Goal: Information Seeking & Learning: Learn about a topic

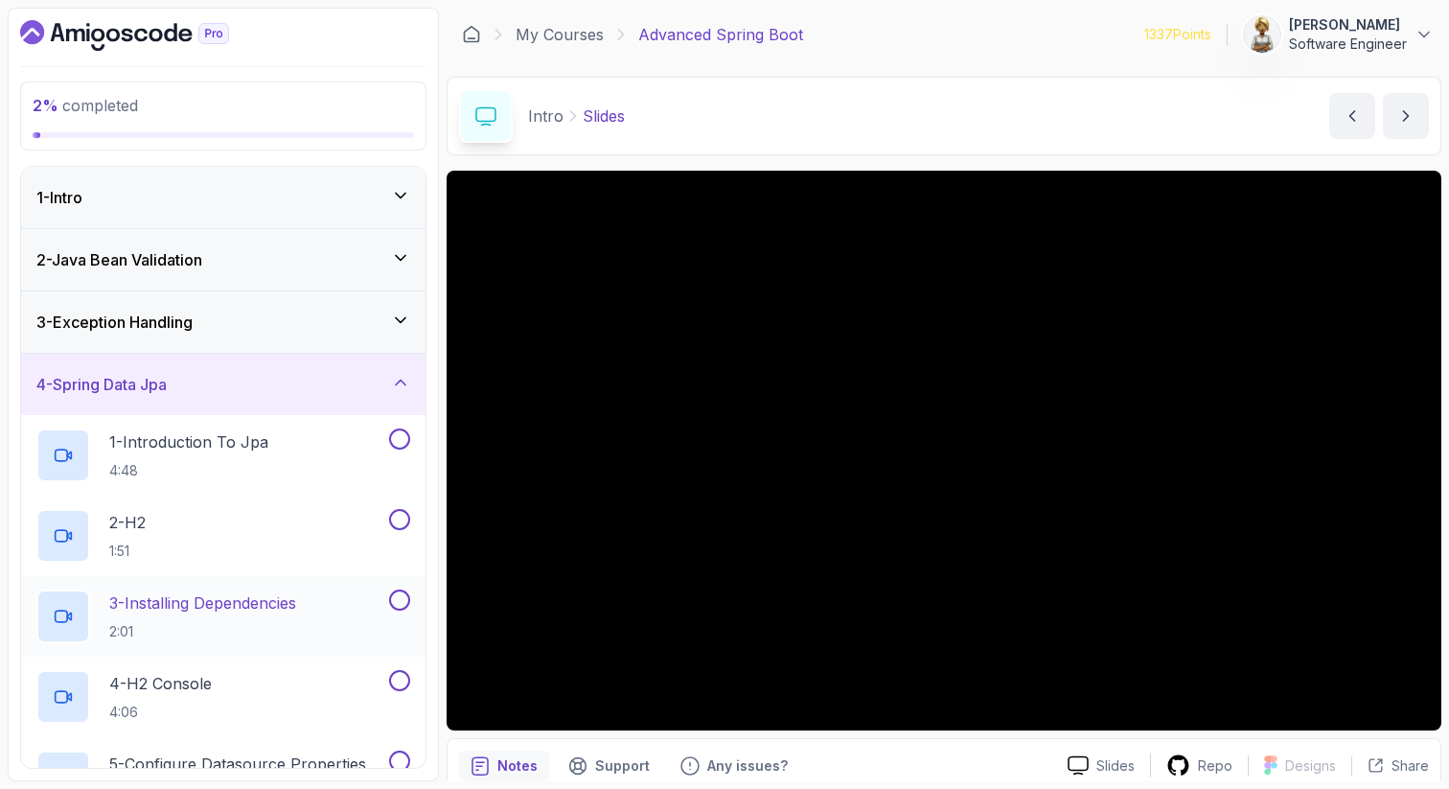
scroll to position [209, 0]
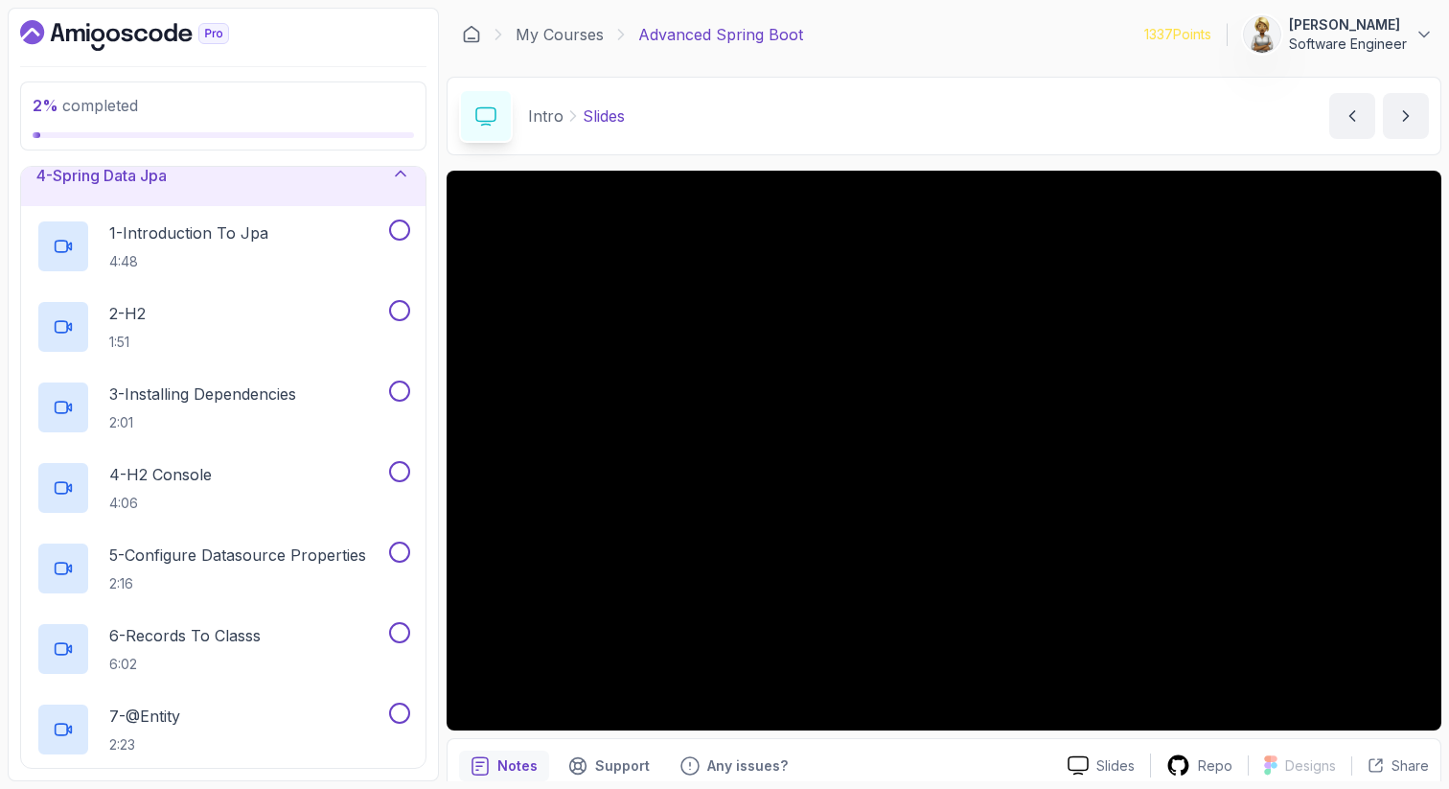
click at [344, 175] on div "4 - Spring Data Jpa" at bounding box center [223, 175] width 374 height 23
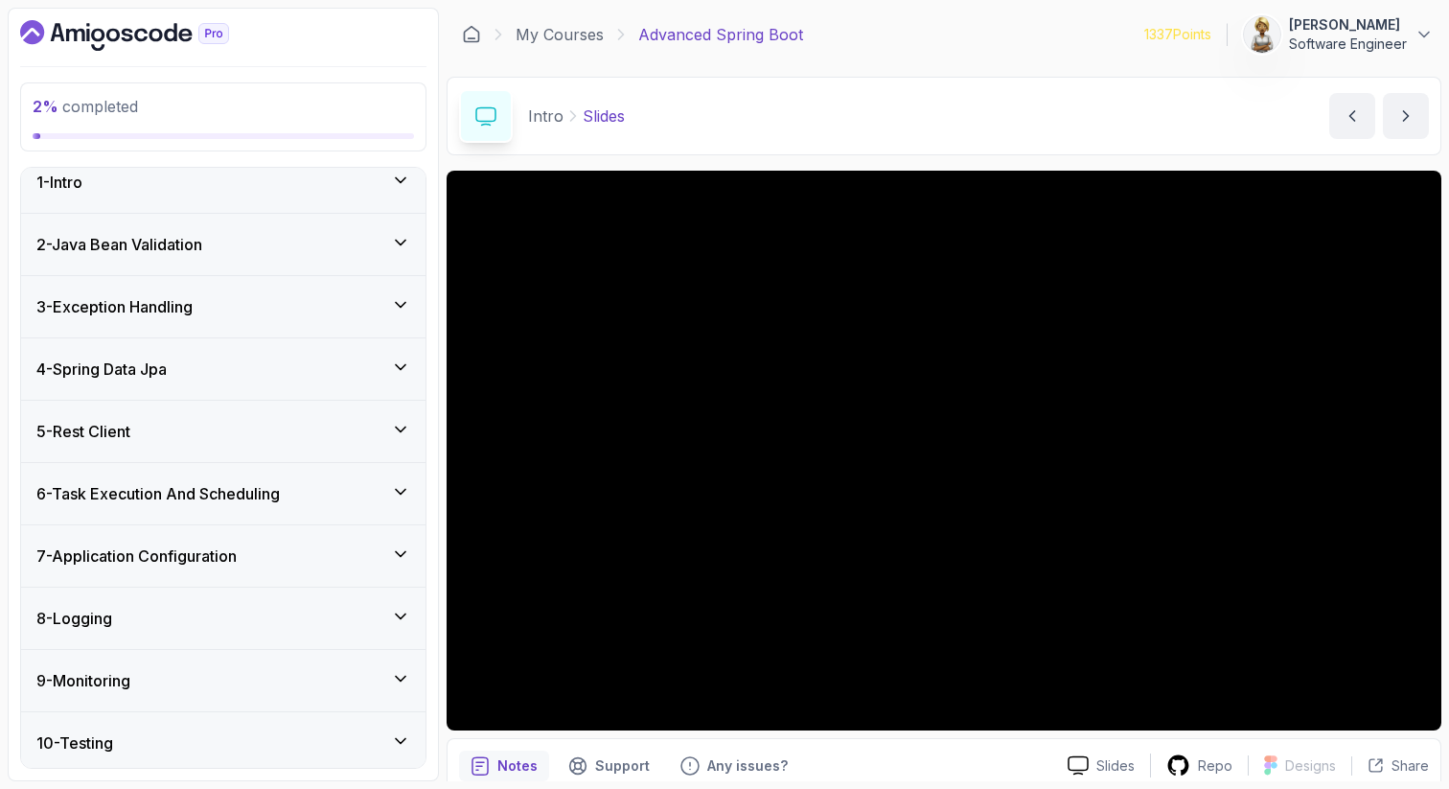
scroll to position [0, 0]
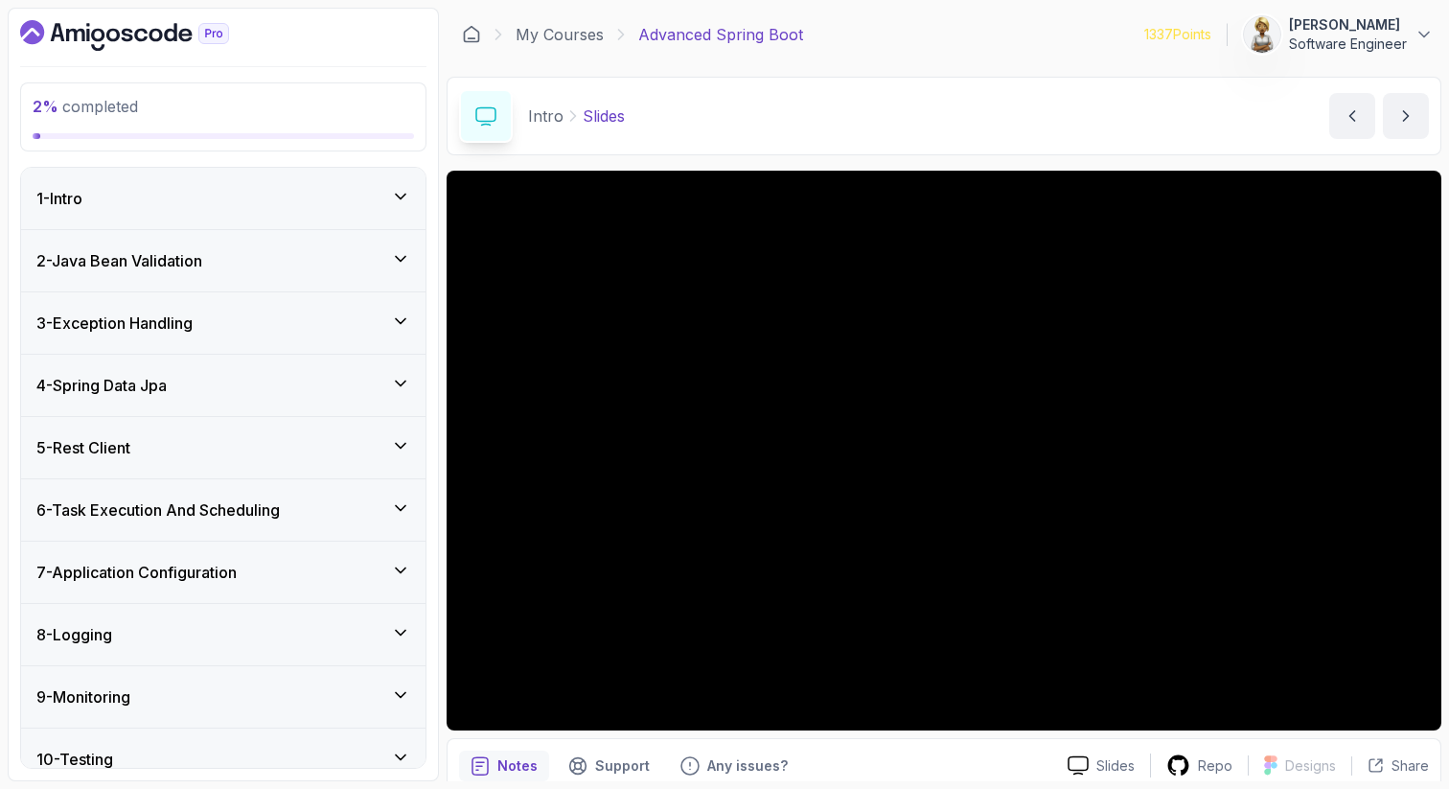
click at [405, 260] on icon at bounding box center [400, 258] width 19 height 19
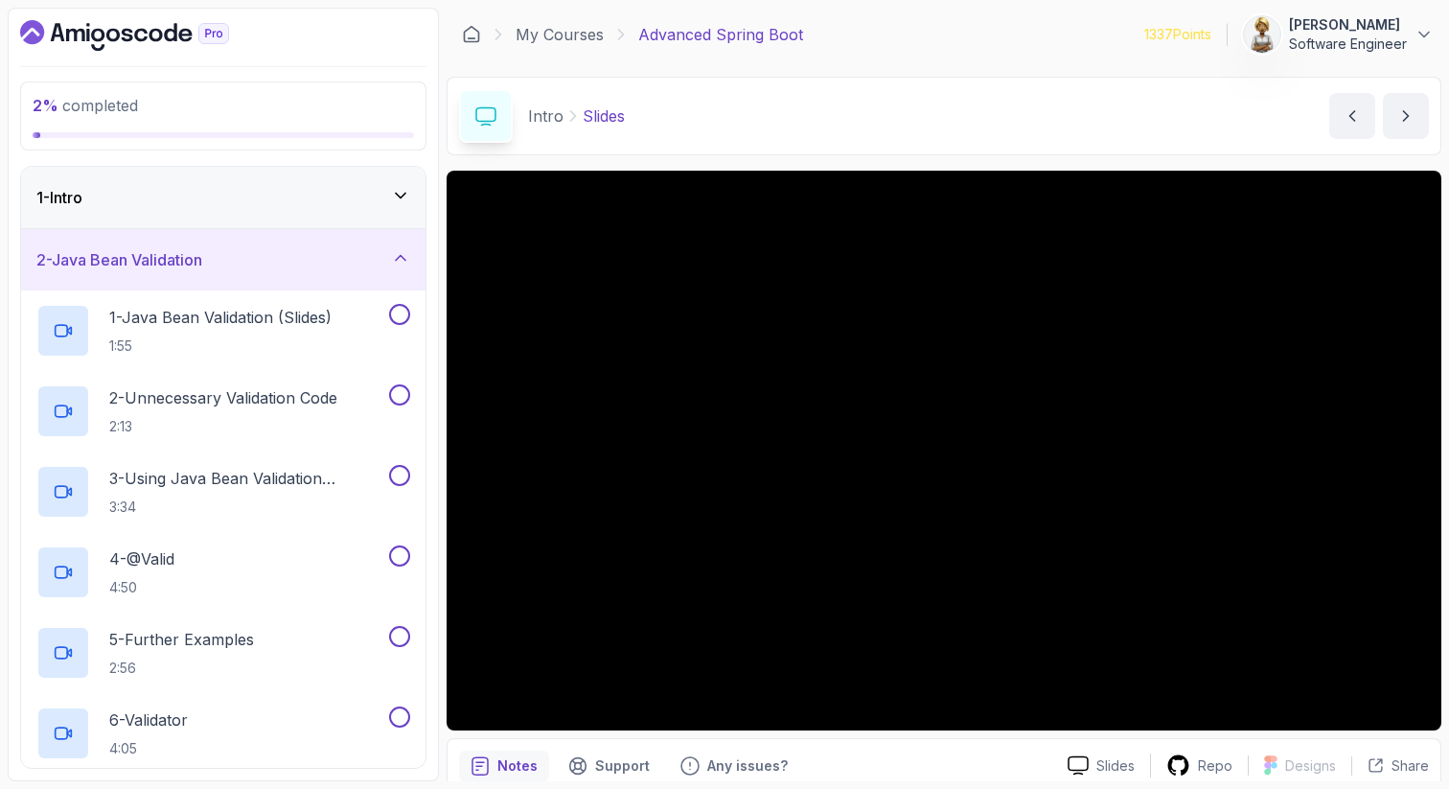
click at [383, 198] on div "1 - Intro" at bounding box center [223, 197] width 374 height 23
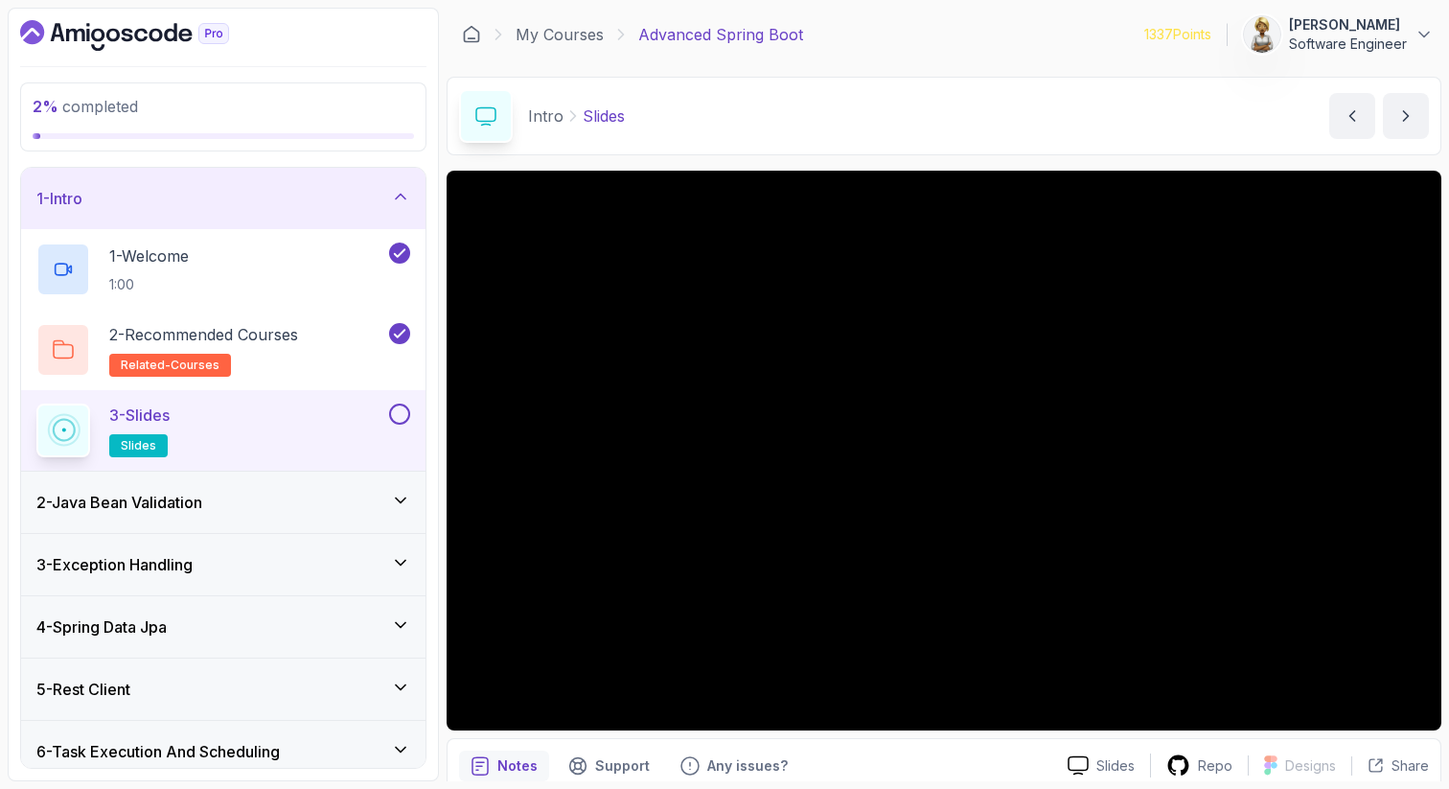
click at [274, 425] on div "3 - Slides slides" at bounding box center [210, 431] width 349 height 54
click at [397, 410] on button at bounding box center [399, 414] width 21 height 21
click at [405, 496] on icon at bounding box center [400, 500] width 19 height 19
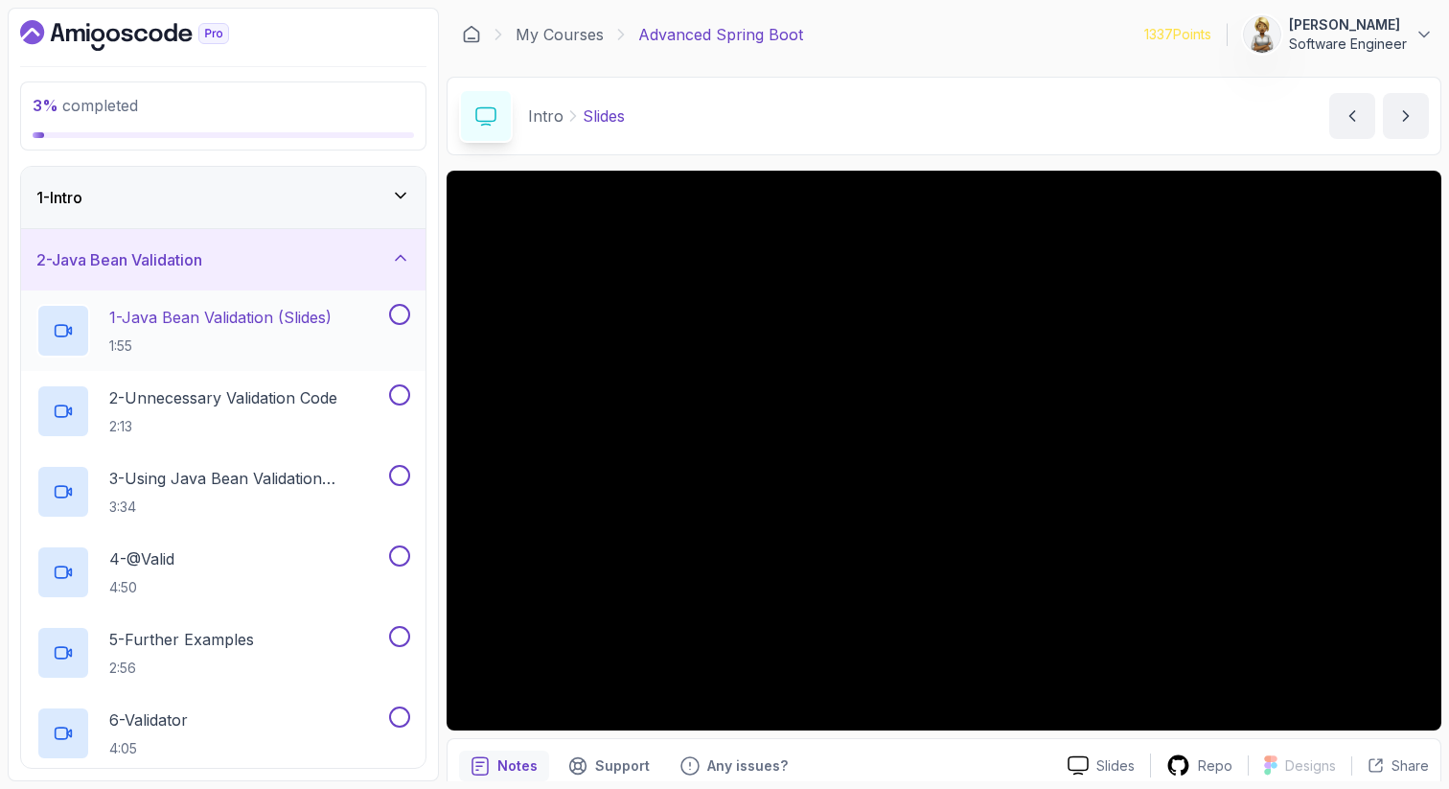
click at [282, 317] on p "1 - Java Bean Validation (Slides)" at bounding box center [220, 317] width 222 height 23
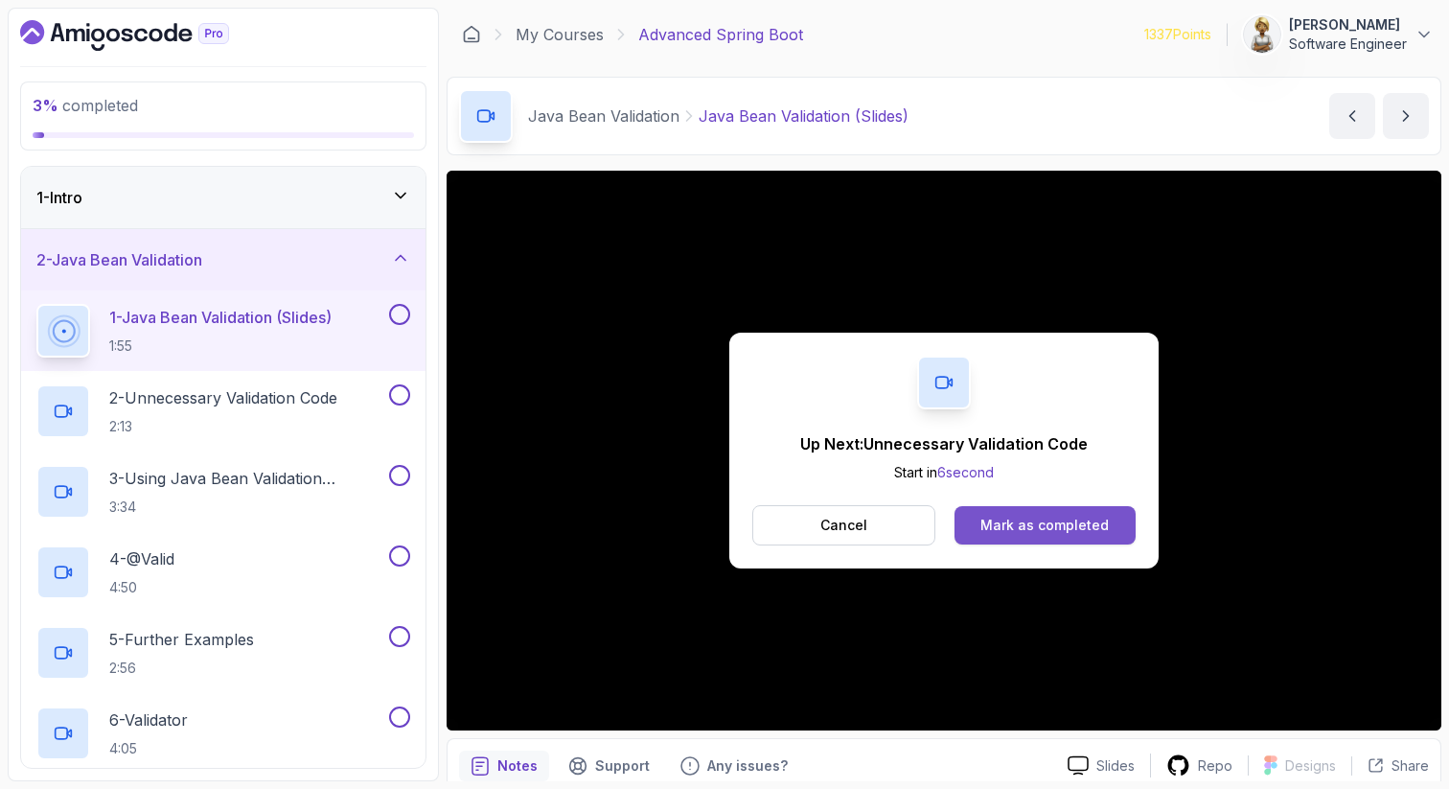
click at [1075, 521] on div "Mark as completed" at bounding box center [1045, 525] width 128 height 19
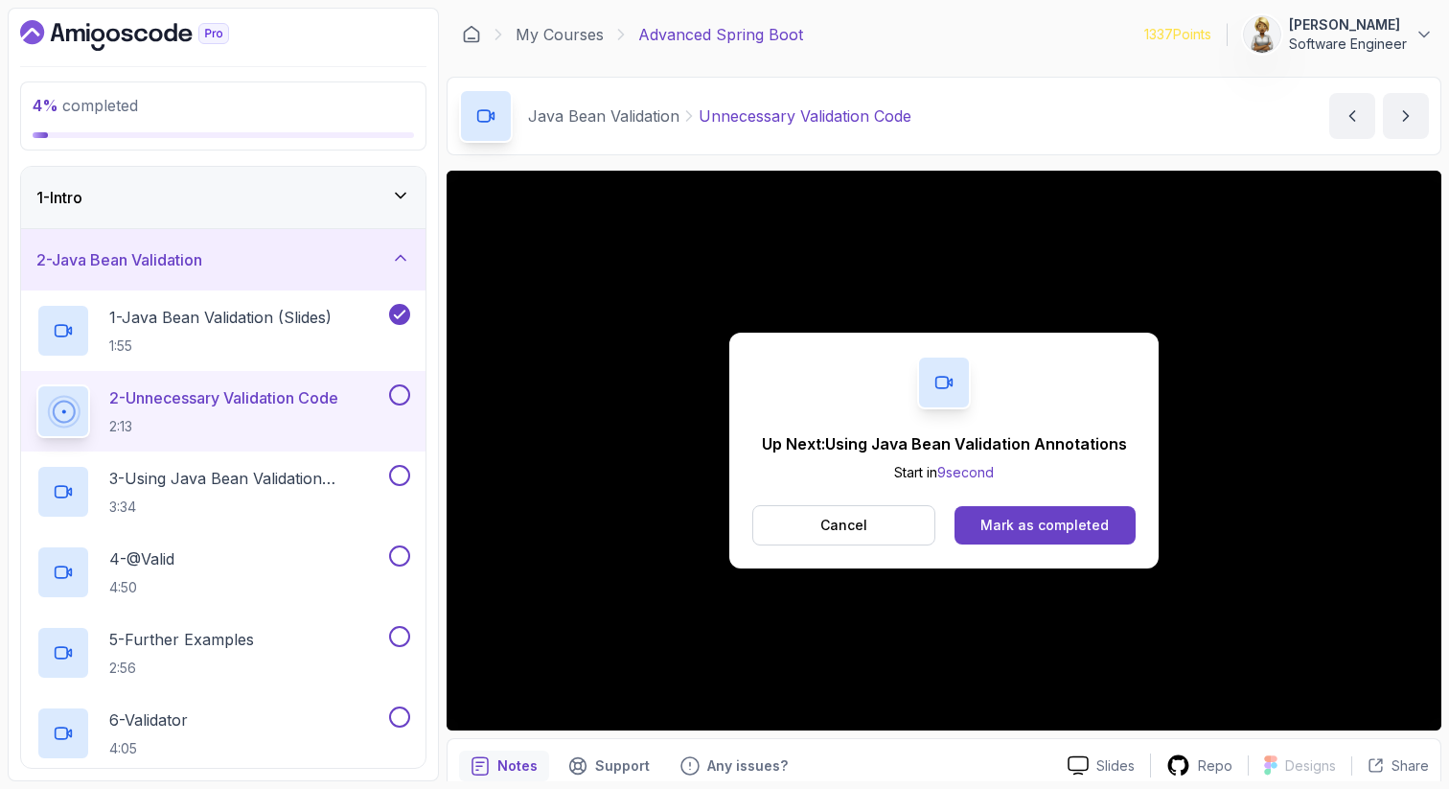
click at [1075, 521] on div "Mark as completed" at bounding box center [1045, 525] width 128 height 19
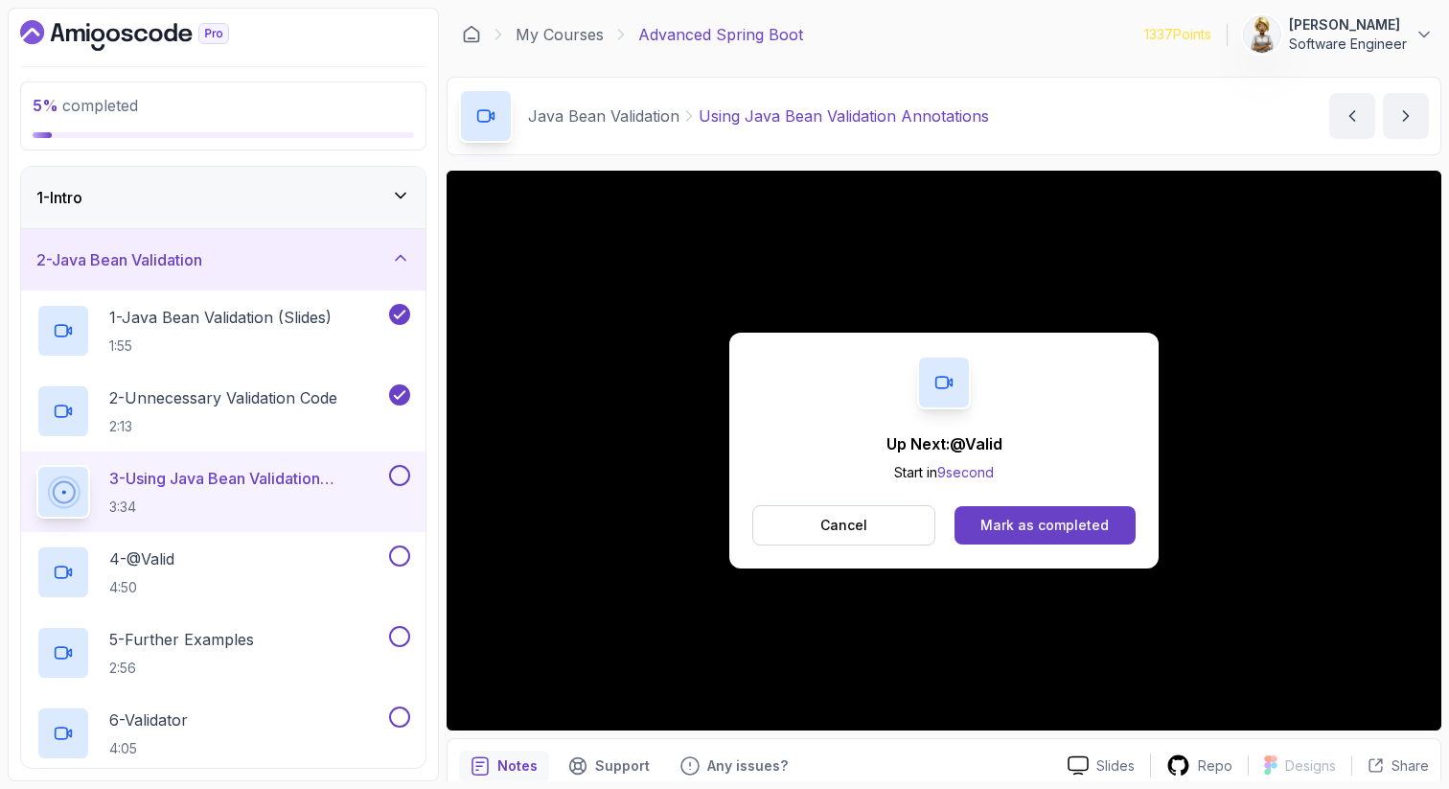
click at [1075, 521] on div "Mark as completed" at bounding box center [1045, 525] width 128 height 19
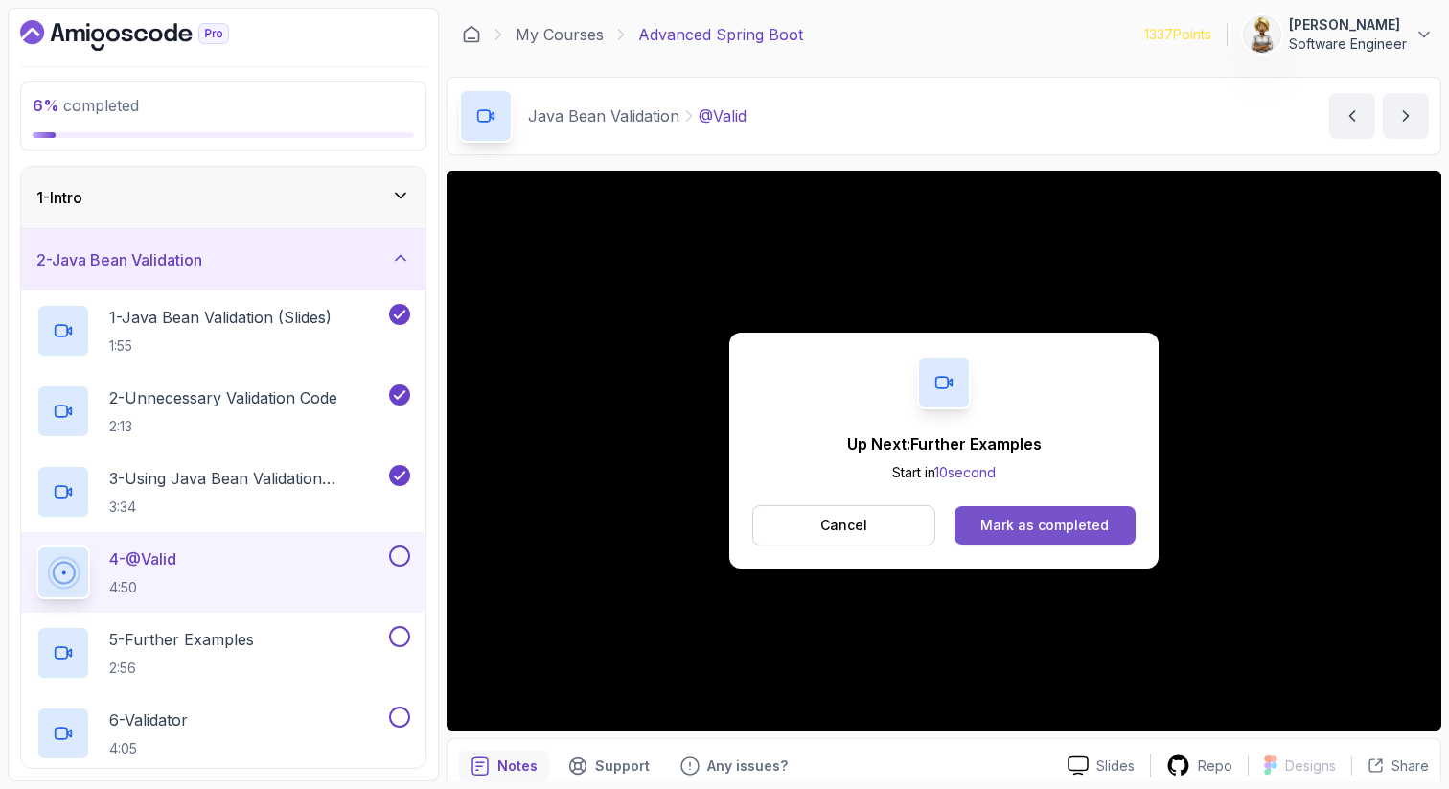
click at [1040, 513] on button "Mark as completed" at bounding box center [1045, 525] width 181 height 38
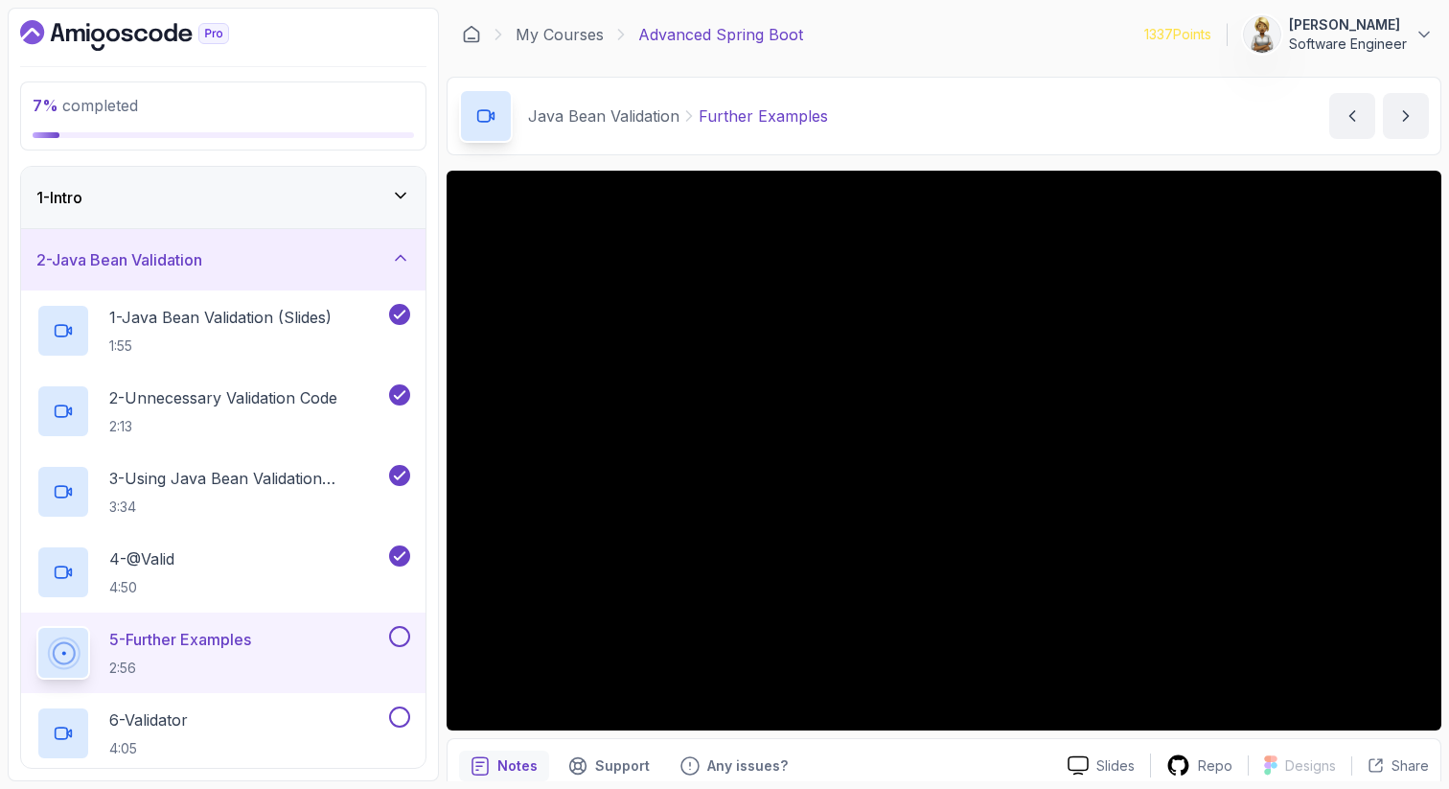
click at [280, 653] on div "5 - Further Examples 2:56" at bounding box center [210, 653] width 349 height 54
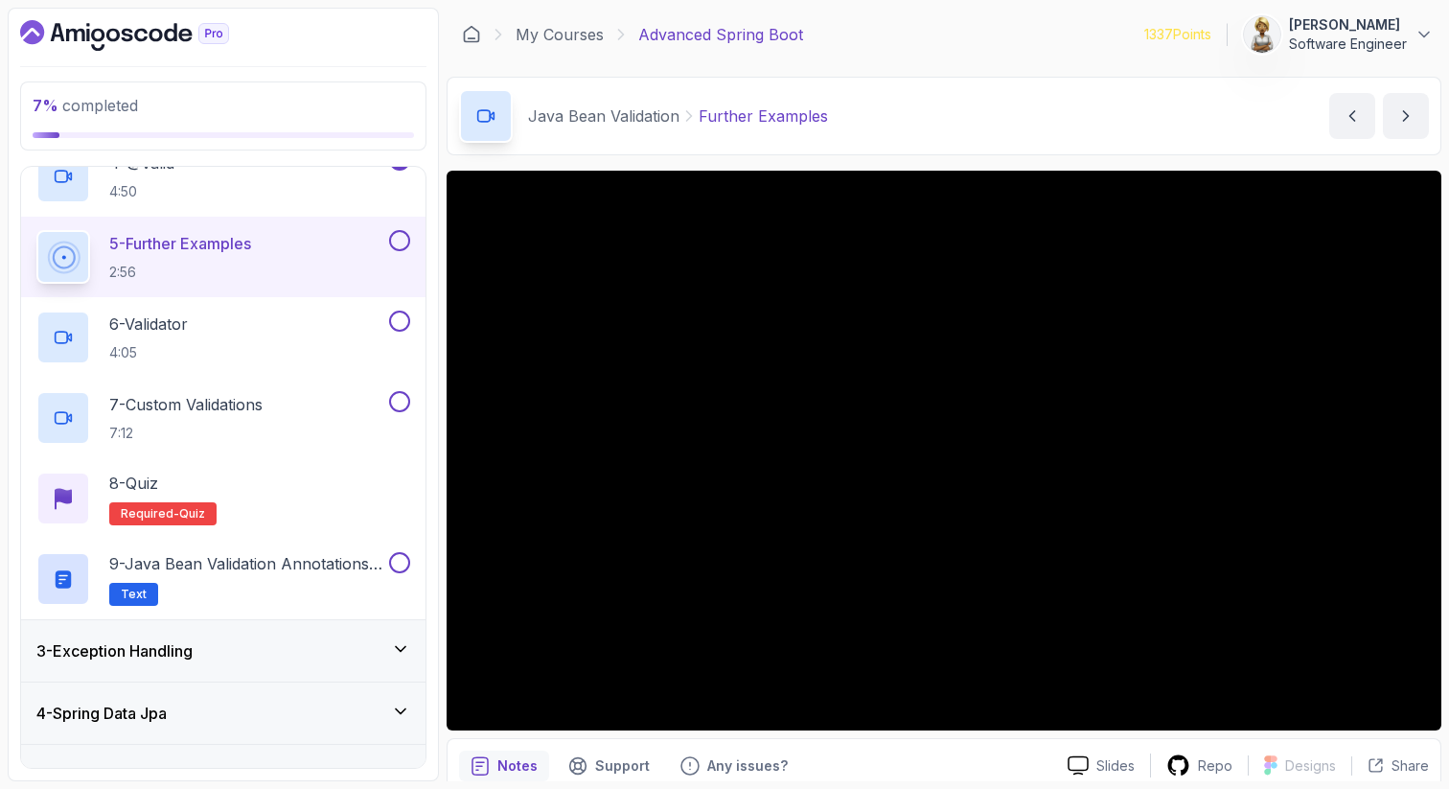
scroll to position [434, 0]
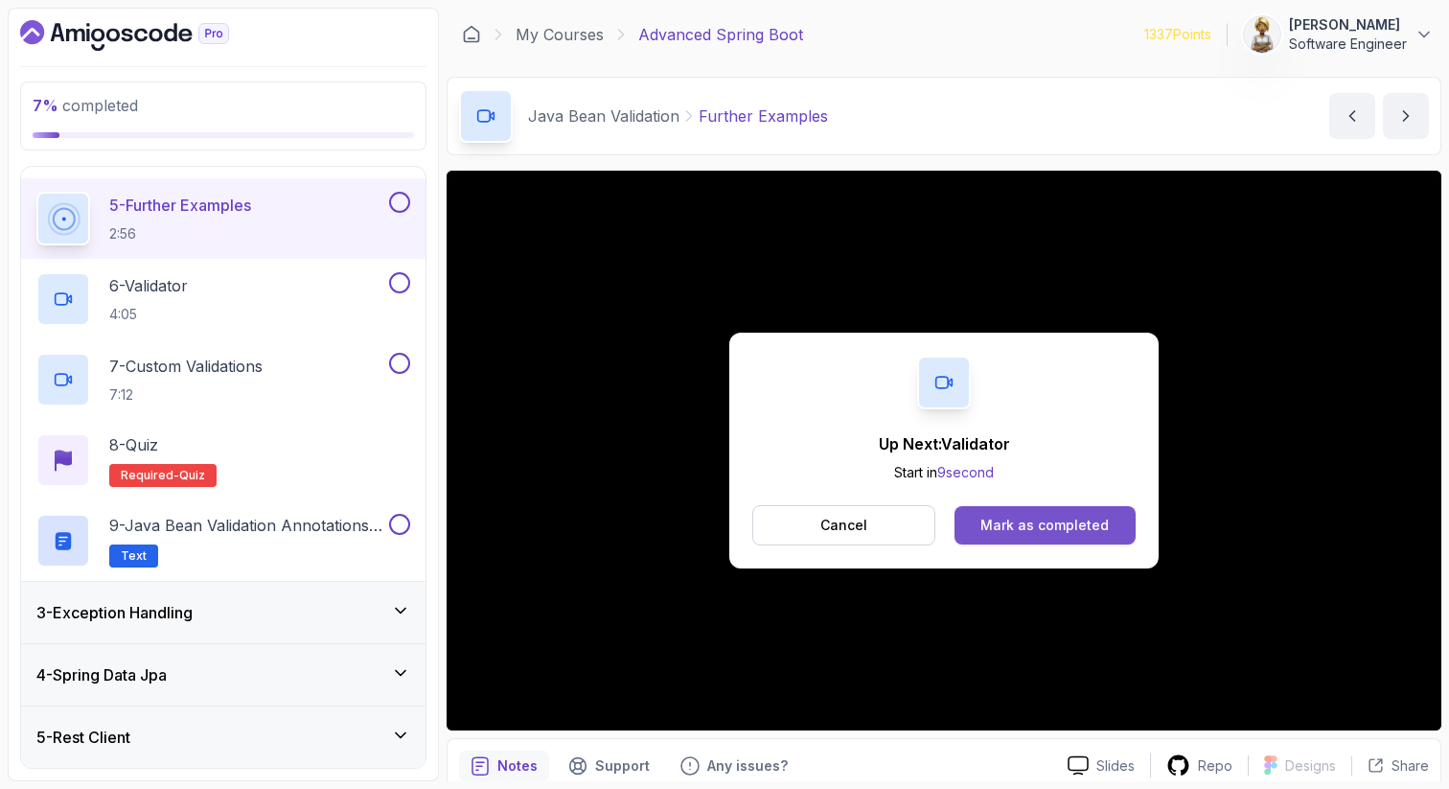
click at [1095, 528] on div "Mark as completed" at bounding box center [1045, 525] width 128 height 19
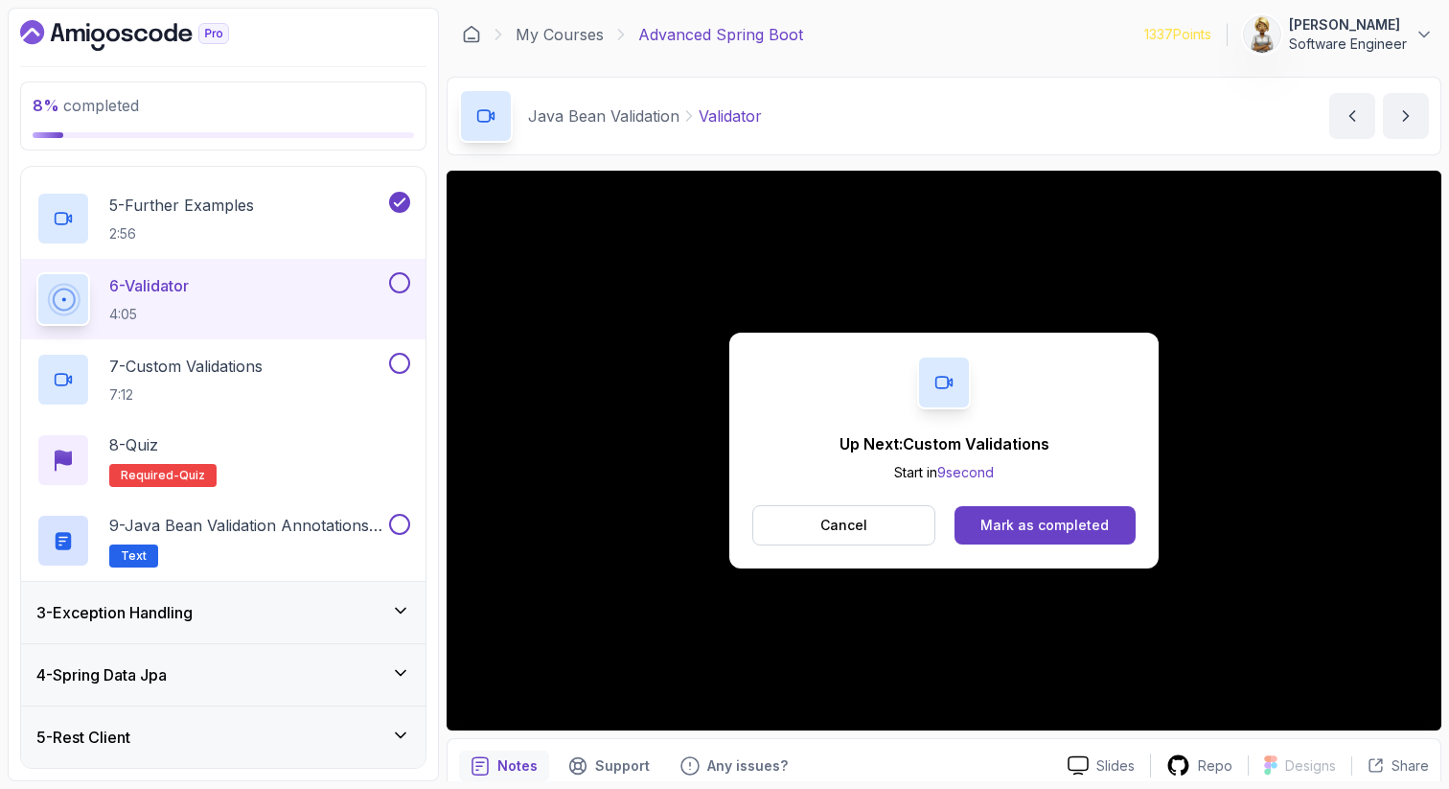
click at [1055, 495] on div "Up Next: Custom Validations Start in 9 second Cancel Mark as completed" at bounding box center [943, 451] width 429 height 236
click at [1042, 528] on div "Mark as completed" at bounding box center [1045, 525] width 128 height 19
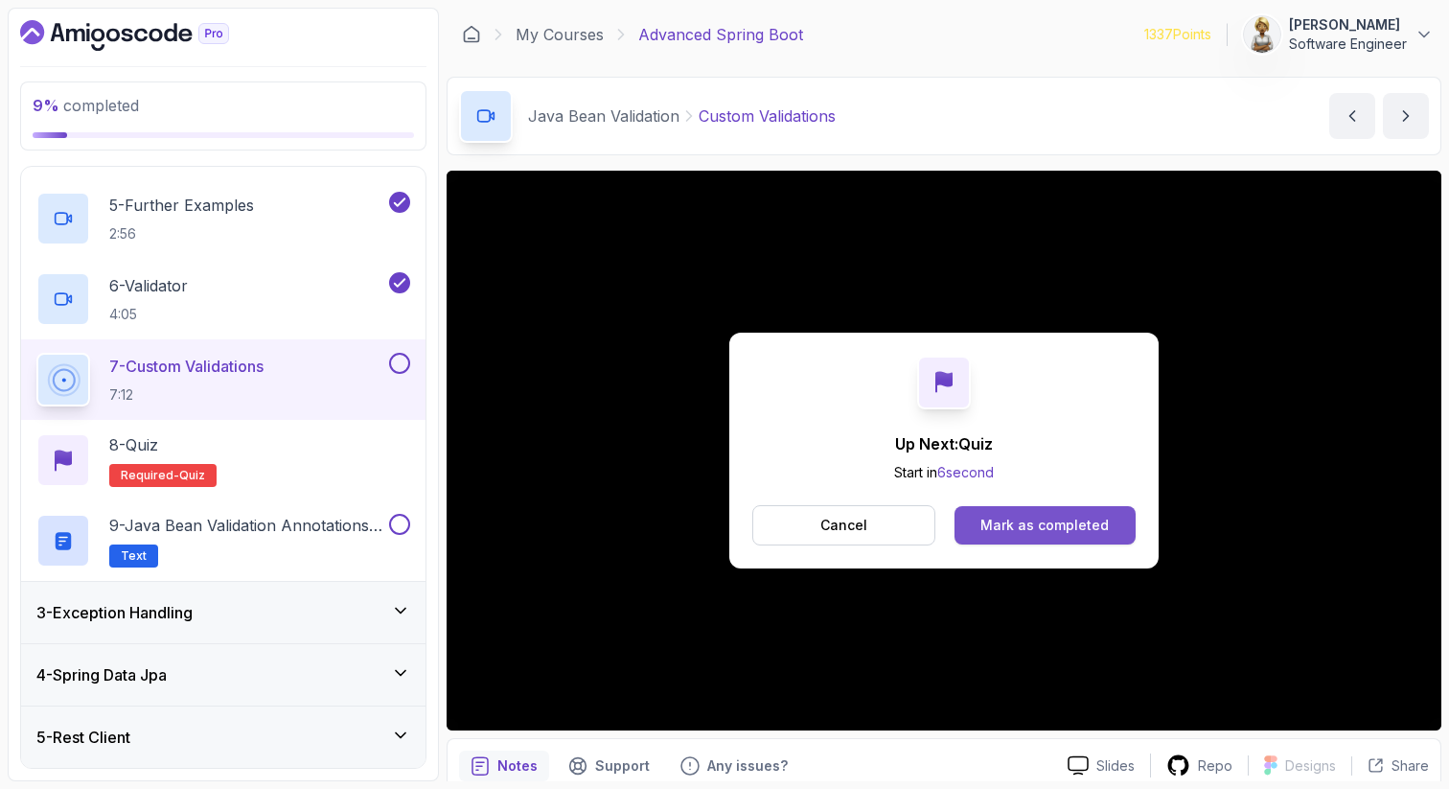
click at [1082, 530] on div "Mark as completed" at bounding box center [1045, 525] width 128 height 19
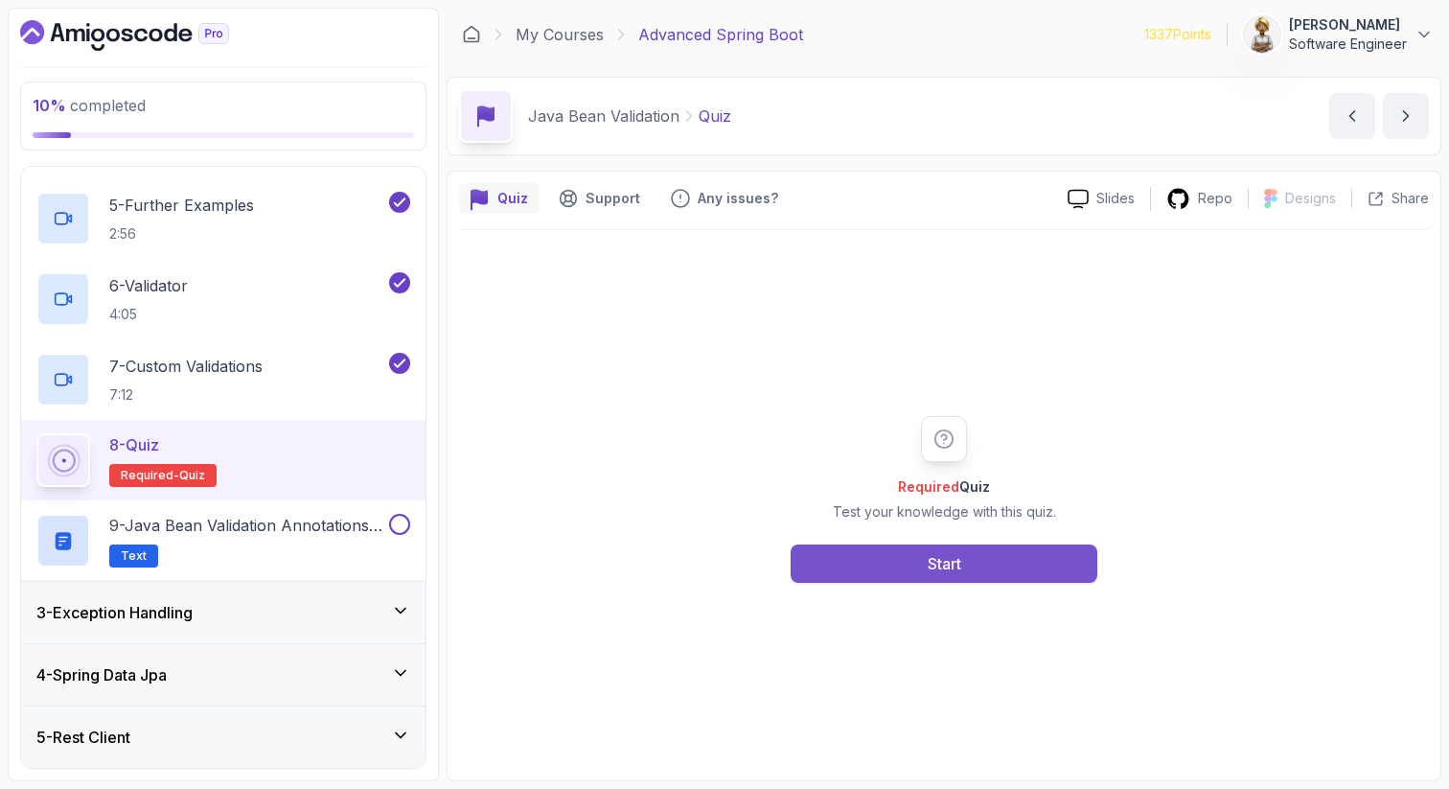
click at [1006, 555] on button "Start" at bounding box center [944, 563] width 307 height 38
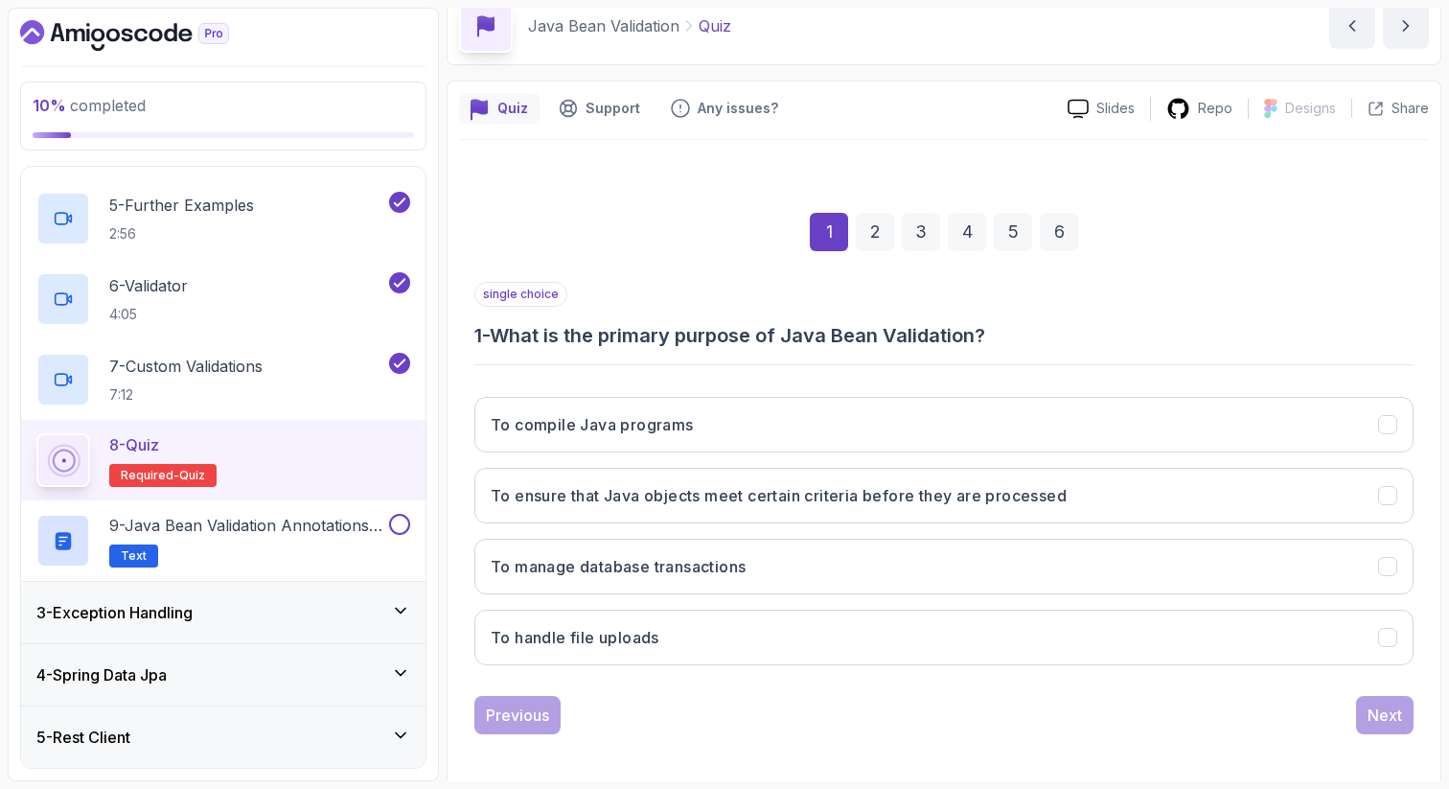
scroll to position [98, 0]
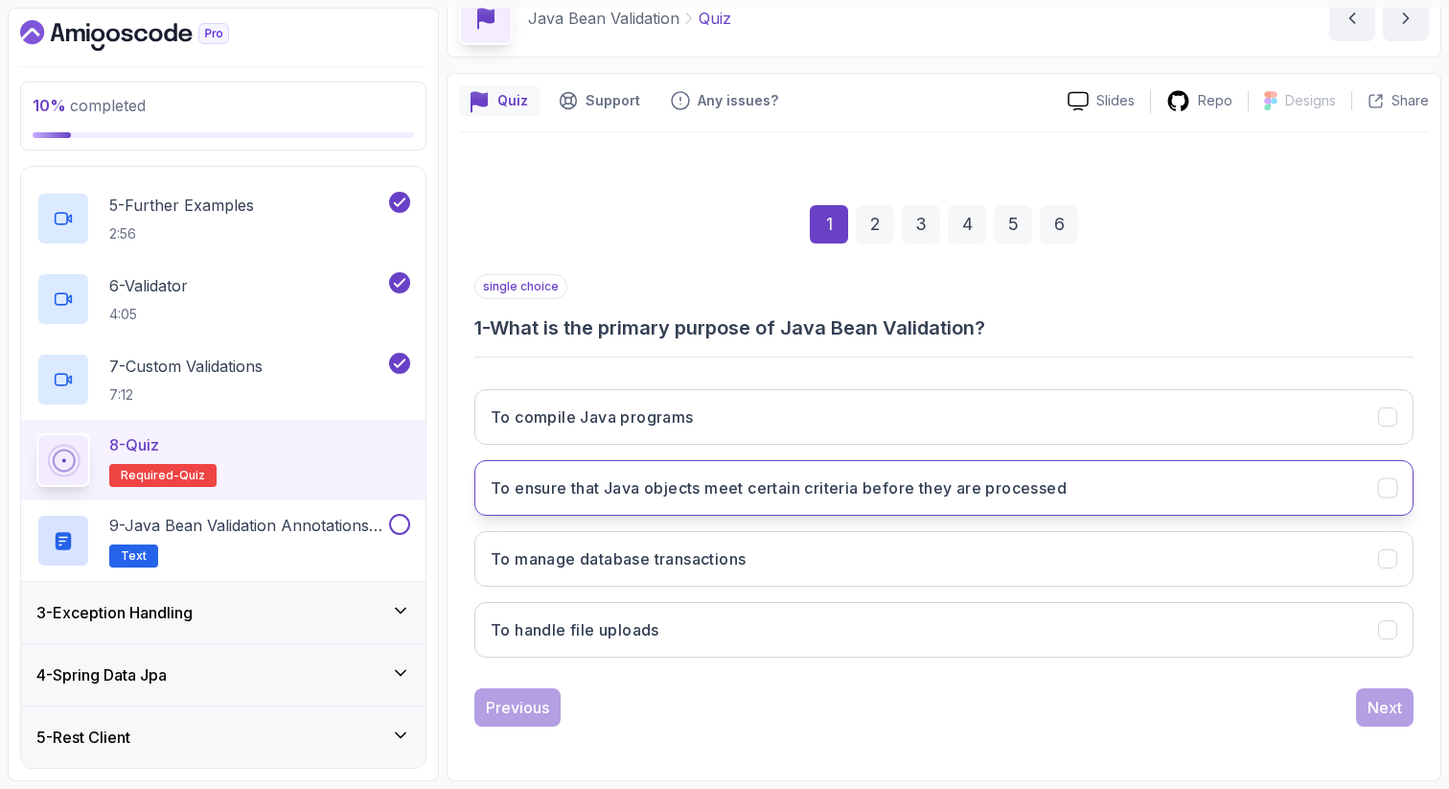
click at [692, 500] on button "To ensure that Java objects meet certain criteria before they are processed" at bounding box center [943, 488] width 939 height 56
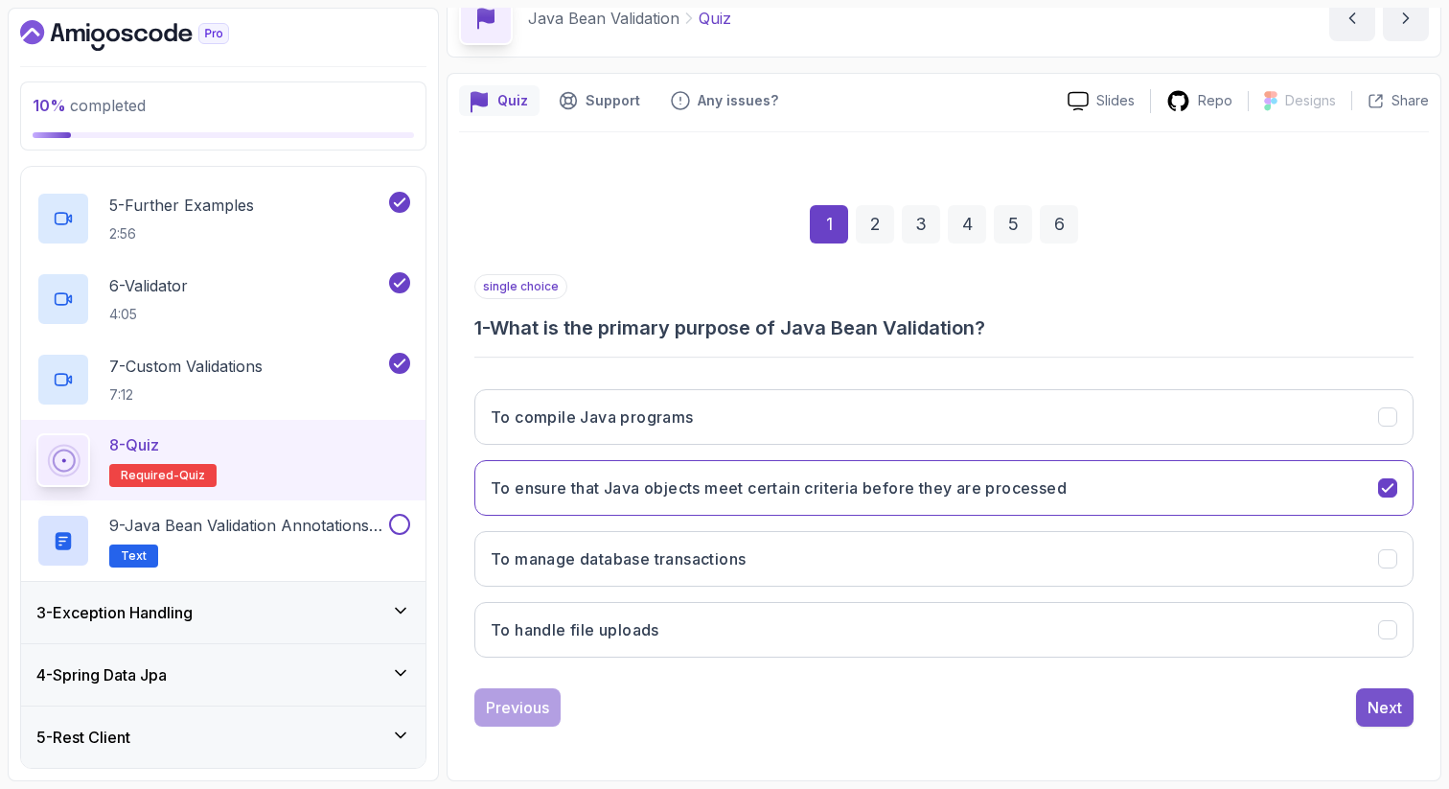
click at [1397, 705] on div "Next" at bounding box center [1385, 707] width 35 height 23
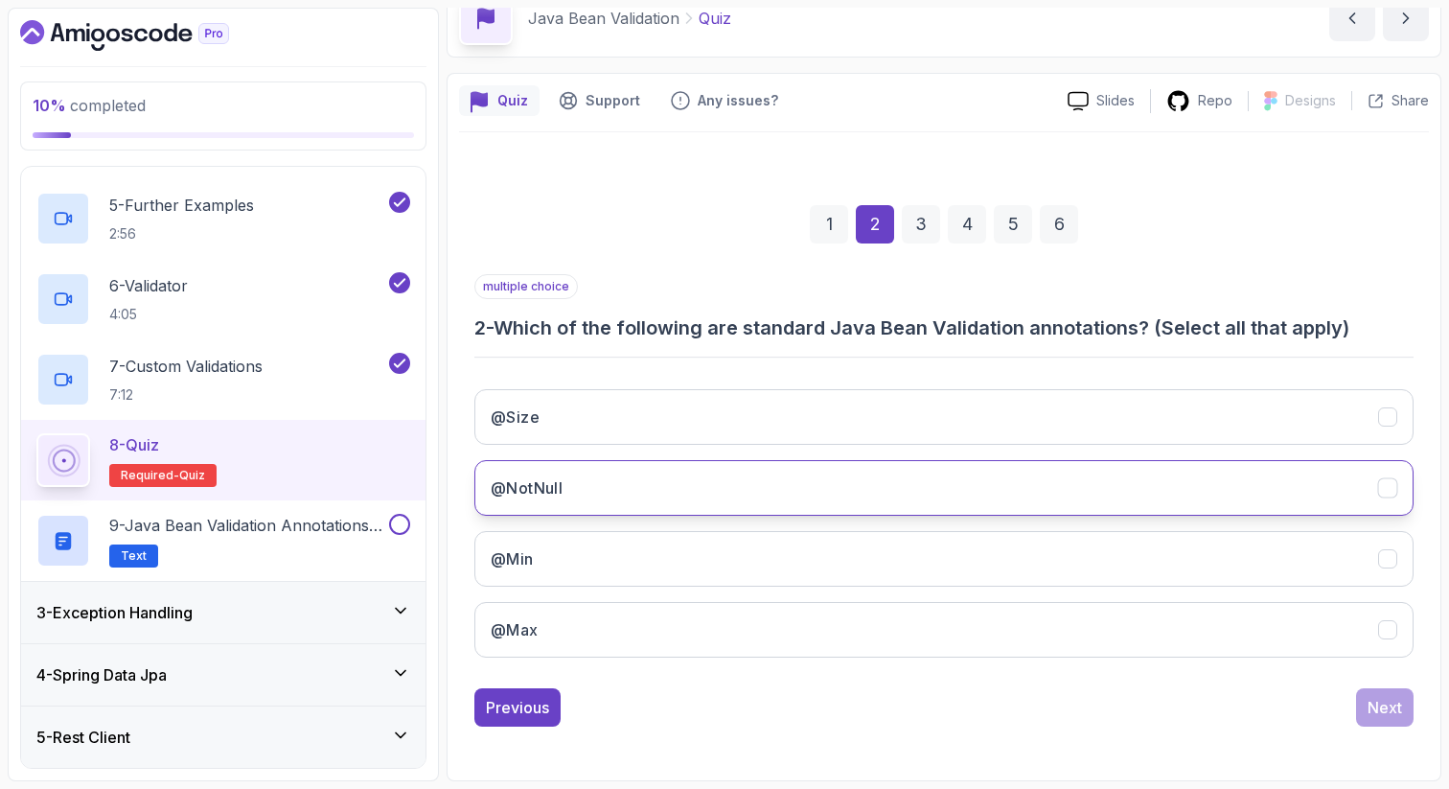
click at [700, 478] on button "@NotNull" at bounding box center [943, 488] width 939 height 56
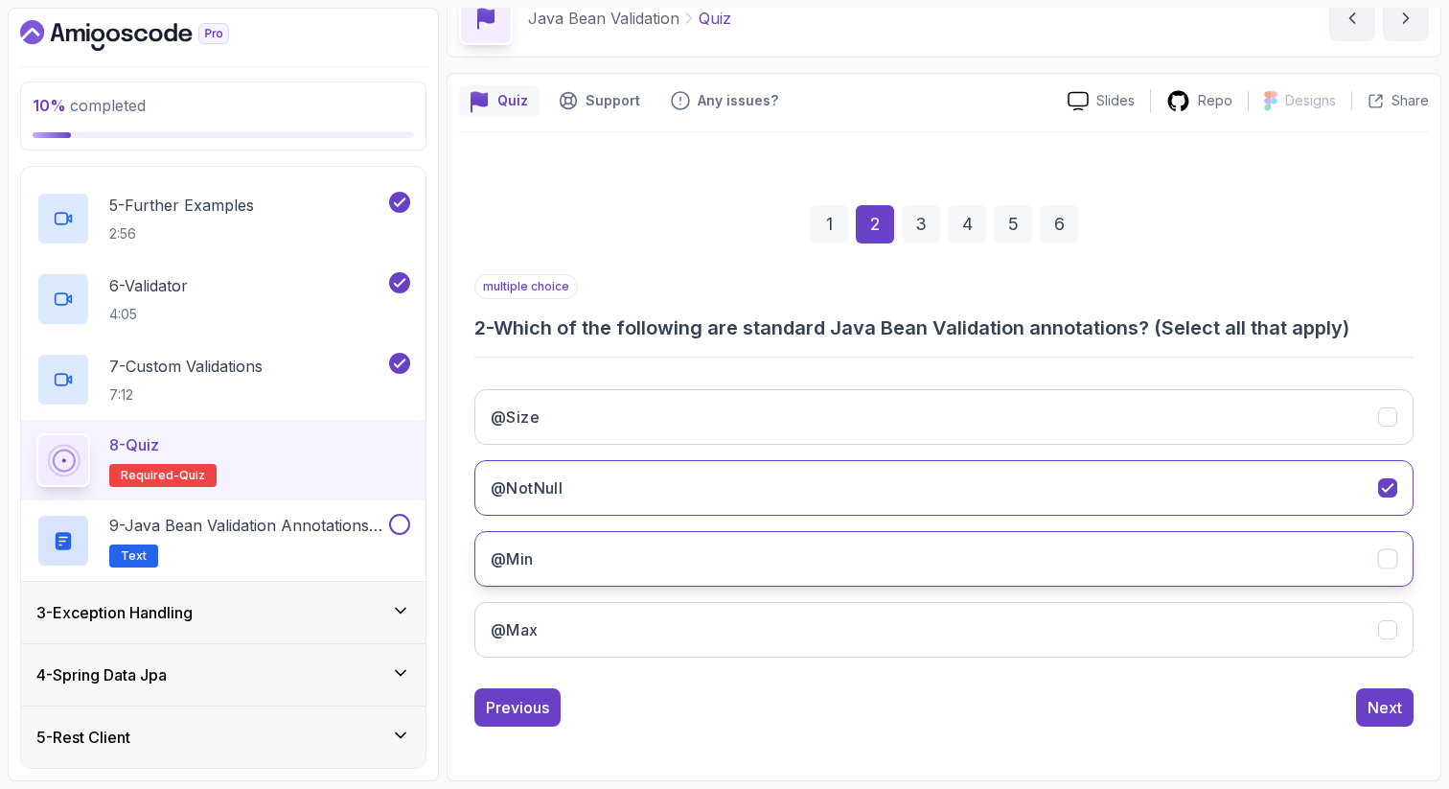
click at [682, 572] on button "@Min" at bounding box center [943, 559] width 939 height 56
click at [684, 624] on button "@Max" at bounding box center [943, 630] width 939 height 56
click at [1378, 702] on div "Next" at bounding box center [1385, 707] width 35 height 23
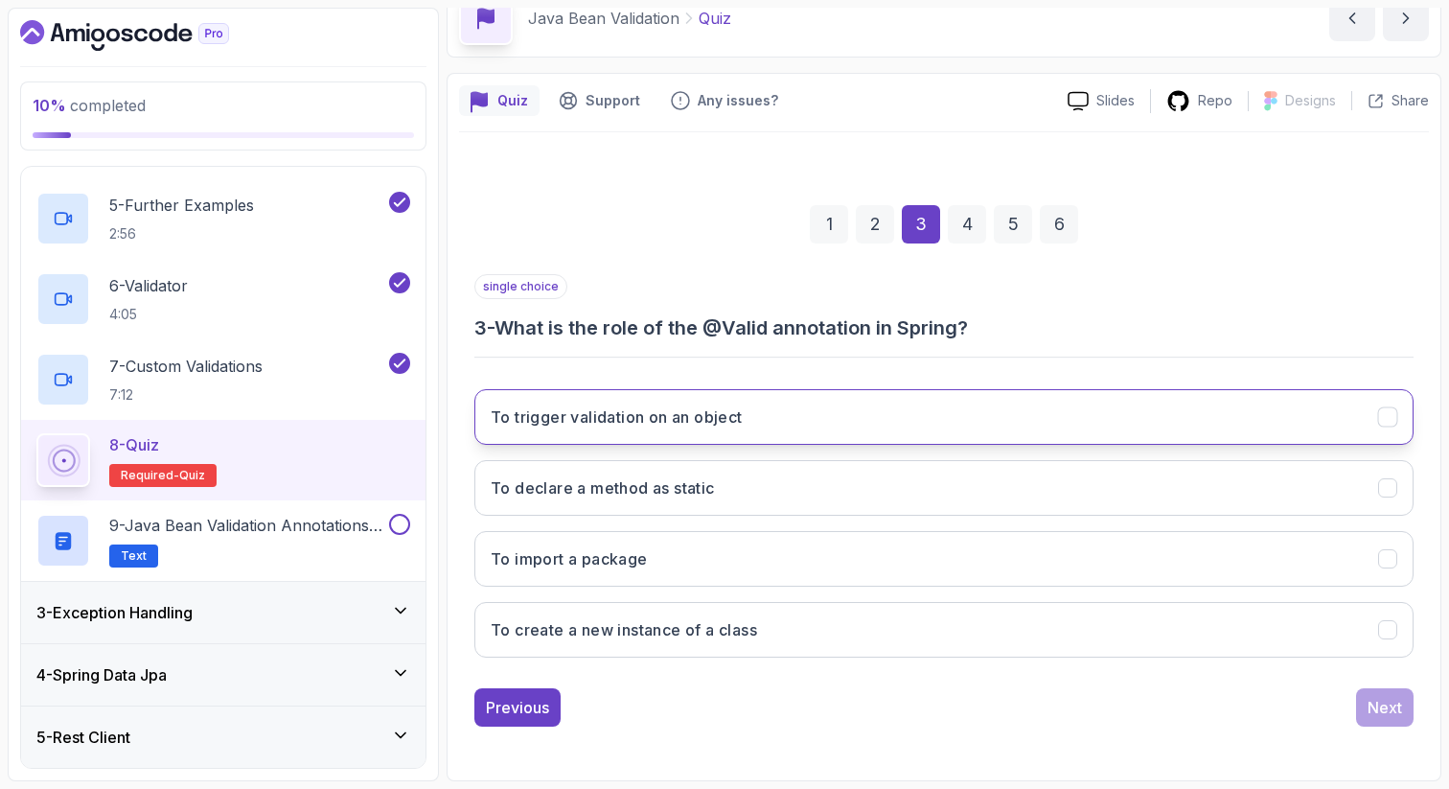
click at [786, 420] on button "To trigger validation on an object" at bounding box center [943, 417] width 939 height 56
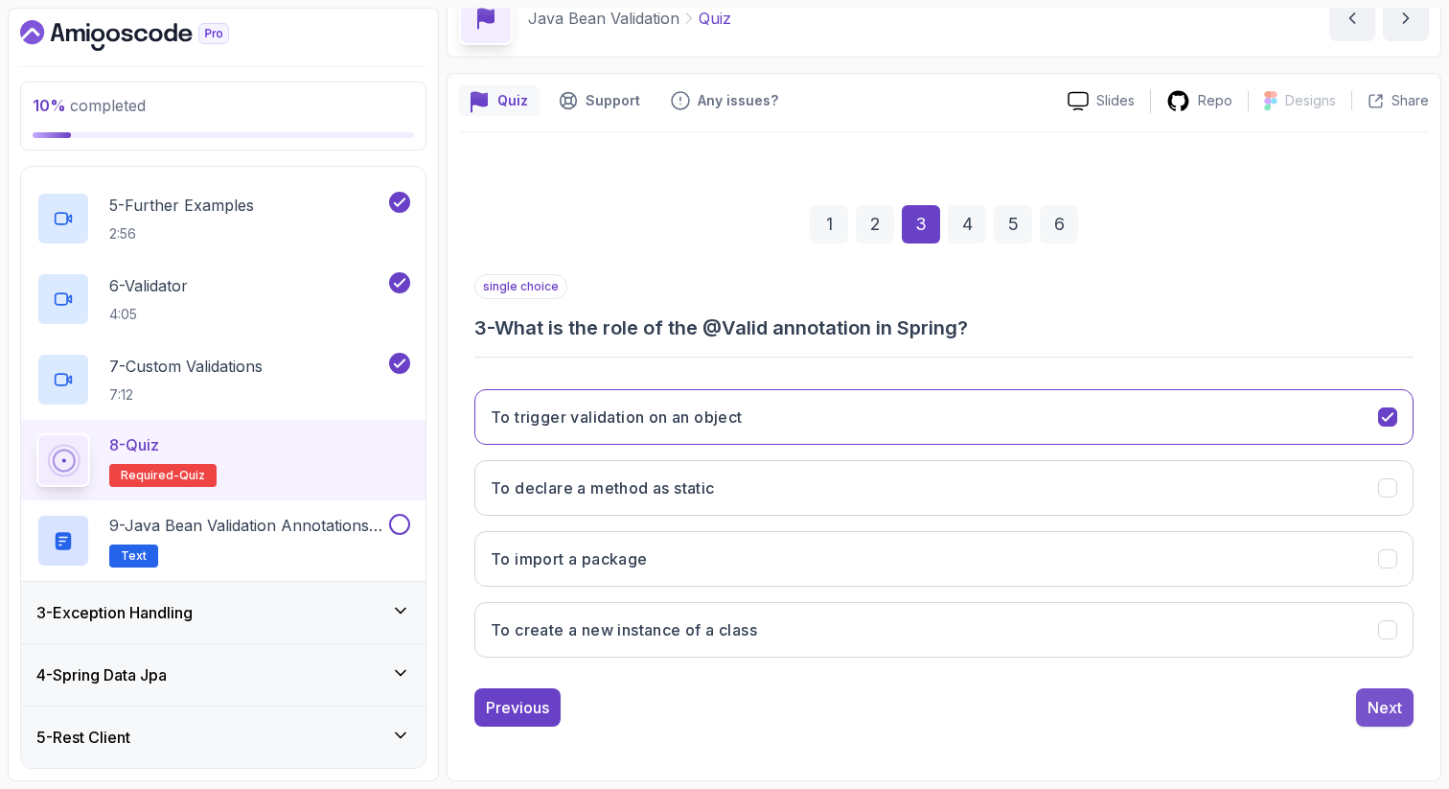
click at [1390, 698] on div "Next" at bounding box center [1385, 707] width 35 height 23
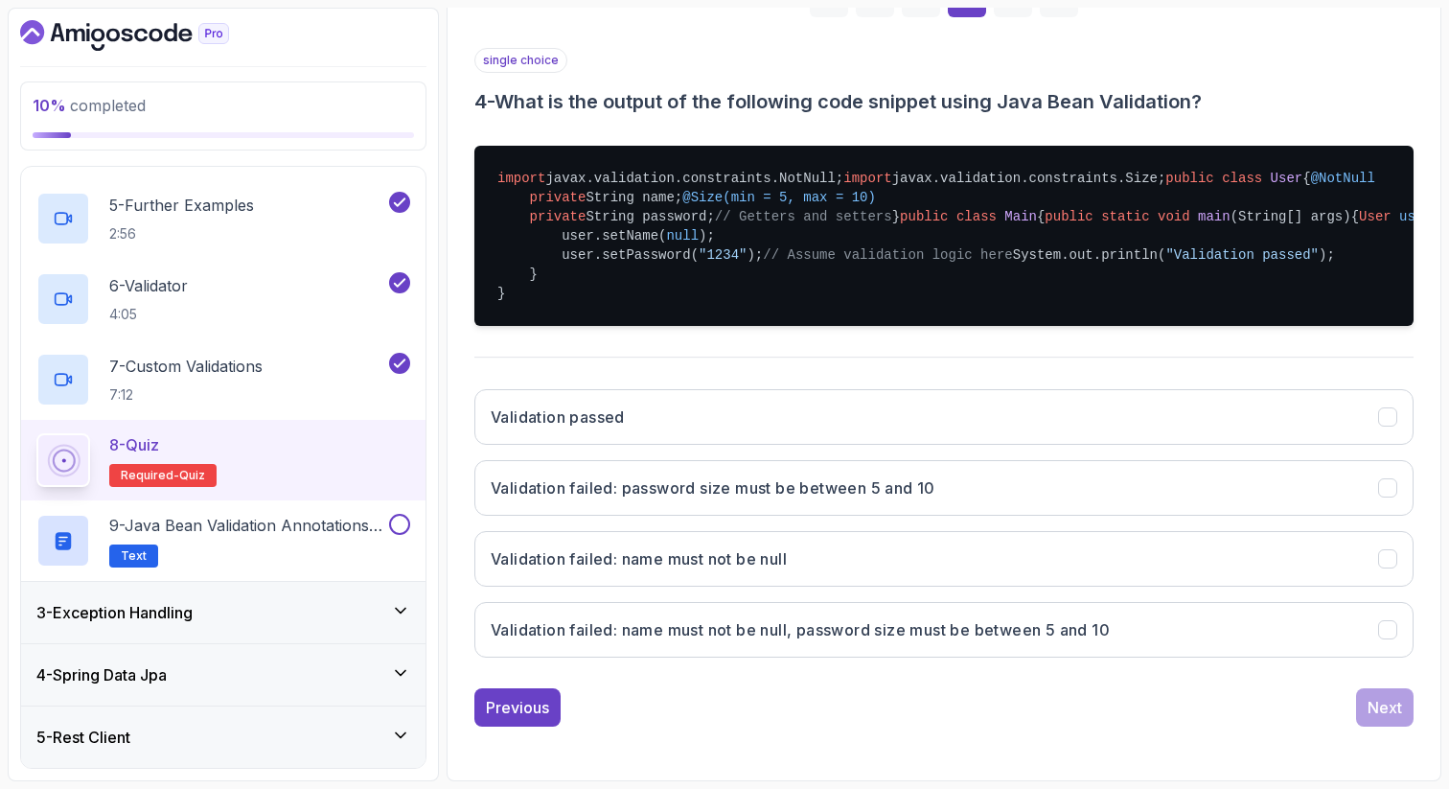
scroll to position [612, 0]
click at [1134, 628] on button "Validation failed: name must not be null, password size must be between 5 and 10" at bounding box center [943, 630] width 939 height 56
click at [538, 706] on div "Previous" at bounding box center [517, 707] width 63 height 23
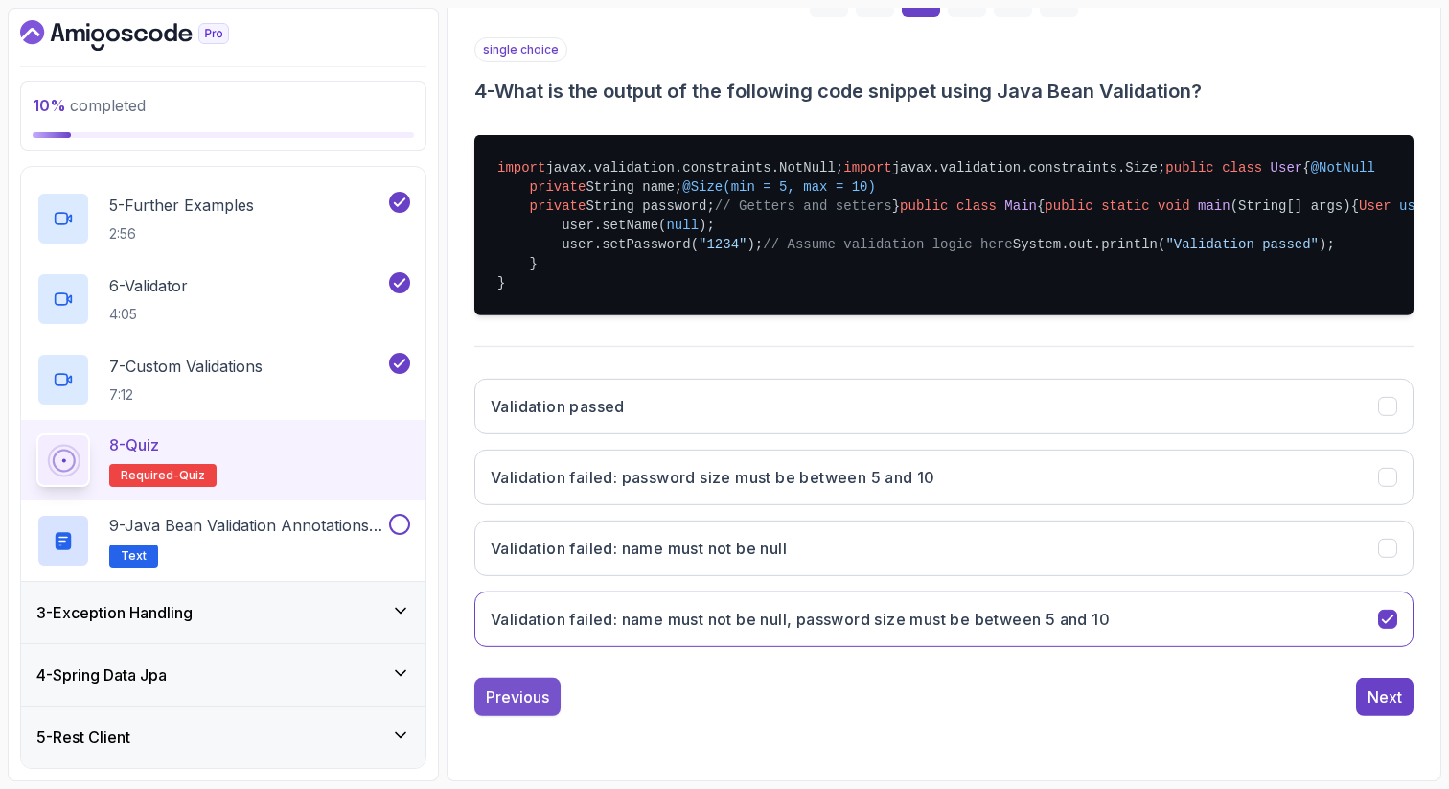
scroll to position [98, 0]
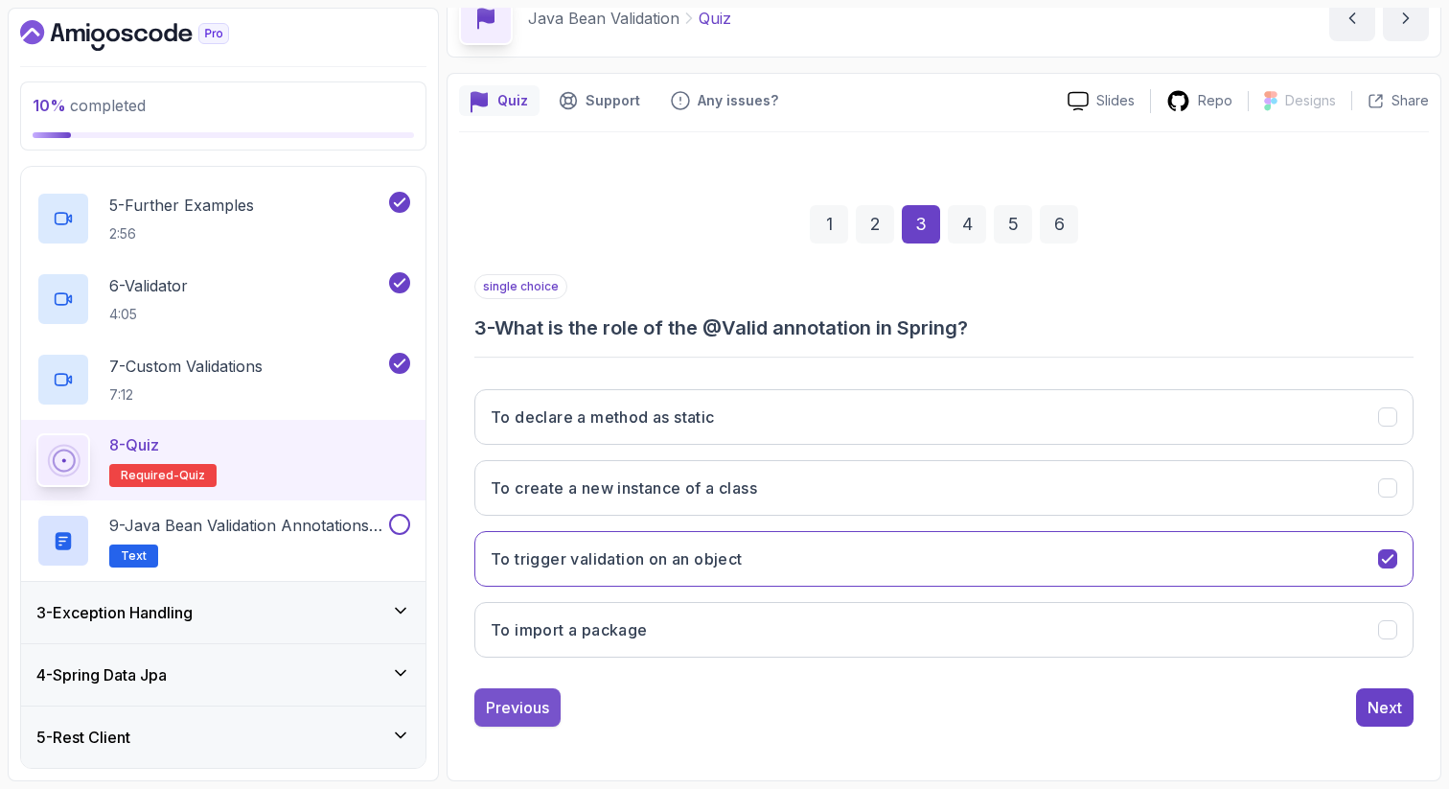
click at [538, 707] on div "Previous" at bounding box center [517, 707] width 63 height 23
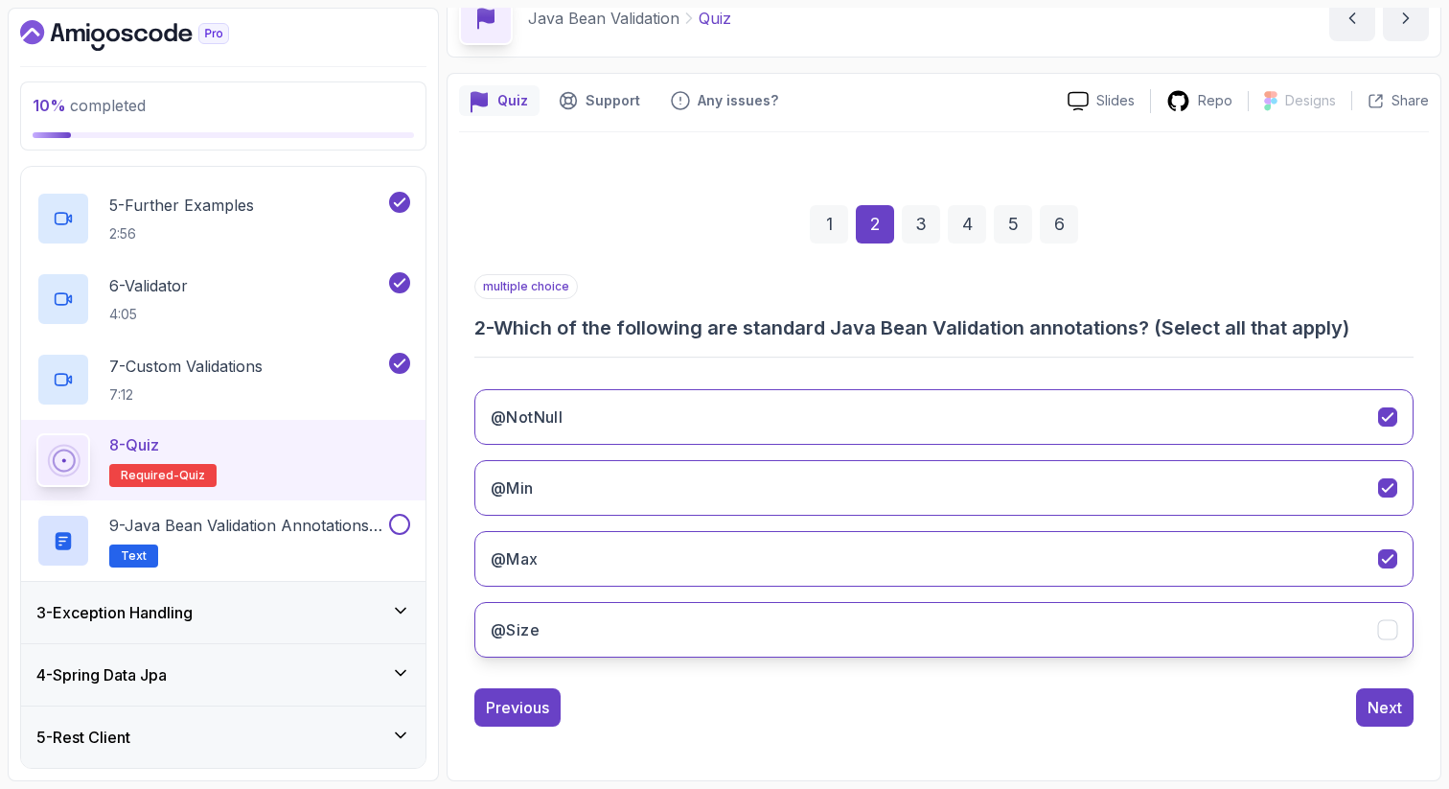
click at [537, 623] on h3 "@Size" at bounding box center [515, 629] width 49 height 23
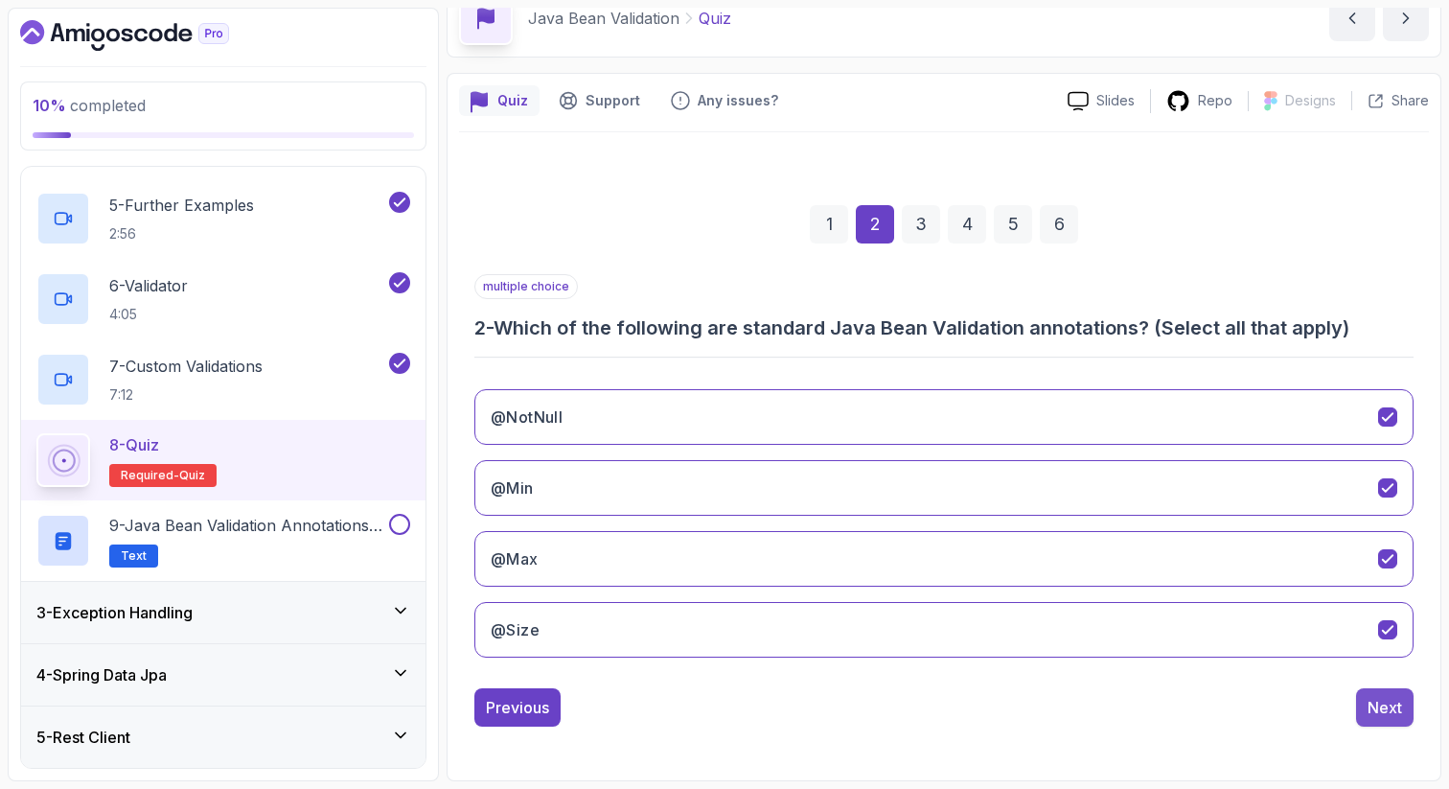
click at [1393, 706] on div "Next" at bounding box center [1385, 707] width 35 height 23
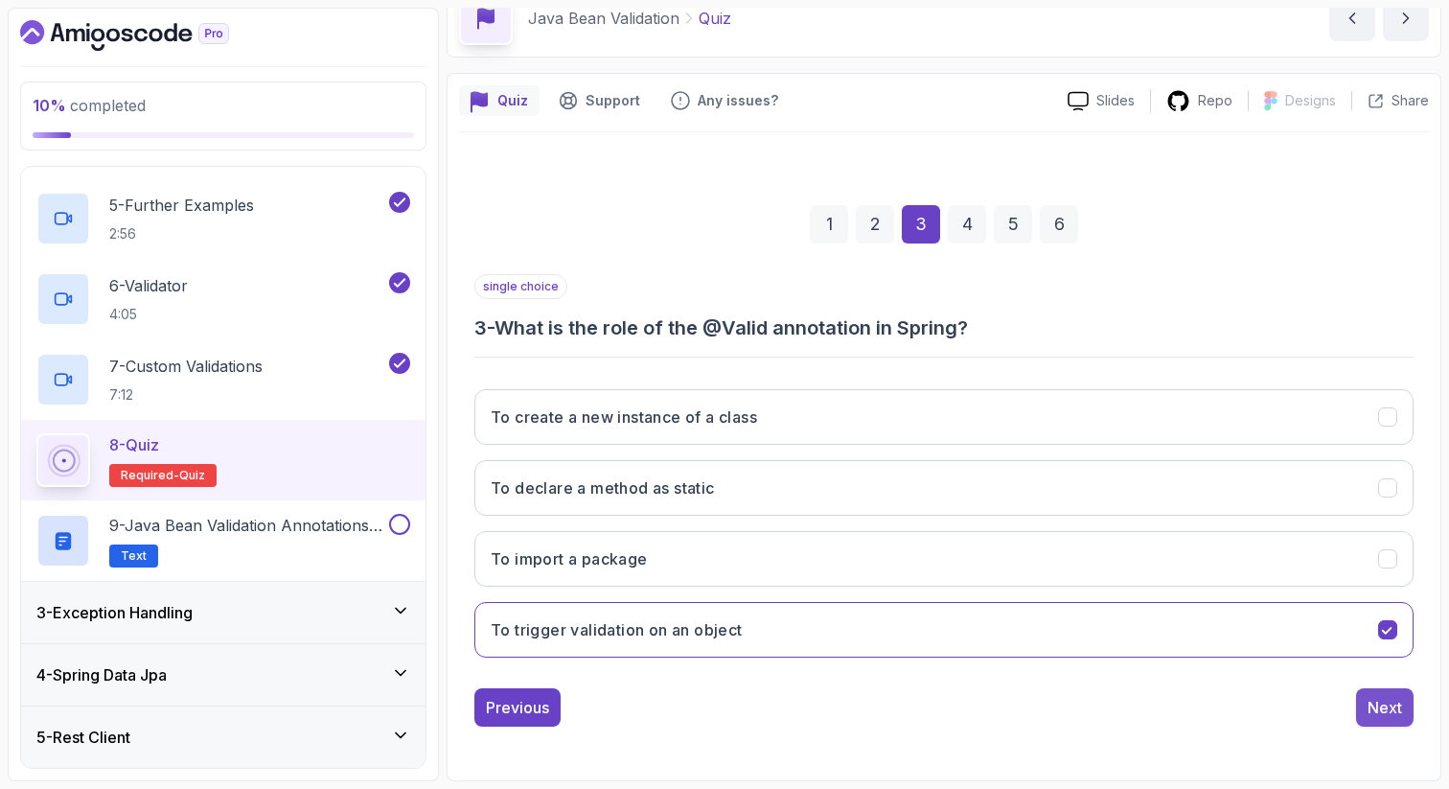
click at [1394, 706] on div "Next" at bounding box center [1385, 707] width 35 height 23
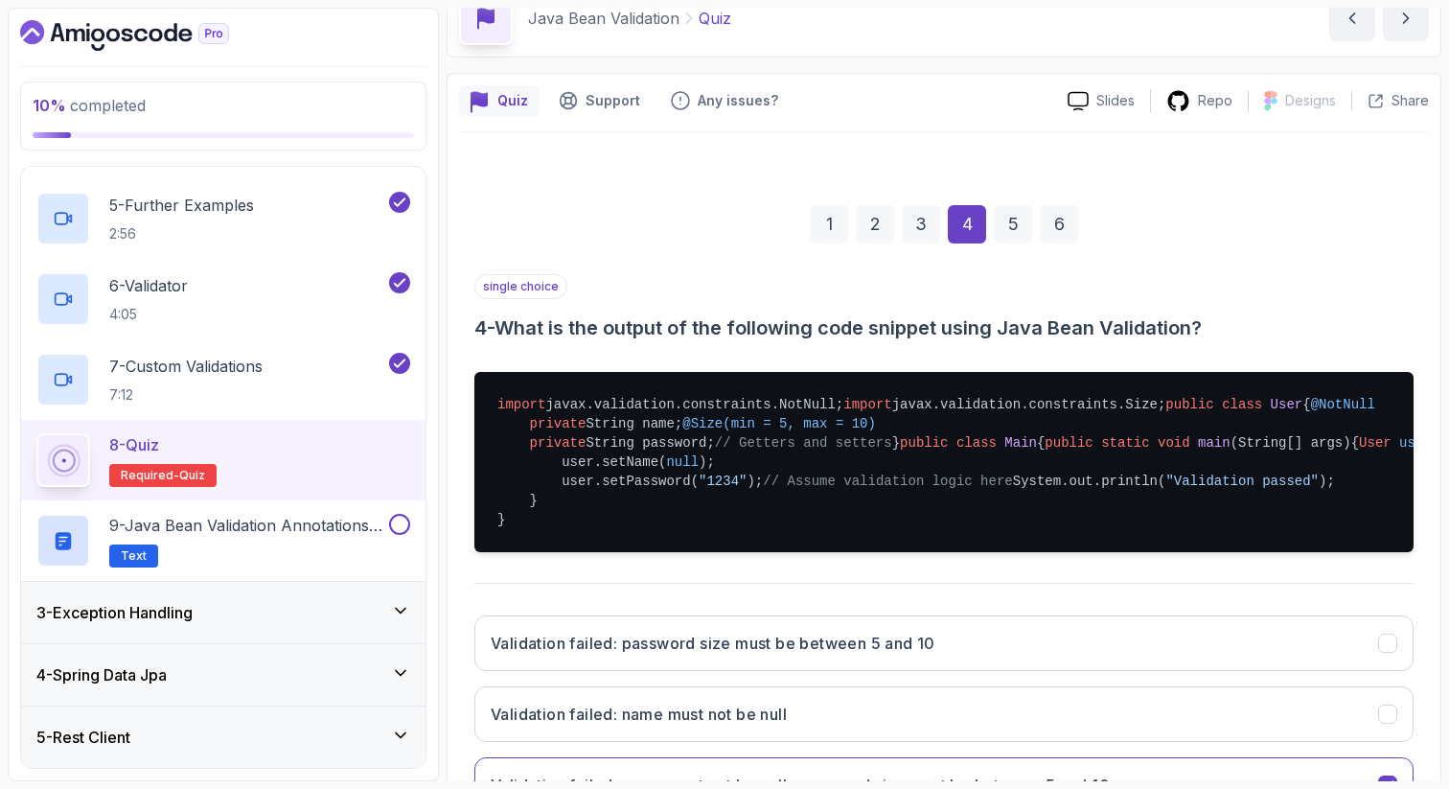
click at [1431, 690] on div "Quiz Support Any issues? Slides Repo Designs Design not available Share 1 2 3 4…" at bounding box center [944, 540] width 995 height 935
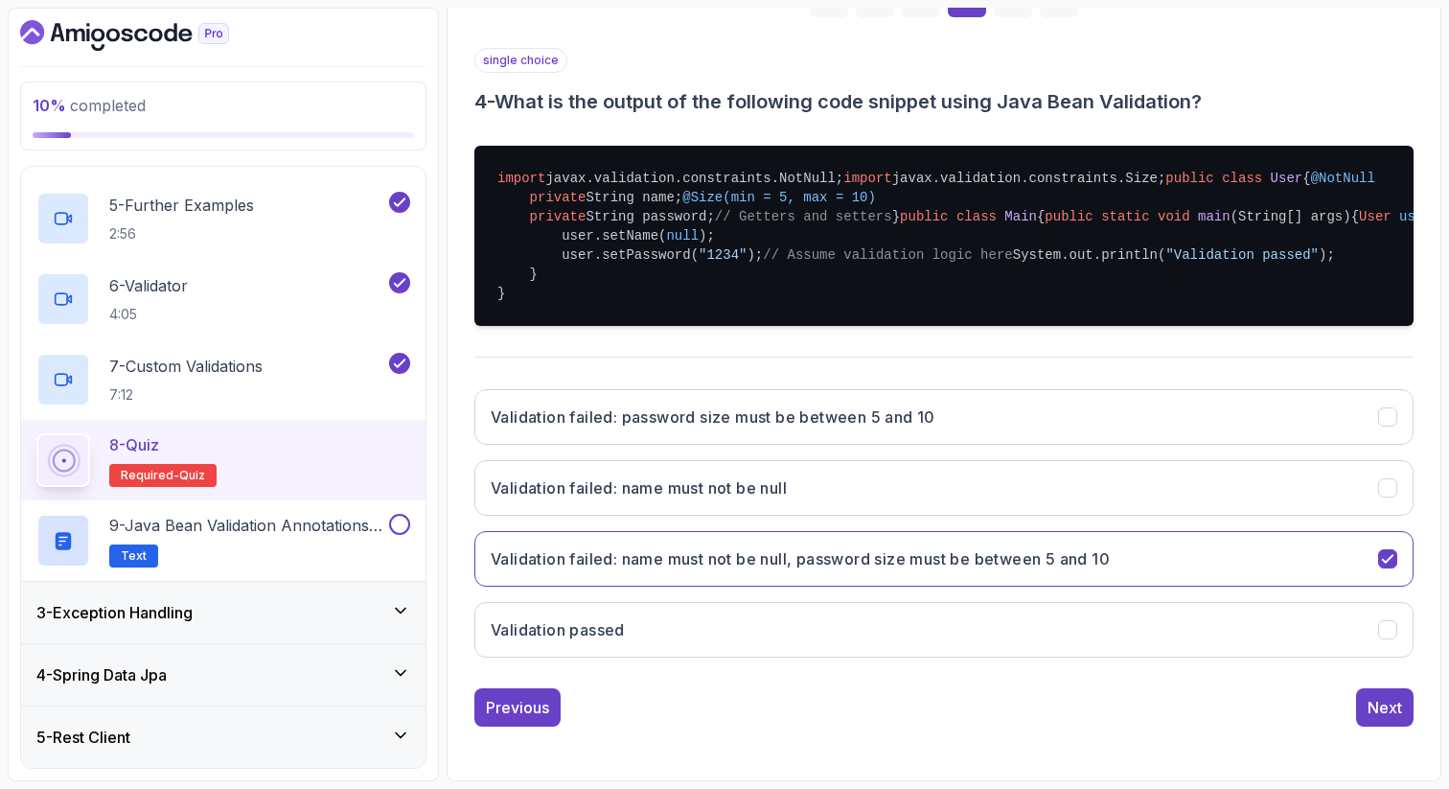
scroll to position [612, 0]
click at [1367, 716] on button "Next" at bounding box center [1385, 707] width 58 height 38
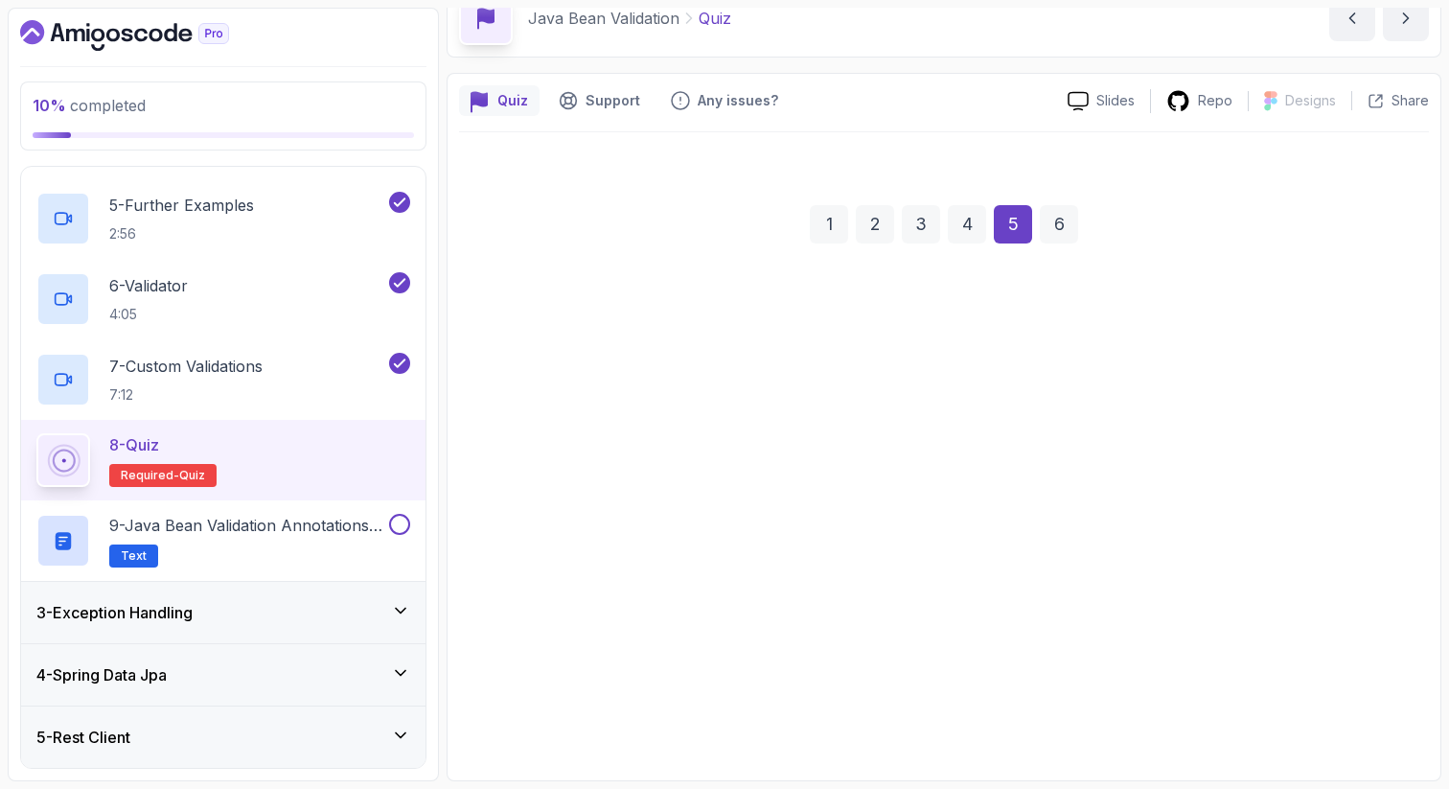
scroll to position [98, 0]
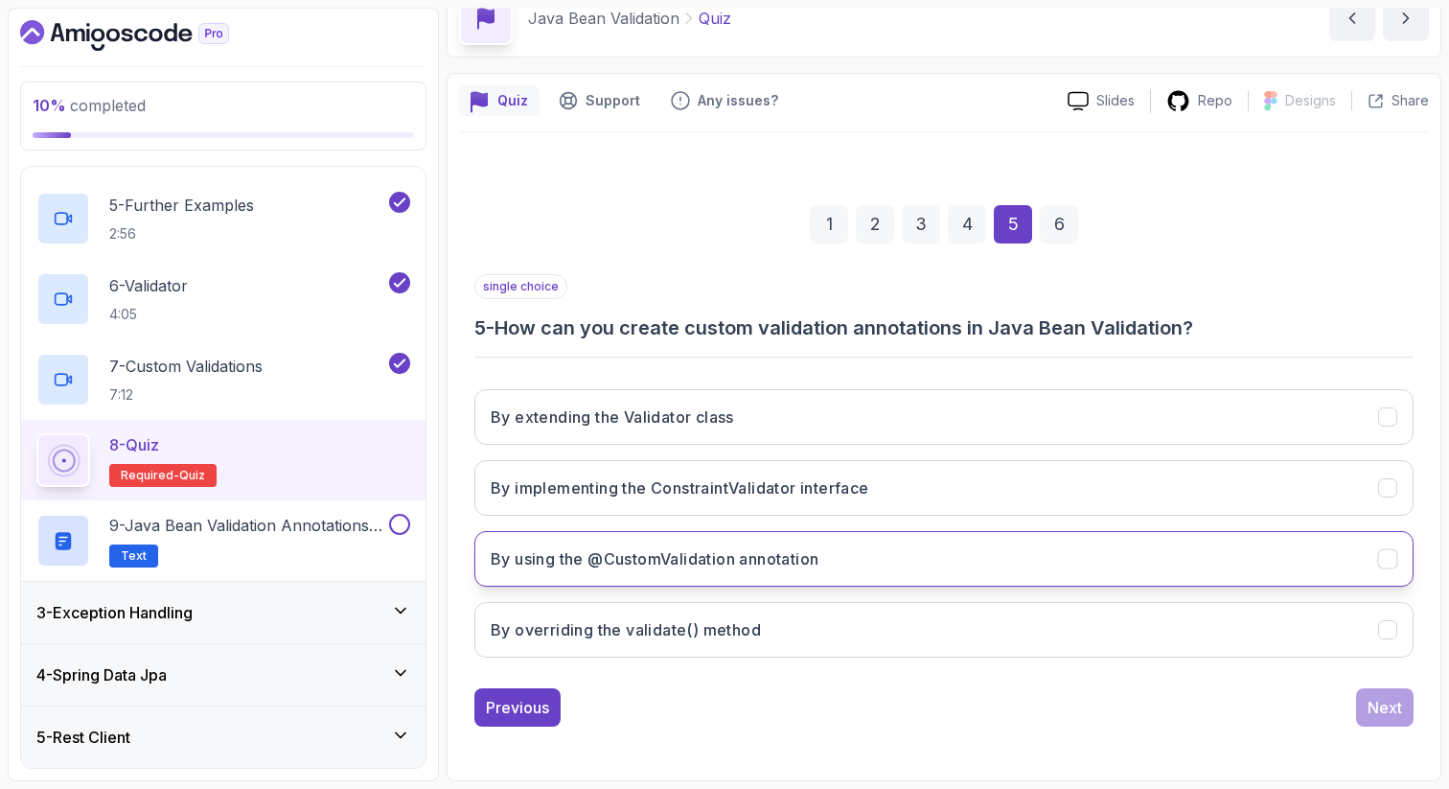
click at [891, 550] on button "By using the @CustomValidation annotation" at bounding box center [943, 559] width 939 height 56
click at [1369, 711] on div "Next" at bounding box center [1385, 707] width 35 height 23
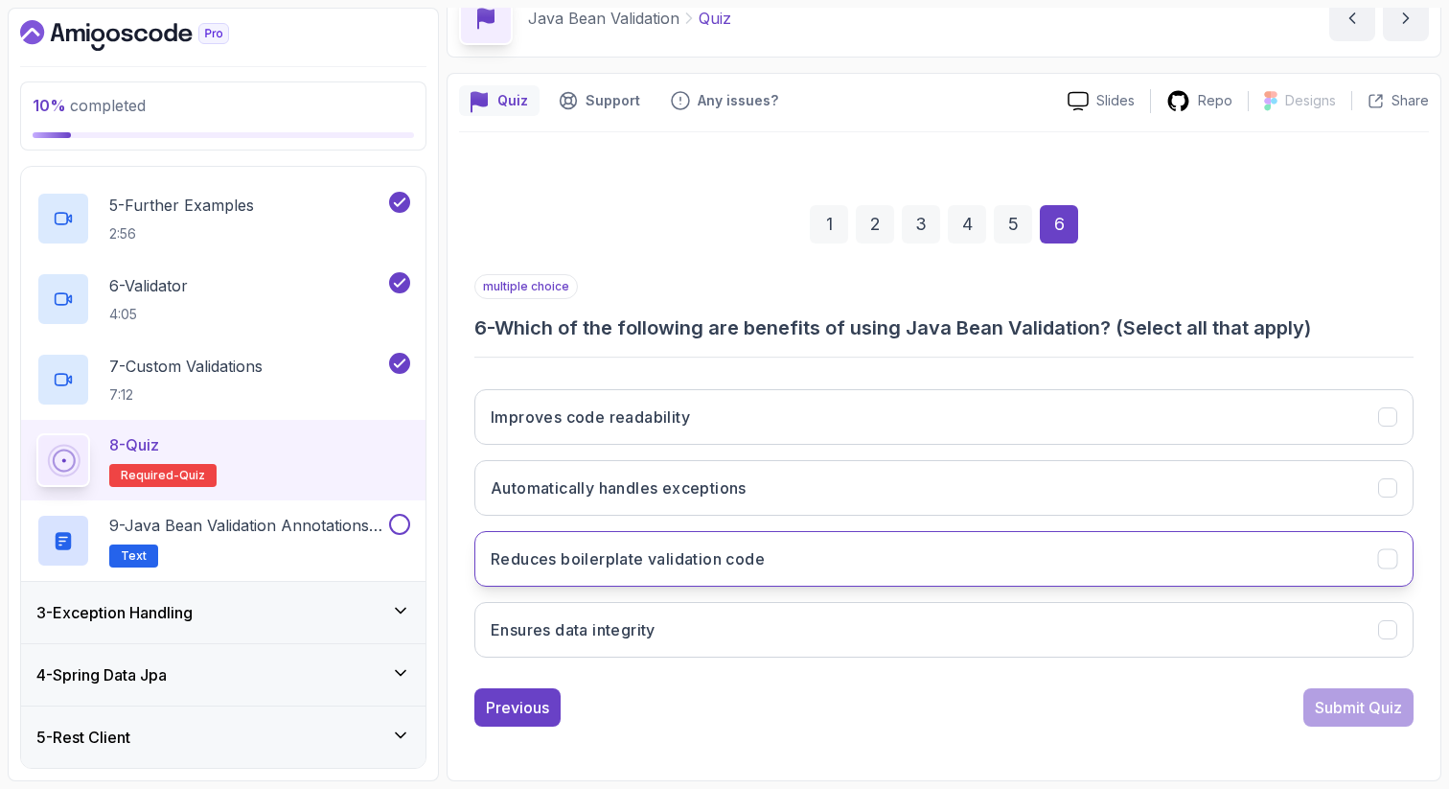
click at [999, 580] on button "Reduces boilerplate validation code" at bounding box center [943, 559] width 939 height 56
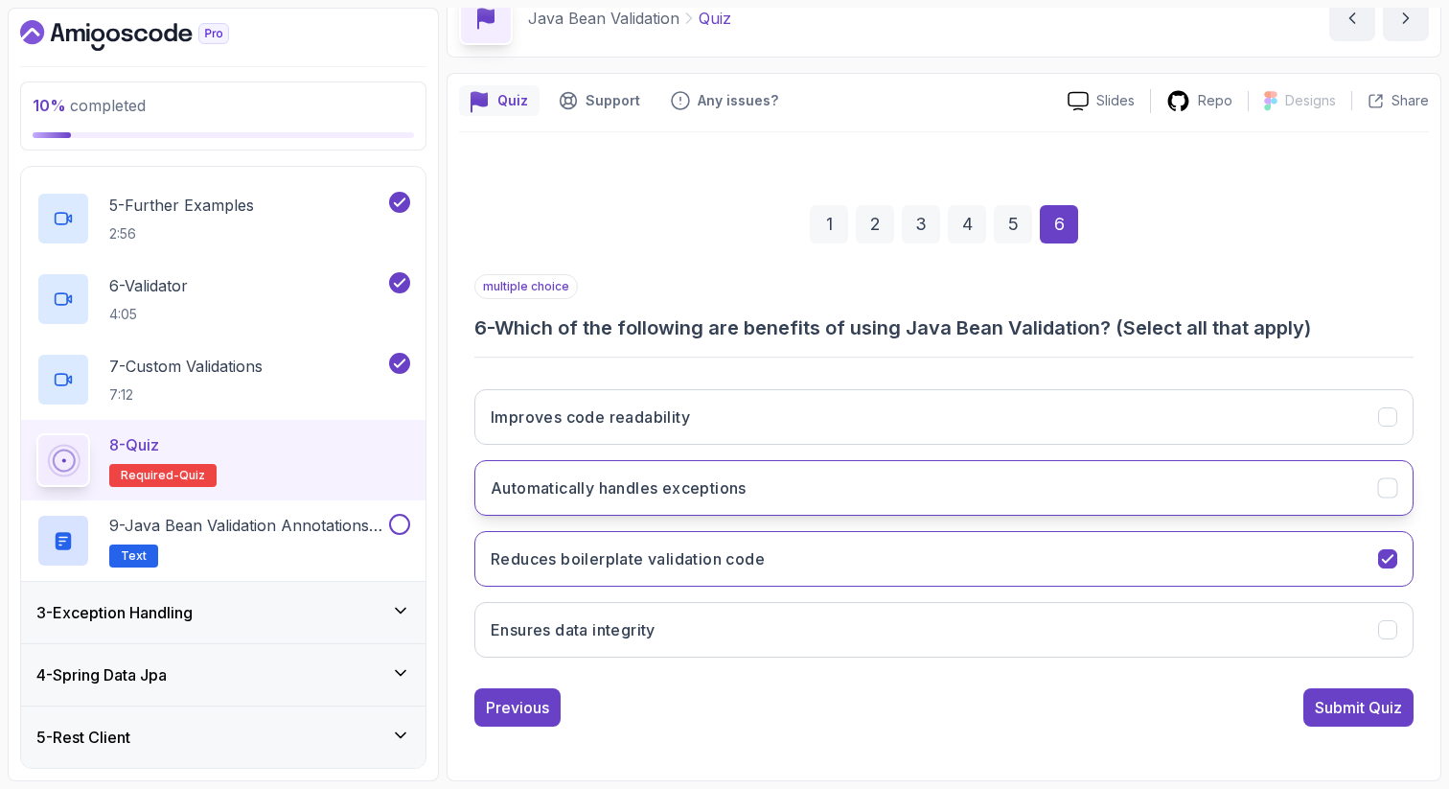
click at [858, 508] on button "Automatically handles exceptions" at bounding box center [943, 488] width 939 height 56
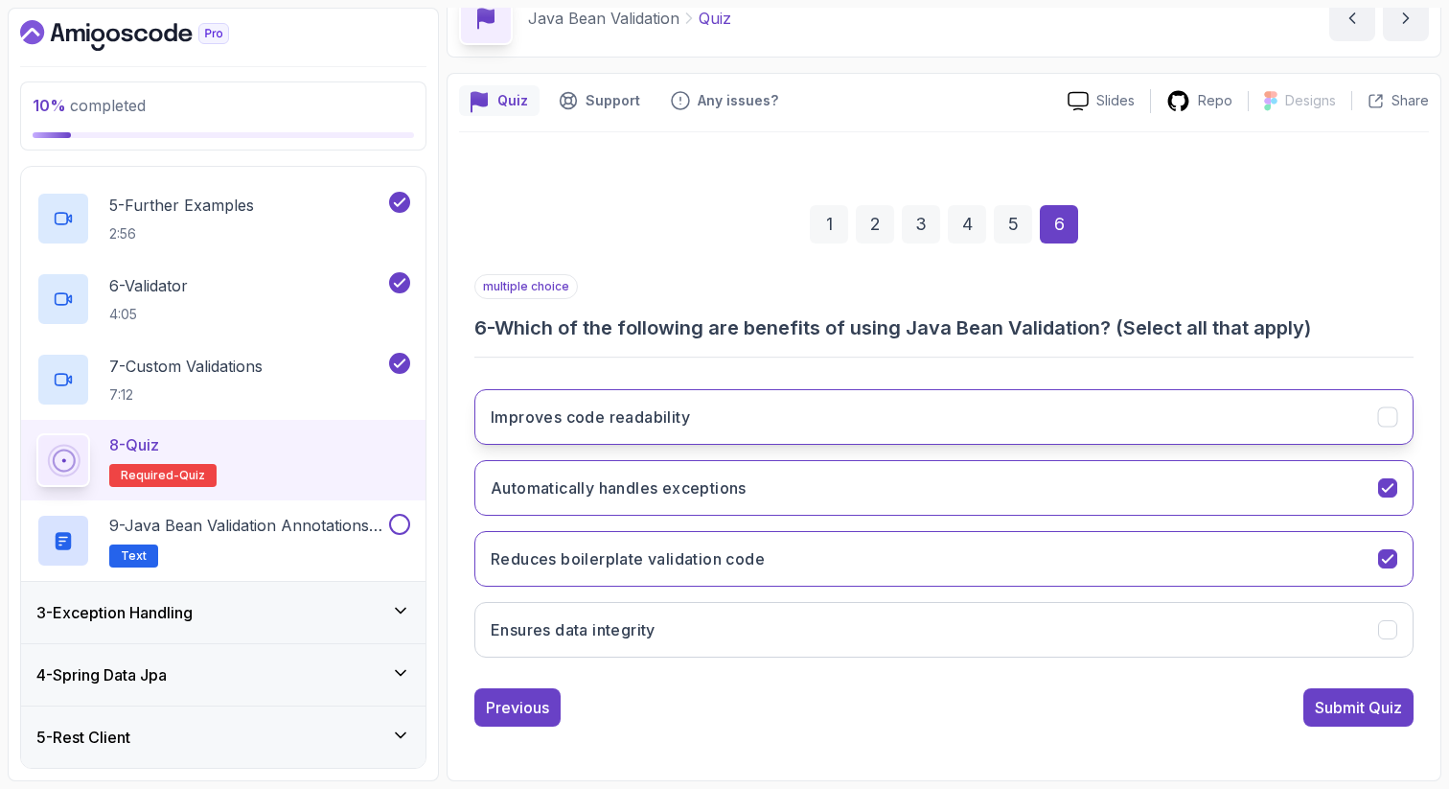
click at [758, 416] on button "Improves code readability" at bounding box center [943, 417] width 939 height 56
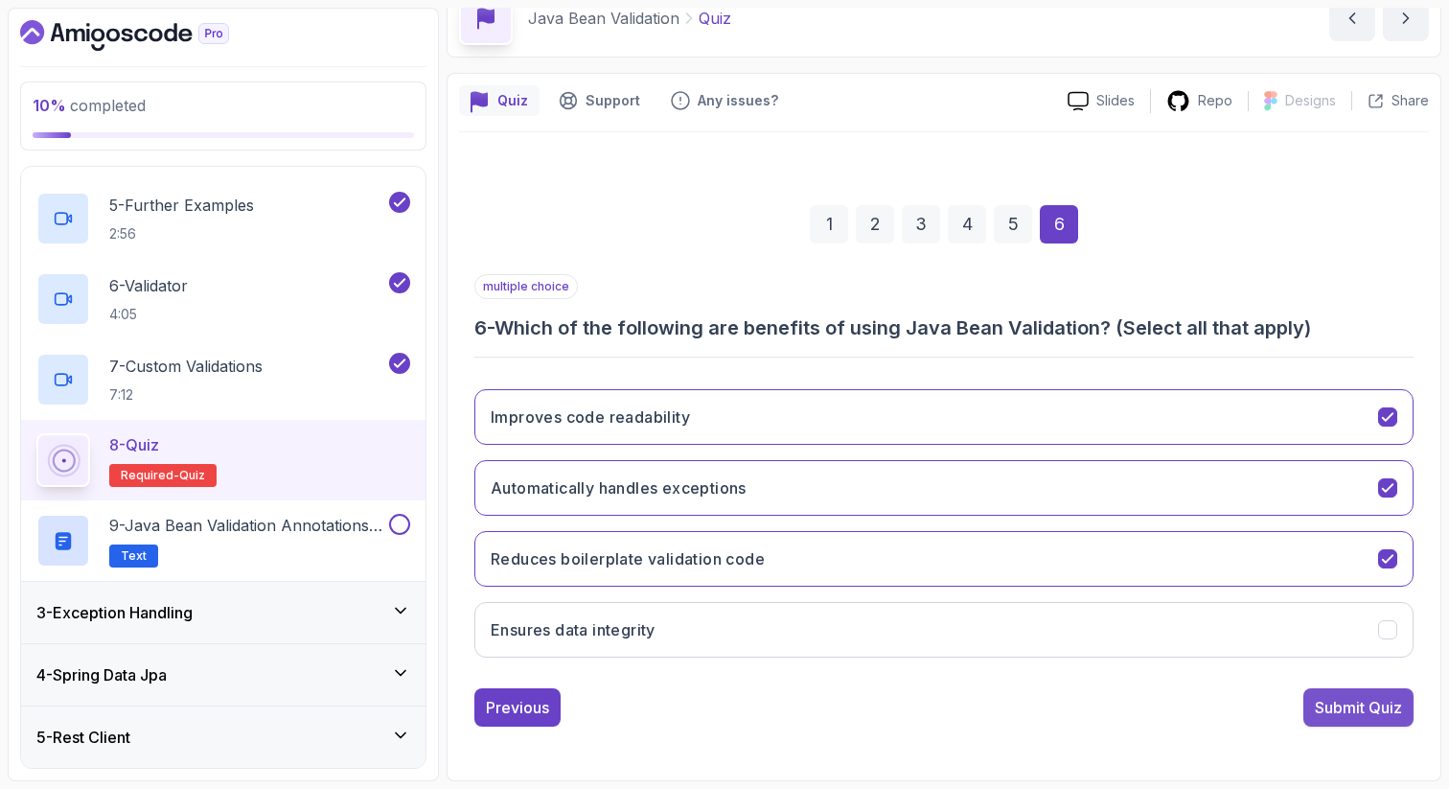
click at [1329, 703] on div "Submit Quiz" at bounding box center [1358, 707] width 87 height 23
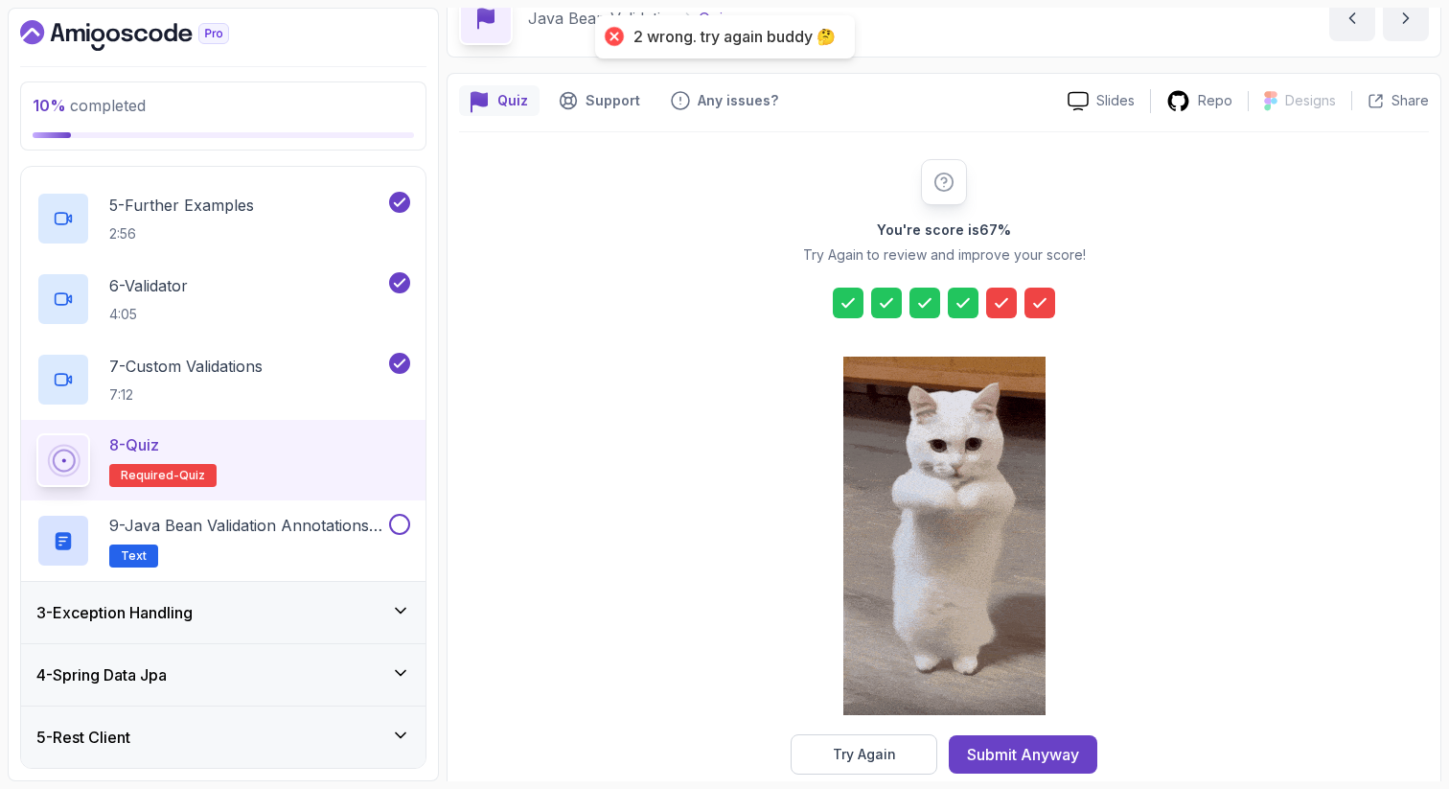
click at [995, 289] on div at bounding box center [1001, 303] width 31 height 31
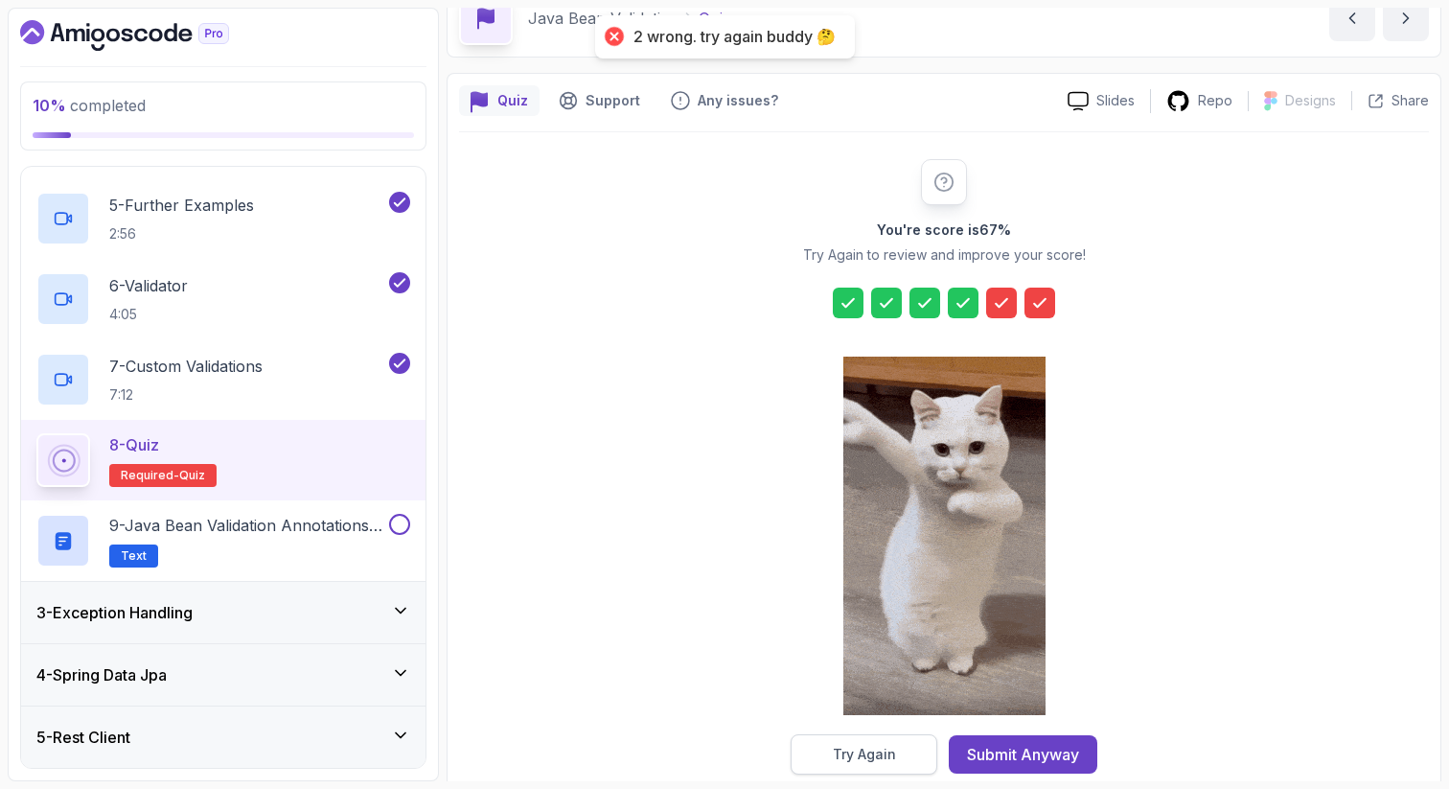
click at [861, 761] on div "Try Again" at bounding box center [864, 754] width 63 height 19
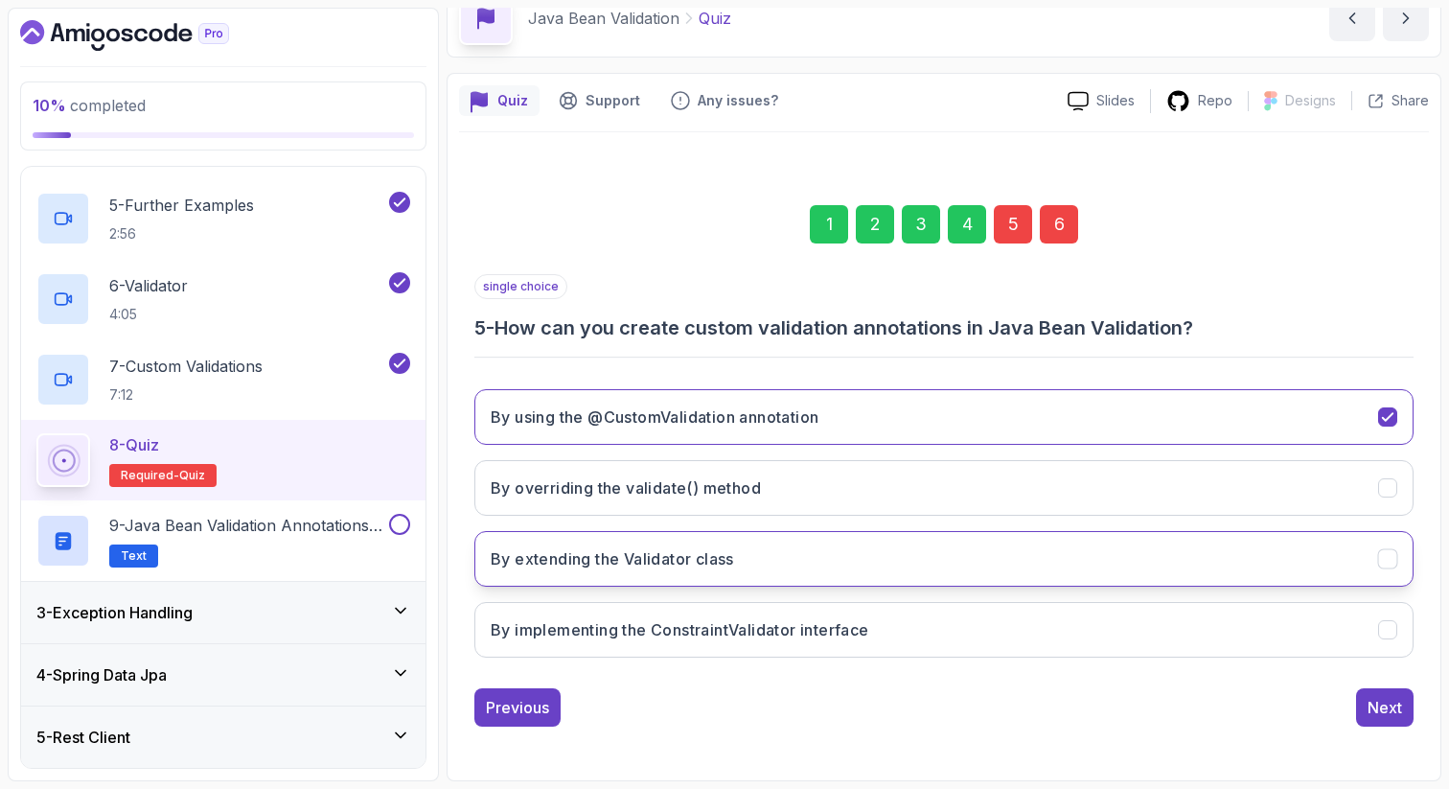
click at [545, 571] on button "By extending the Validator class" at bounding box center [943, 559] width 939 height 56
click at [1057, 223] on div "6" at bounding box center [1059, 224] width 38 height 38
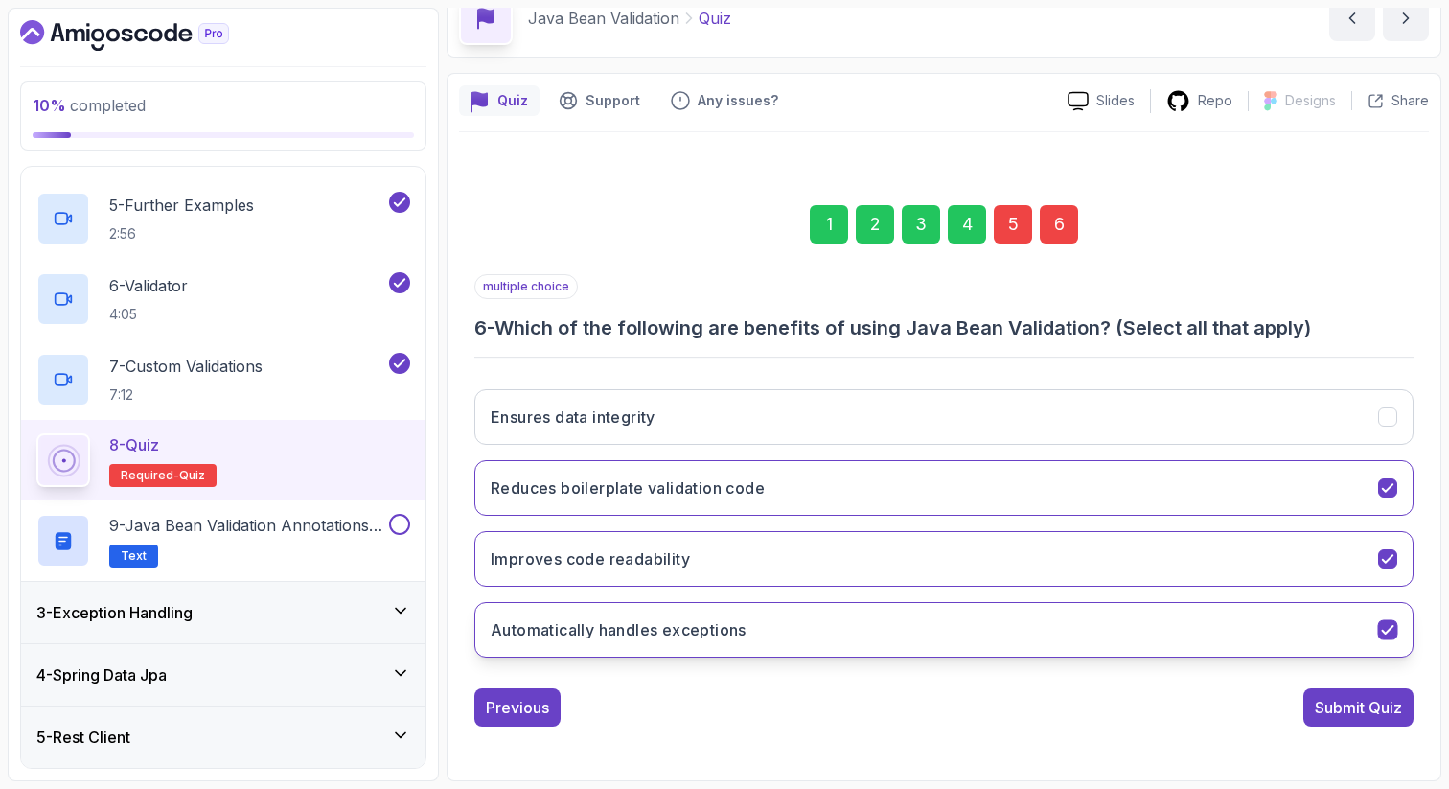
click at [532, 635] on h3 "Automatically handles exceptions" at bounding box center [619, 629] width 256 height 23
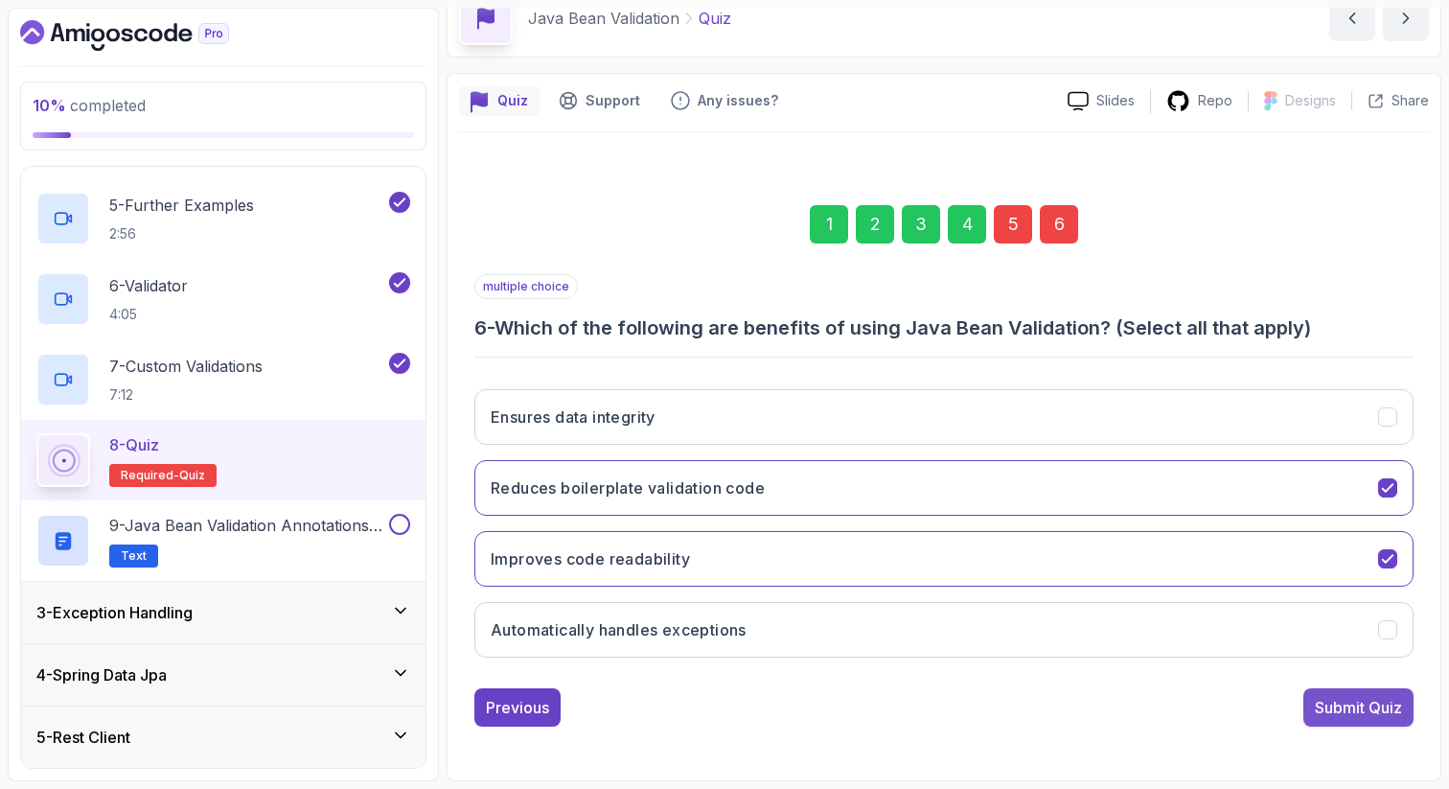
click at [1311, 711] on button "Submit Quiz" at bounding box center [1359, 707] width 110 height 38
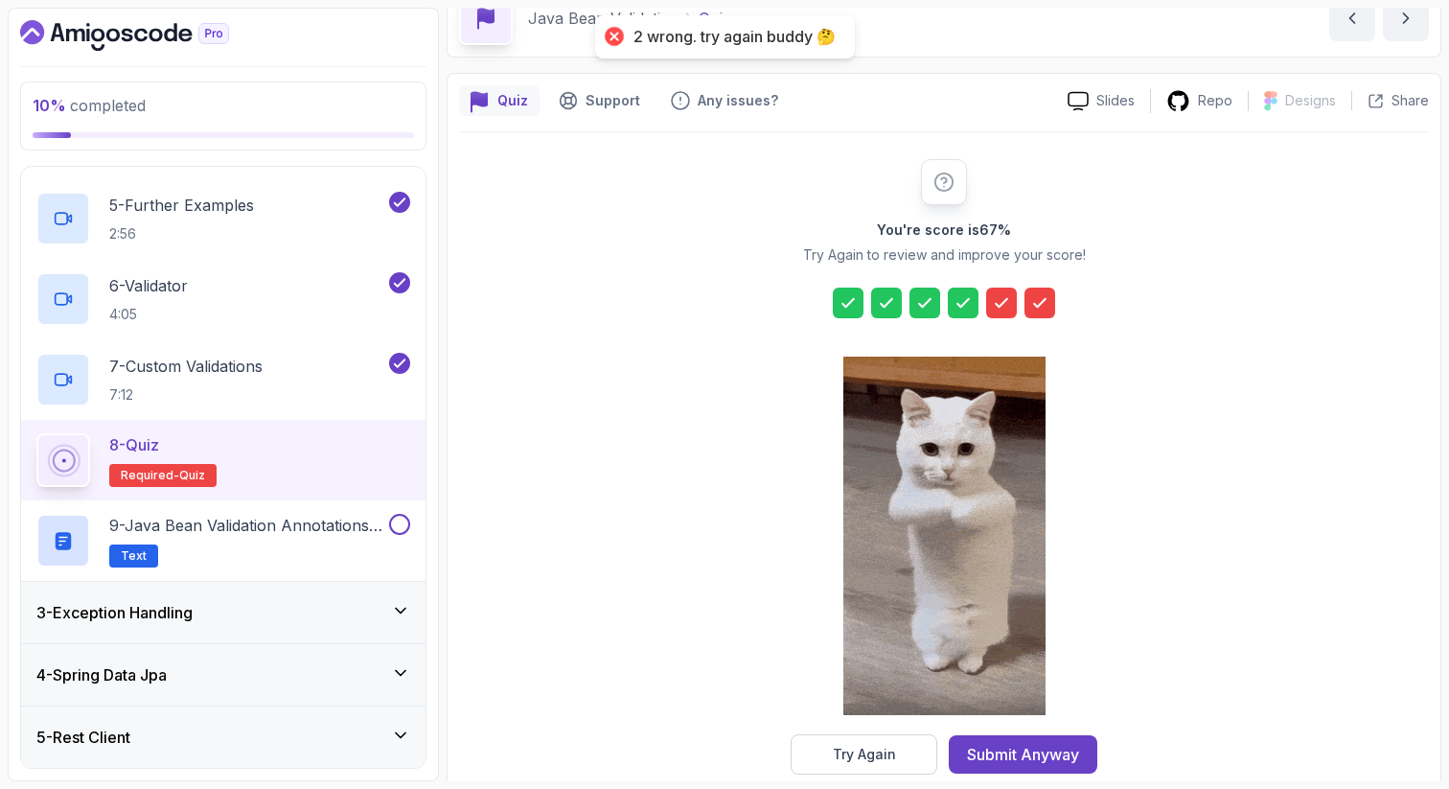
click at [995, 306] on icon at bounding box center [1001, 302] width 19 height 19
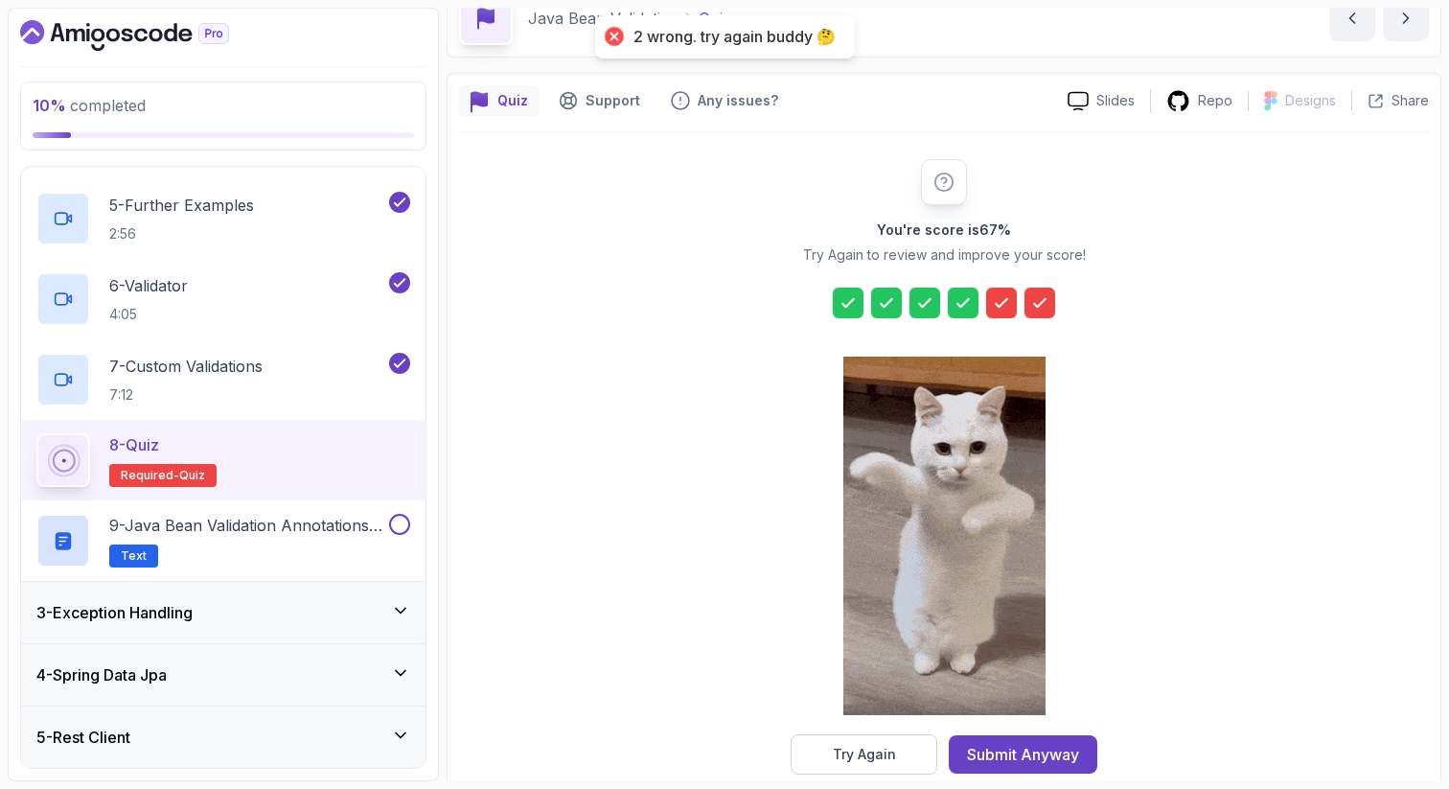
click at [826, 764] on button "Try Again" at bounding box center [864, 754] width 147 height 40
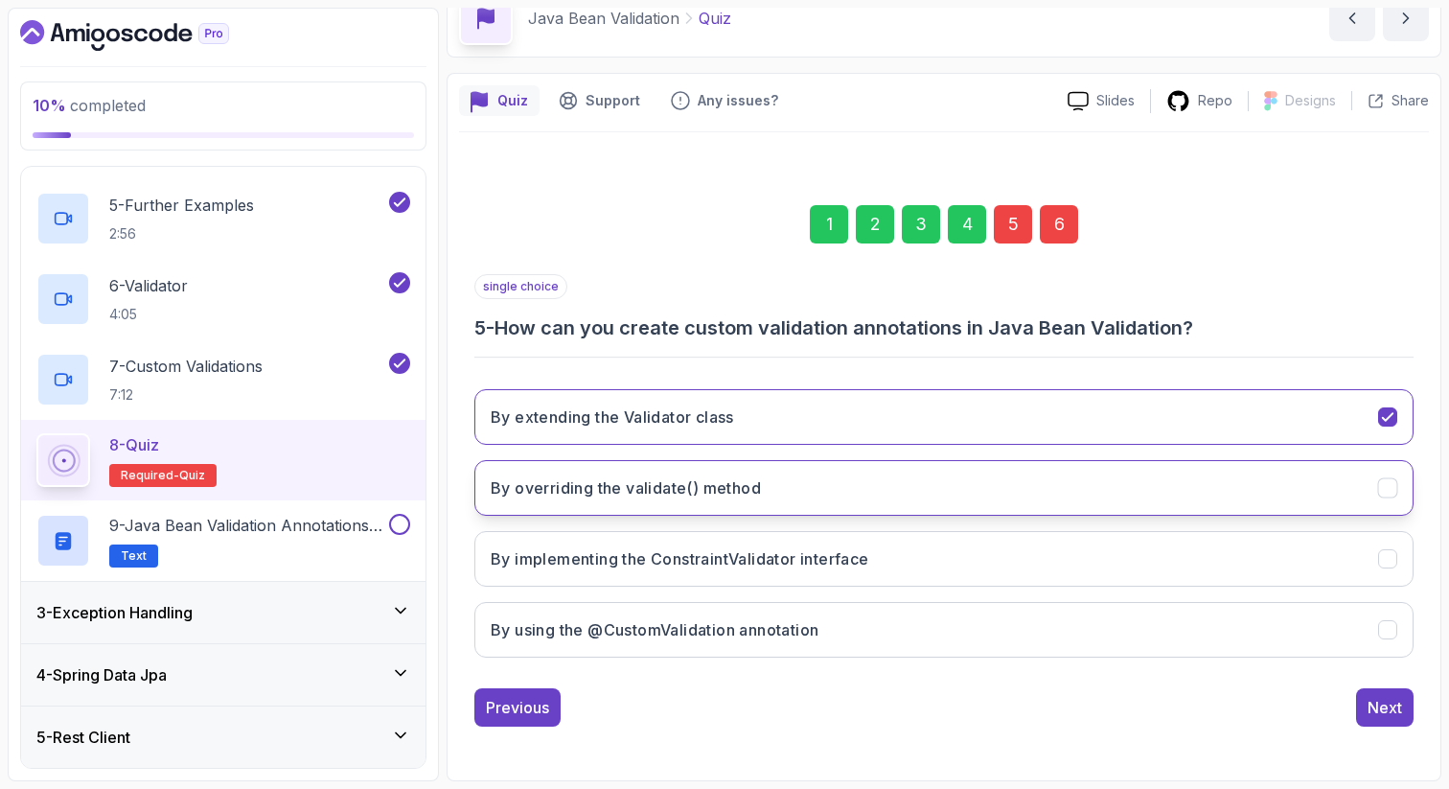
click at [835, 496] on button "By overriding the validate() method" at bounding box center [943, 488] width 939 height 56
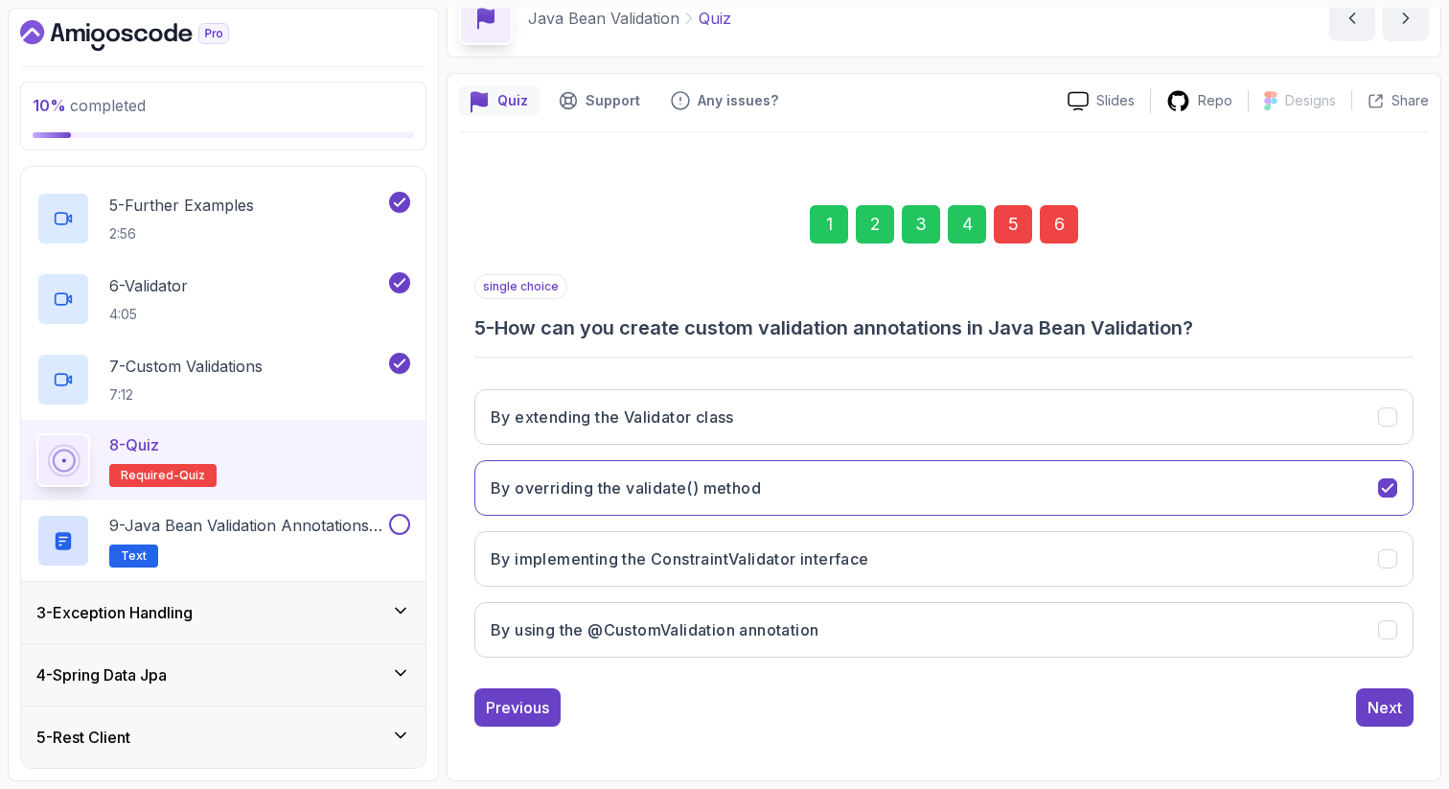
click at [1072, 226] on div "6" at bounding box center [1059, 224] width 38 height 38
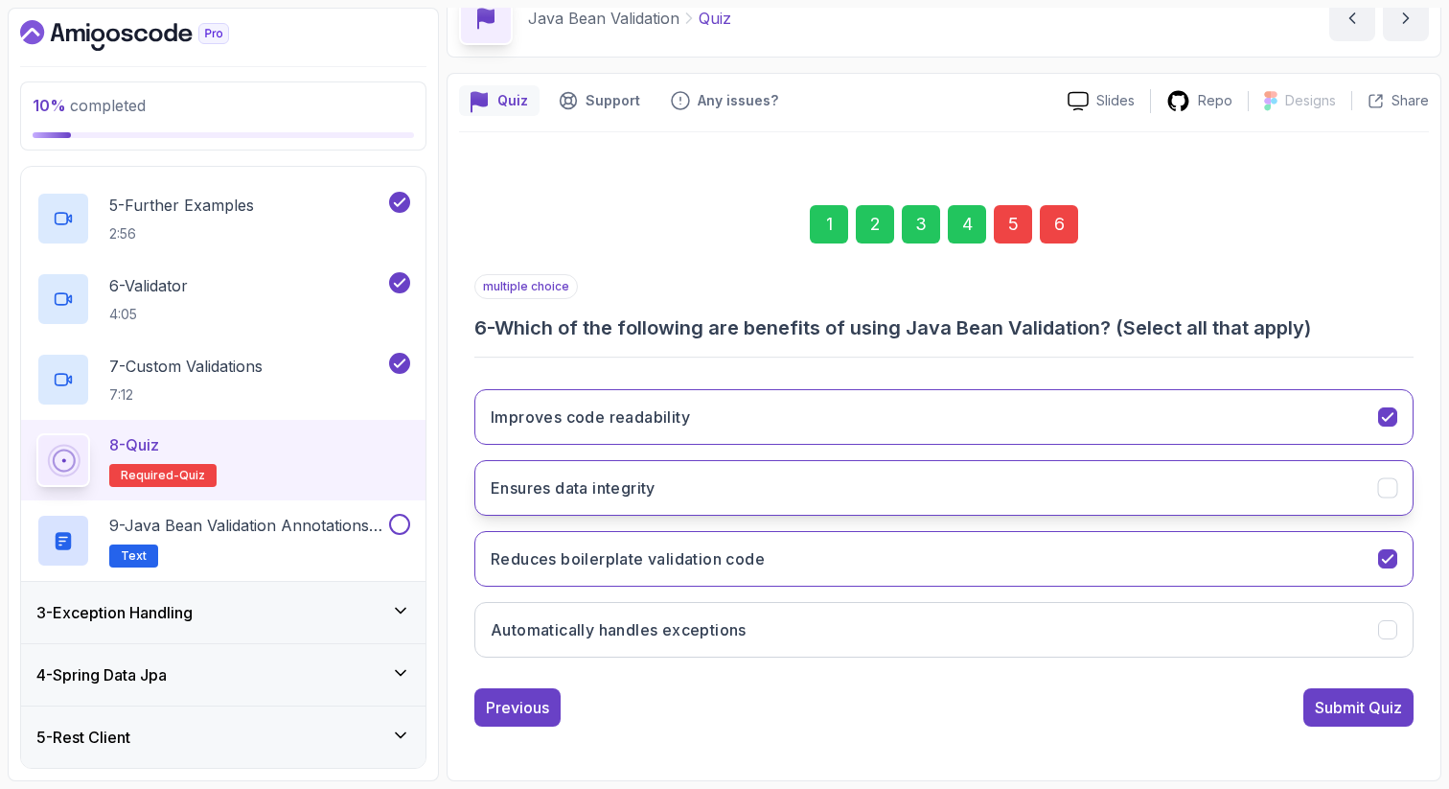
click at [572, 496] on h3 "Ensures data integrity" at bounding box center [573, 487] width 165 height 23
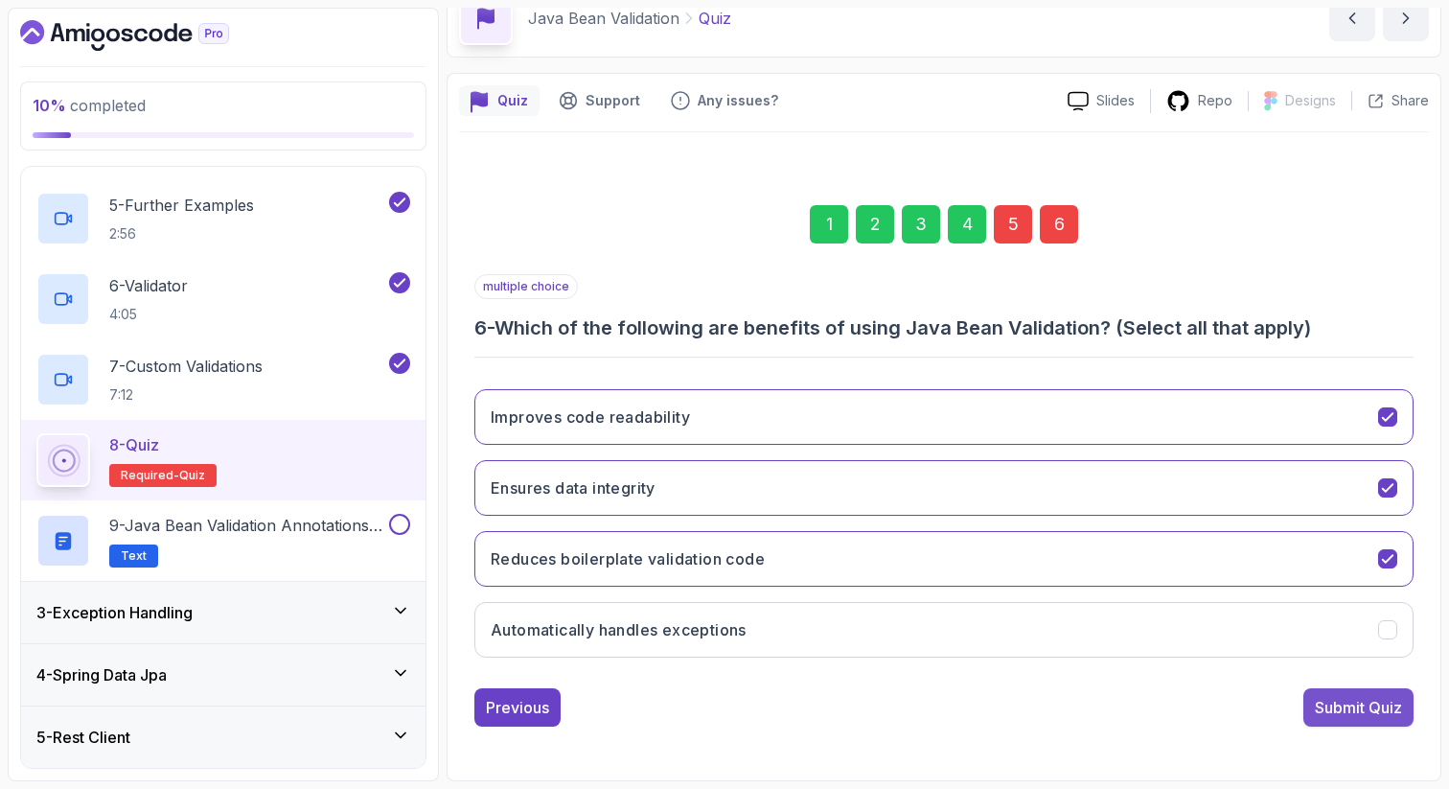
click at [1335, 704] on div "Submit Quiz" at bounding box center [1358, 707] width 87 height 23
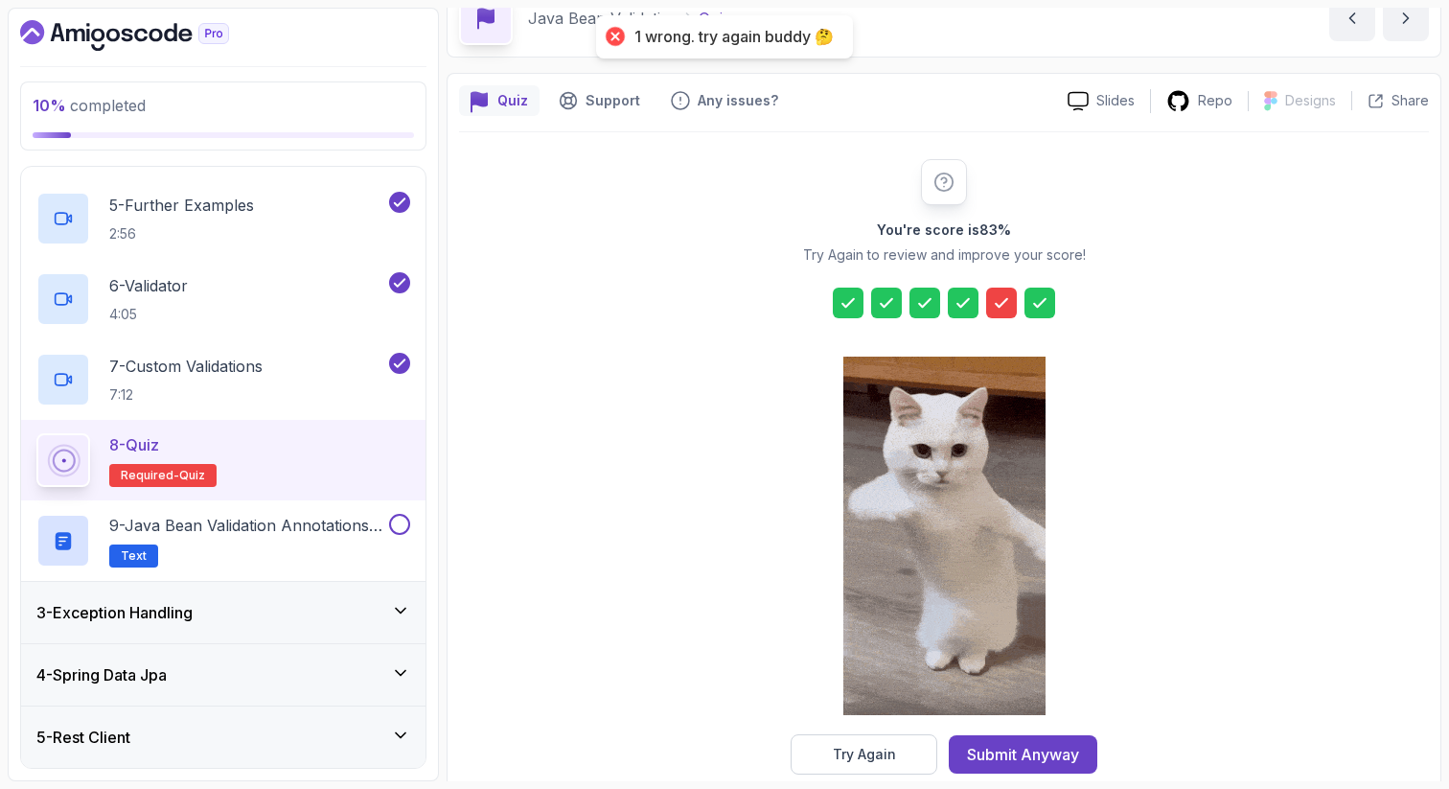
click at [1010, 302] on icon at bounding box center [1001, 302] width 19 height 19
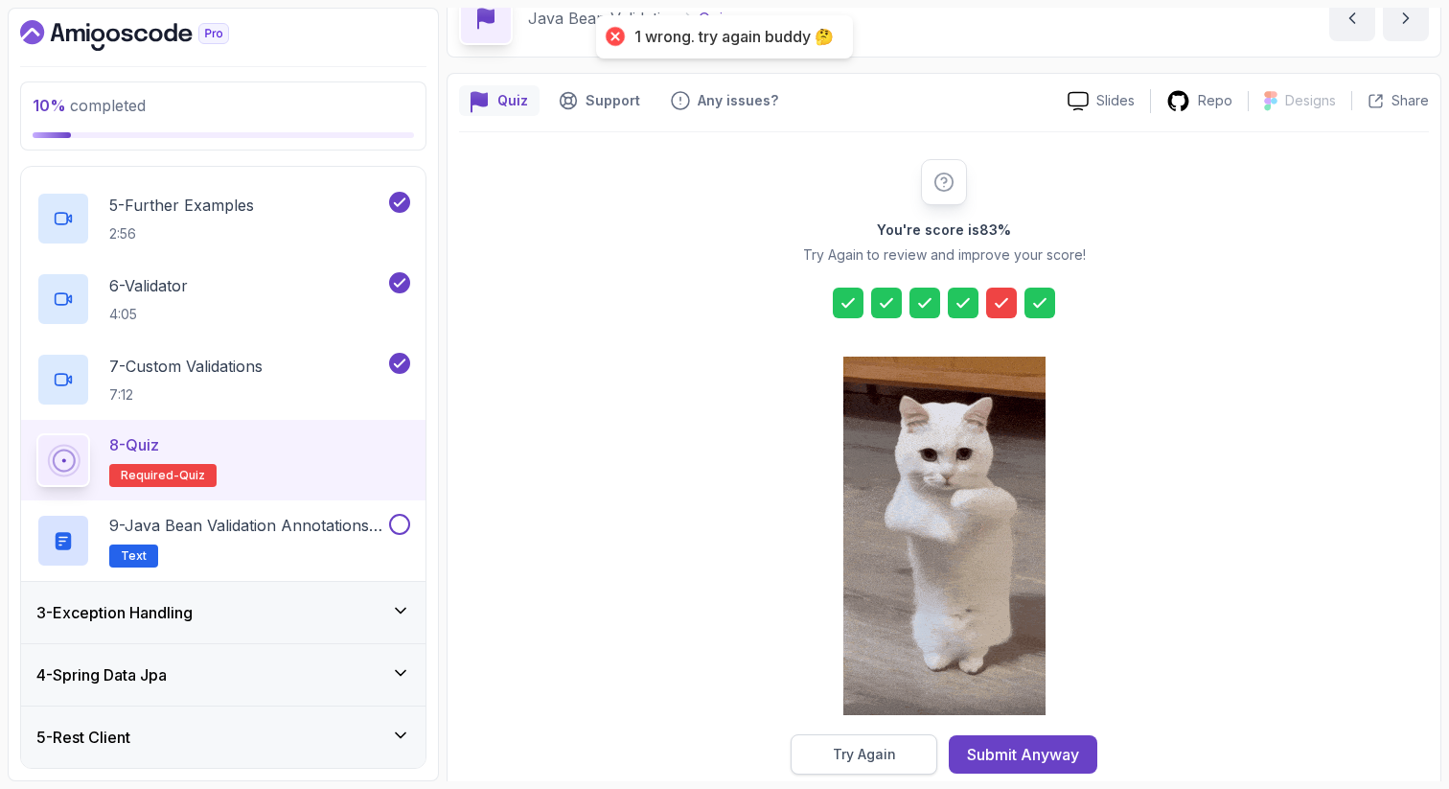
click at [812, 762] on button "Try Again" at bounding box center [864, 754] width 147 height 40
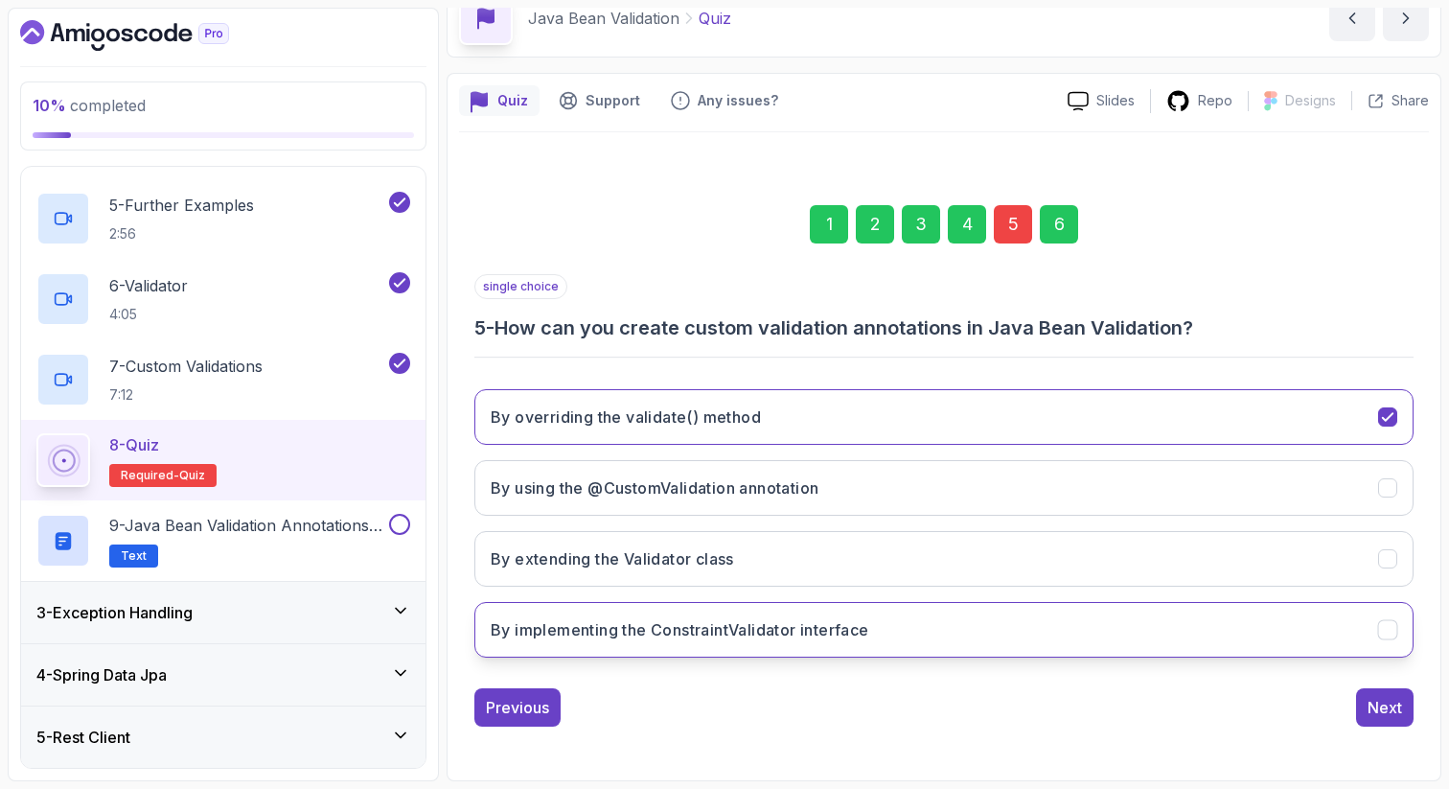
click at [715, 637] on h3 "By implementing the ConstraintValidator interface" at bounding box center [680, 629] width 379 height 23
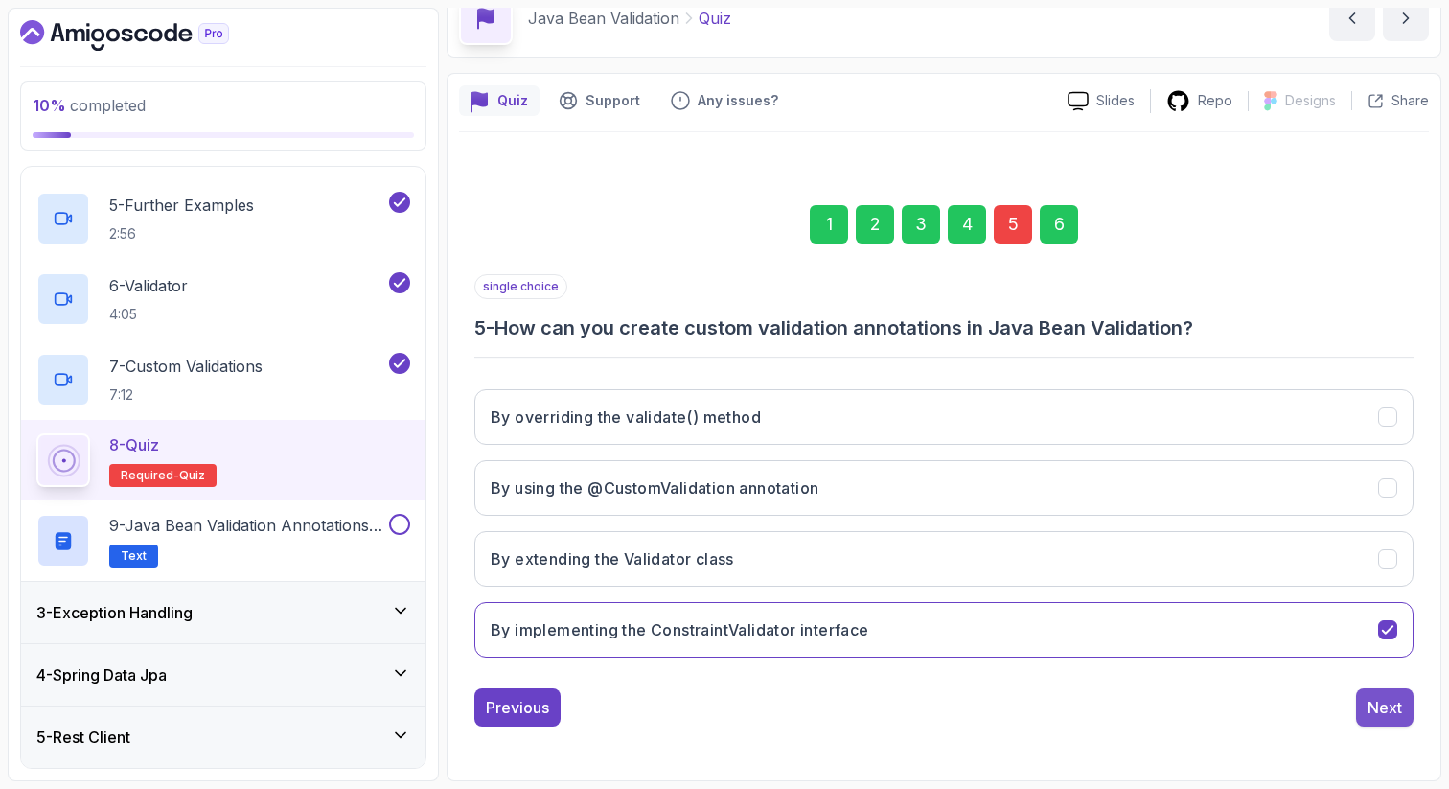
click at [1389, 703] on div "Next" at bounding box center [1385, 707] width 35 height 23
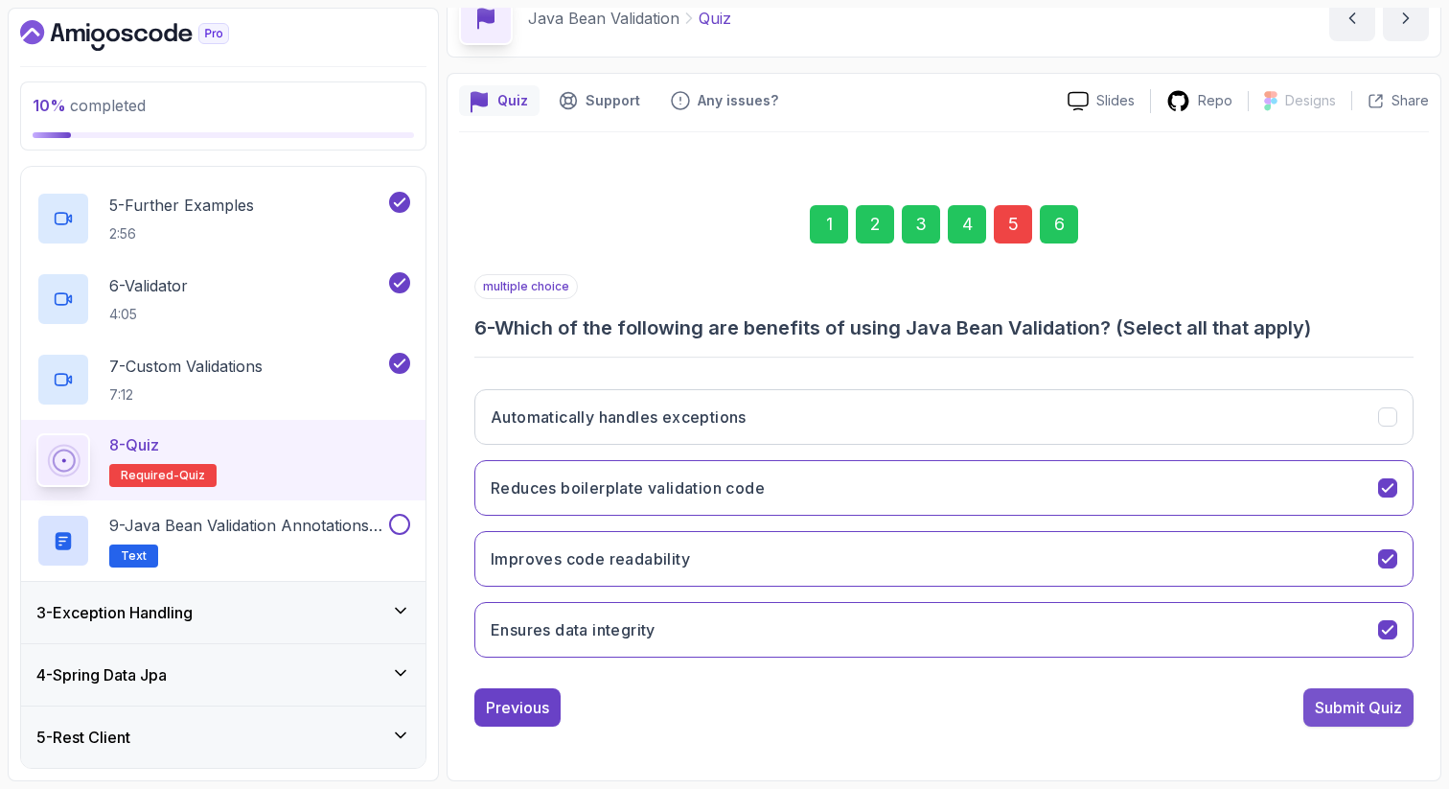
click at [1385, 705] on div "Submit Quiz" at bounding box center [1358, 707] width 87 height 23
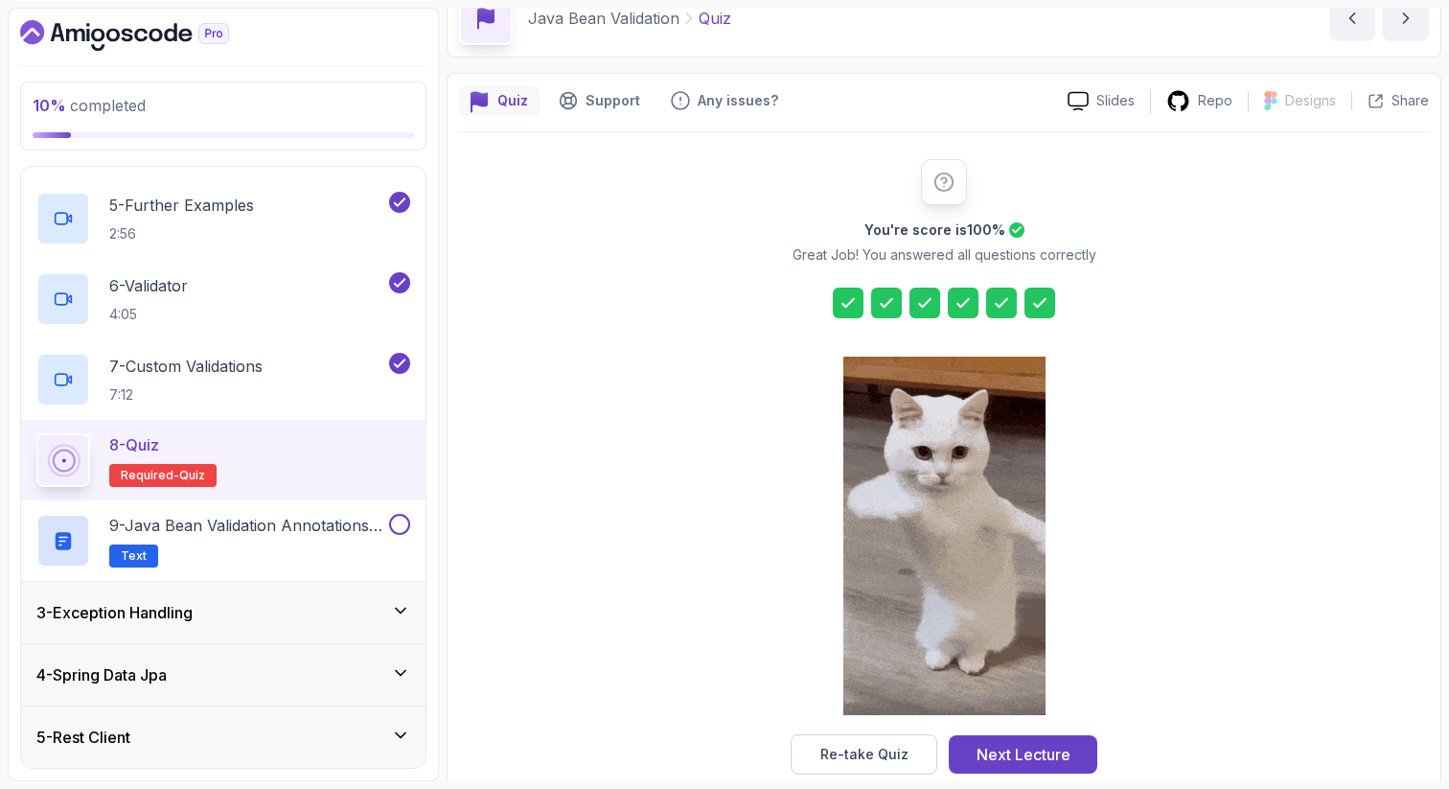
click at [997, 305] on icon at bounding box center [1002, 303] width 12 height 8
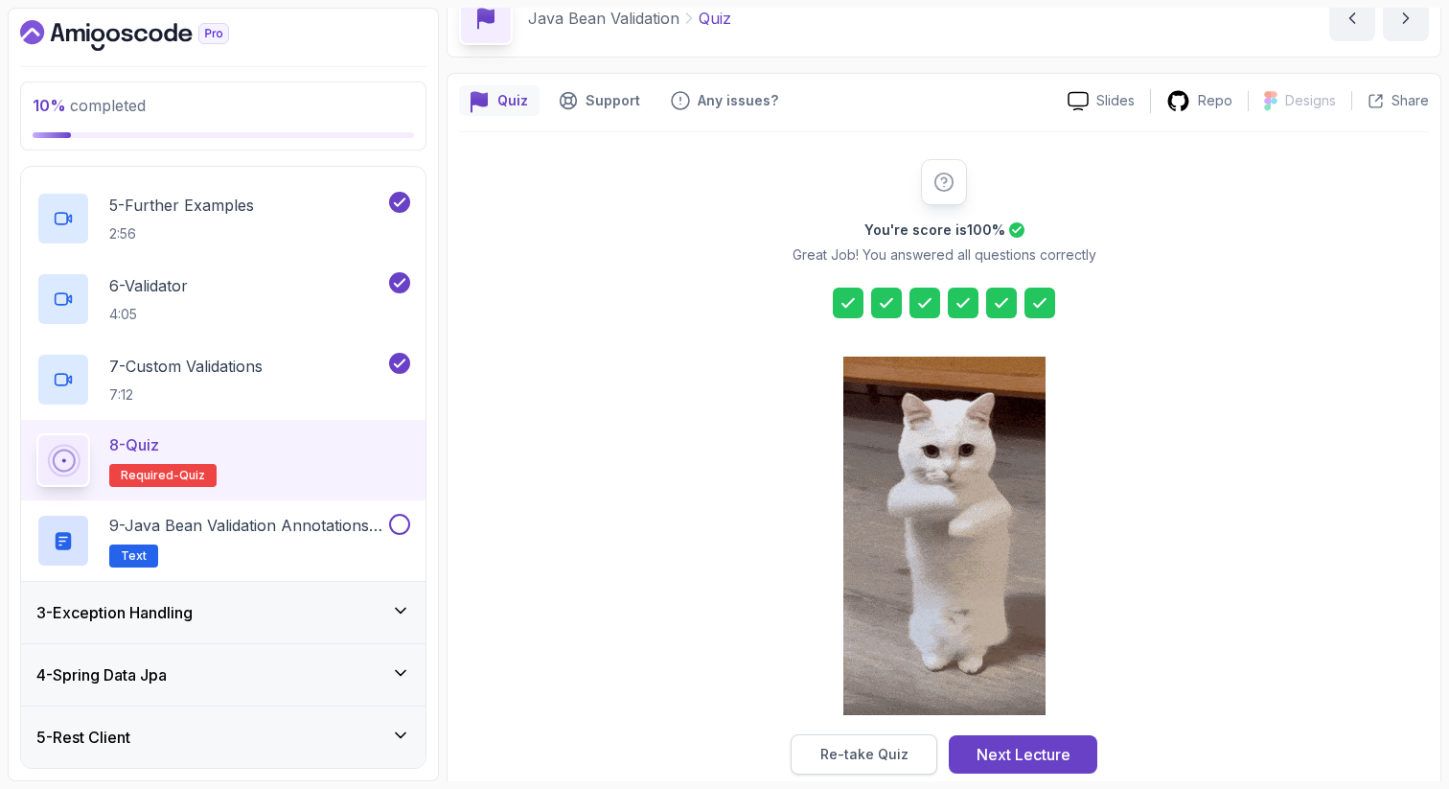
click at [839, 754] on div "Re-take Quiz" at bounding box center [865, 754] width 88 height 19
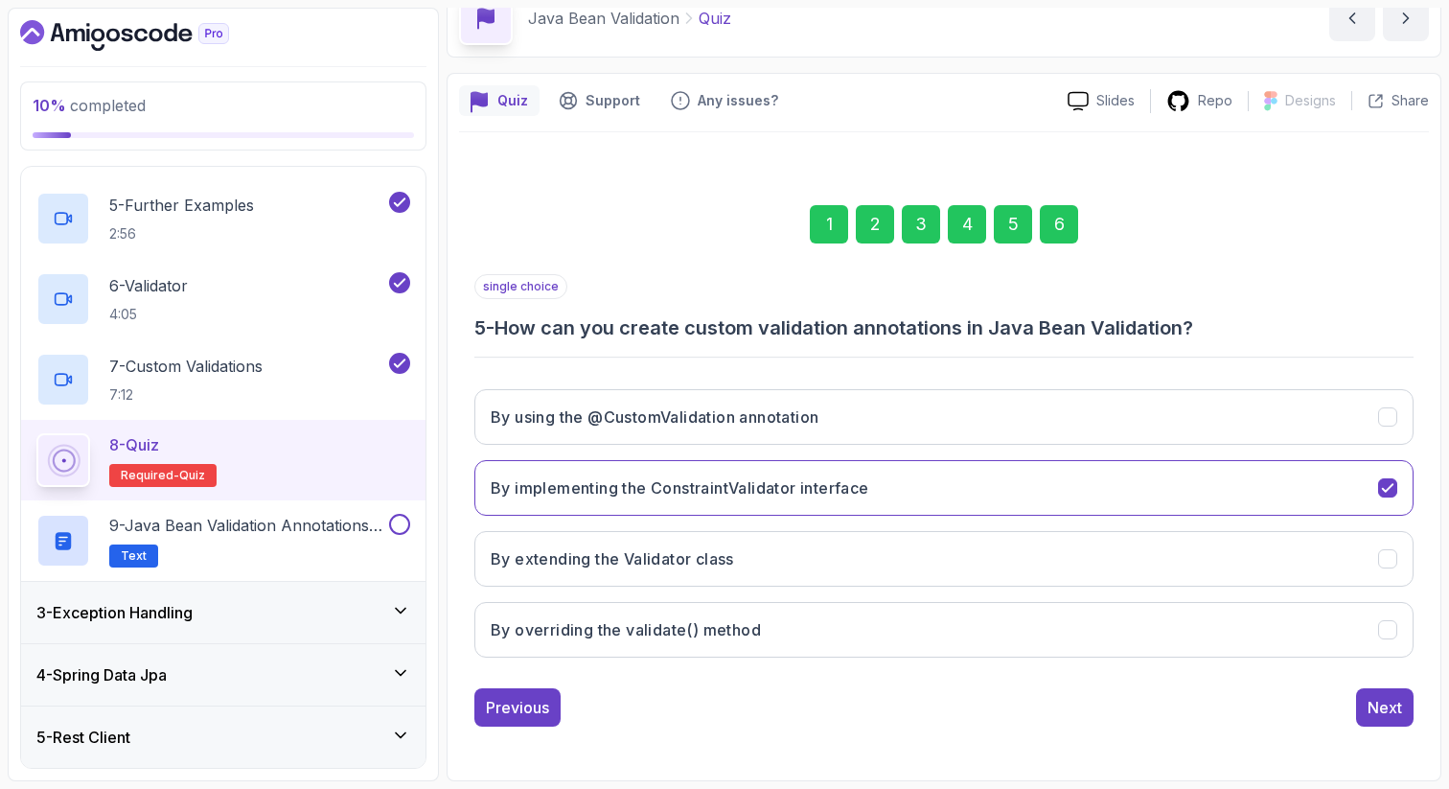
click at [1063, 222] on div "6" at bounding box center [1059, 224] width 38 height 38
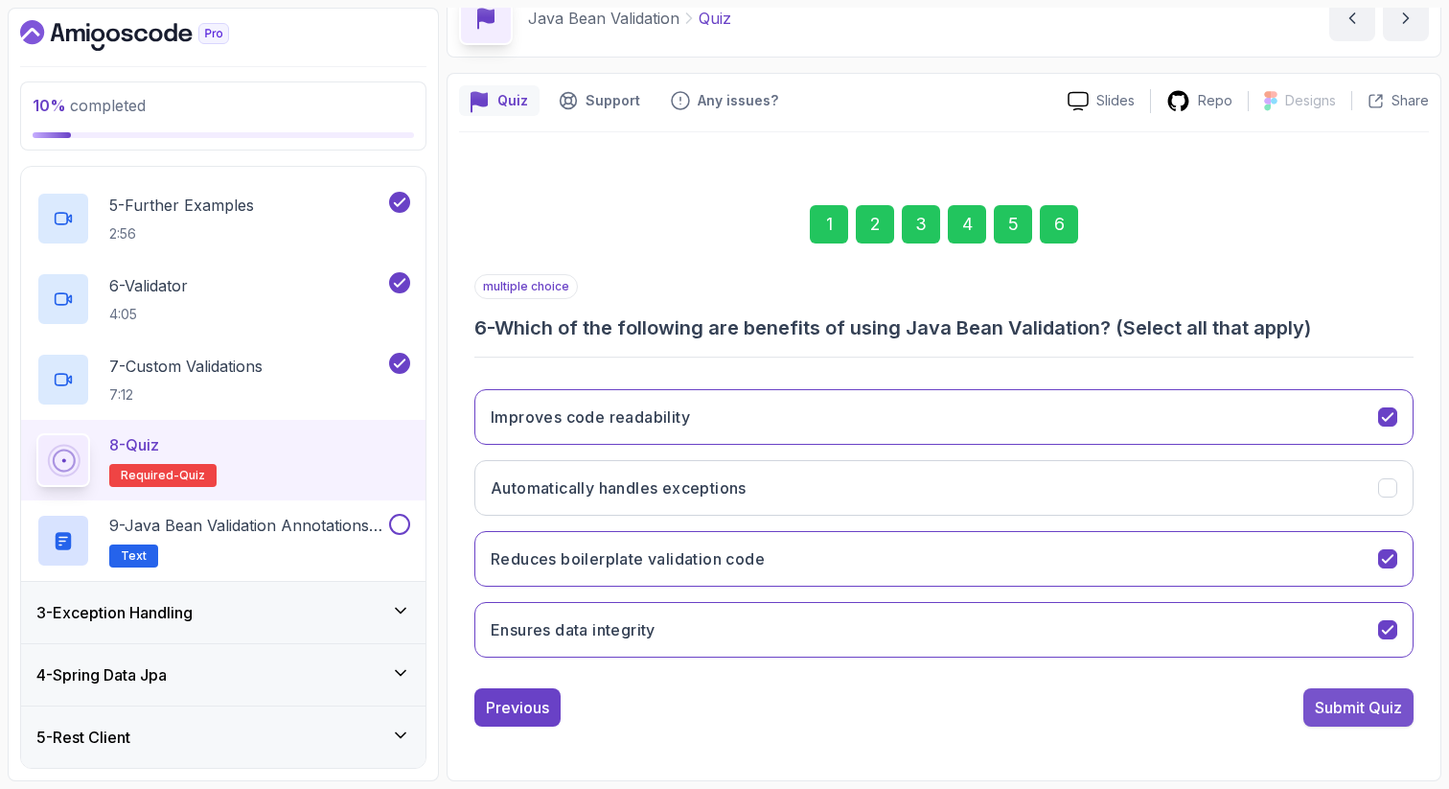
click at [1350, 713] on div "Submit Quiz" at bounding box center [1358, 707] width 87 height 23
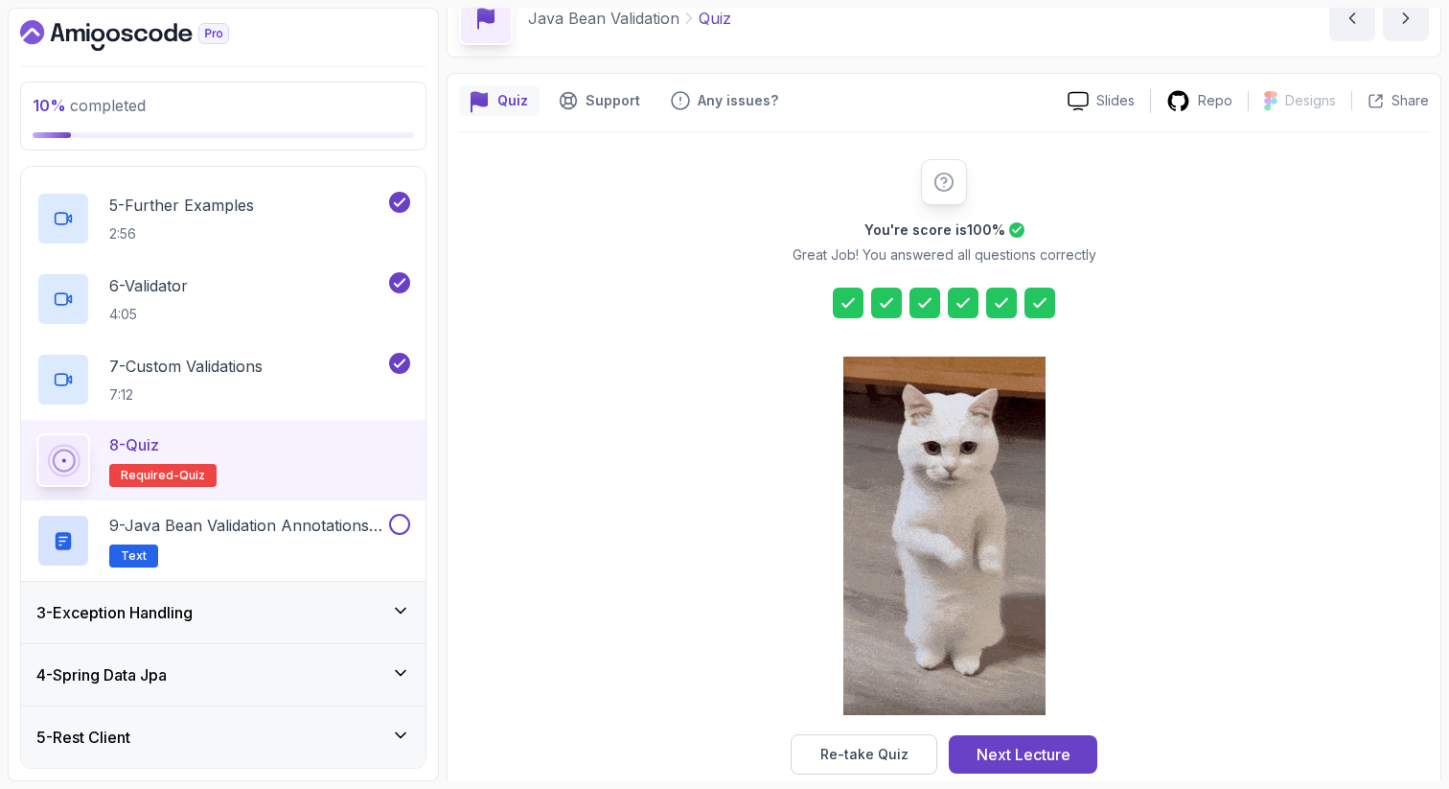
click at [1022, 748] on div "Next Lecture" at bounding box center [1024, 754] width 94 height 23
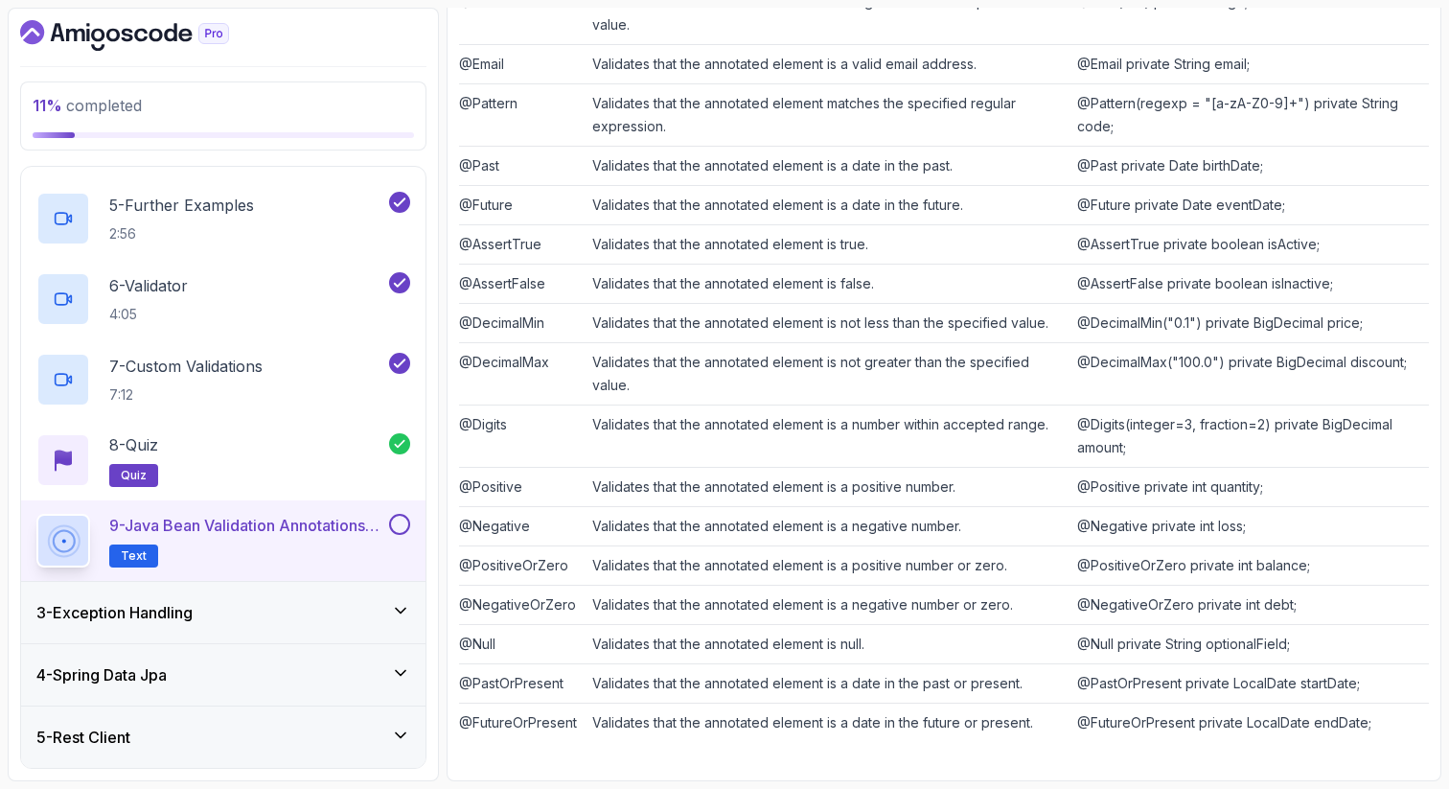
scroll to position [559, 0]
drag, startPoint x: 1030, startPoint y: 688, endPoint x: 506, endPoint y: 705, distance: 524.6
click at [506, 705] on tbody "@NotNull Ensures that the annotated element is not null. @NotNull private Strin…" at bounding box center [944, 303] width 970 height 878
drag, startPoint x: 1302, startPoint y: 568, endPoint x: 1066, endPoint y: 570, distance: 235.8
click at [1066, 570] on tr "@PositiveOrZero Validates that the annotated element is a positive number or ze…" at bounding box center [944, 564] width 970 height 39
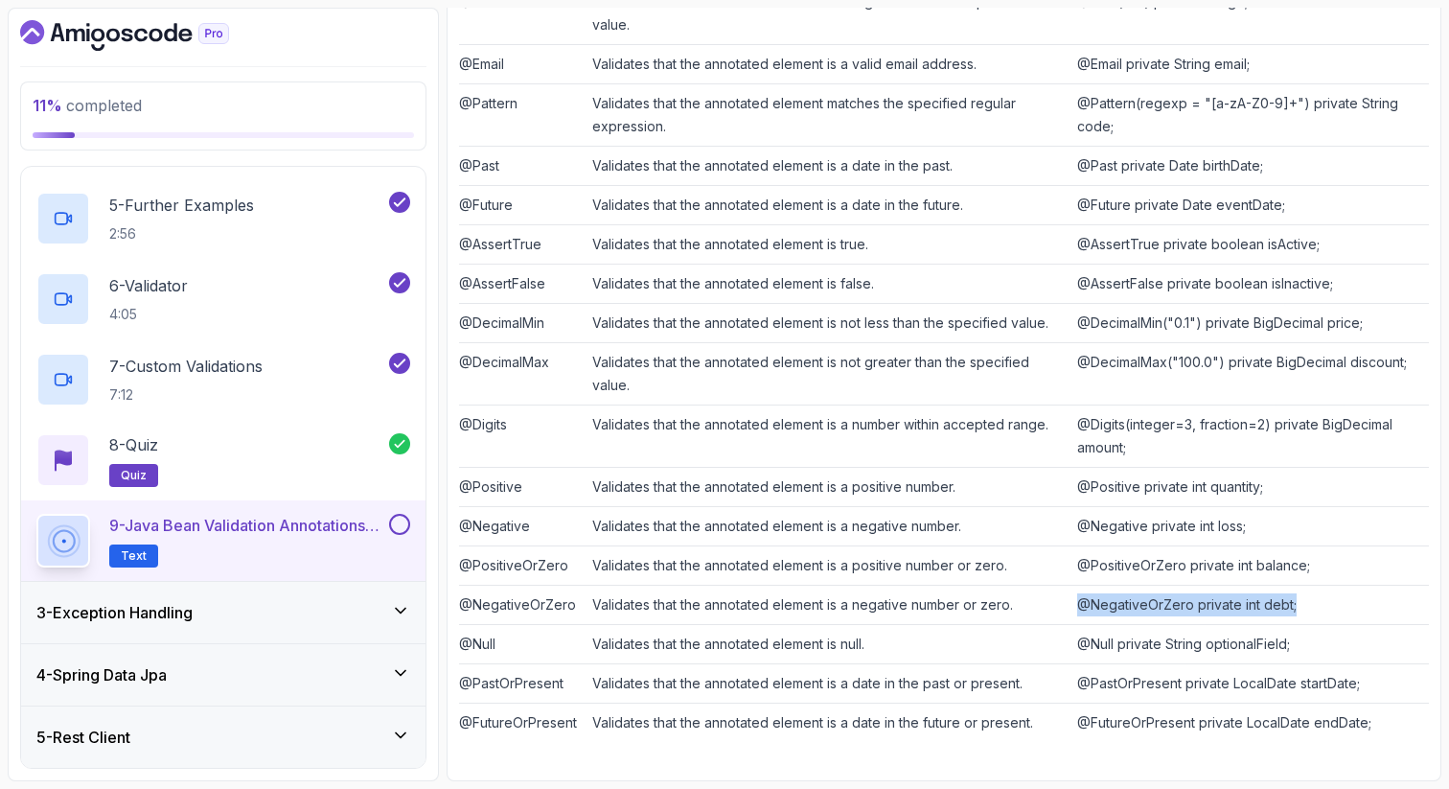
drag, startPoint x: 1297, startPoint y: 610, endPoint x: 1075, endPoint y: 613, distance: 222.4
click at [1075, 612] on td "@NegativeOrZero private int debt;" at bounding box center [1249, 604] width 359 height 39
drag, startPoint x: 1292, startPoint y: 643, endPoint x: 1068, endPoint y: 642, distance: 224.3
click at [1070, 642] on td "@Null private String optionalField;" at bounding box center [1249, 643] width 359 height 39
drag, startPoint x: 1359, startPoint y: 695, endPoint x: 1122, endPoint y: 694, distance: 236.8
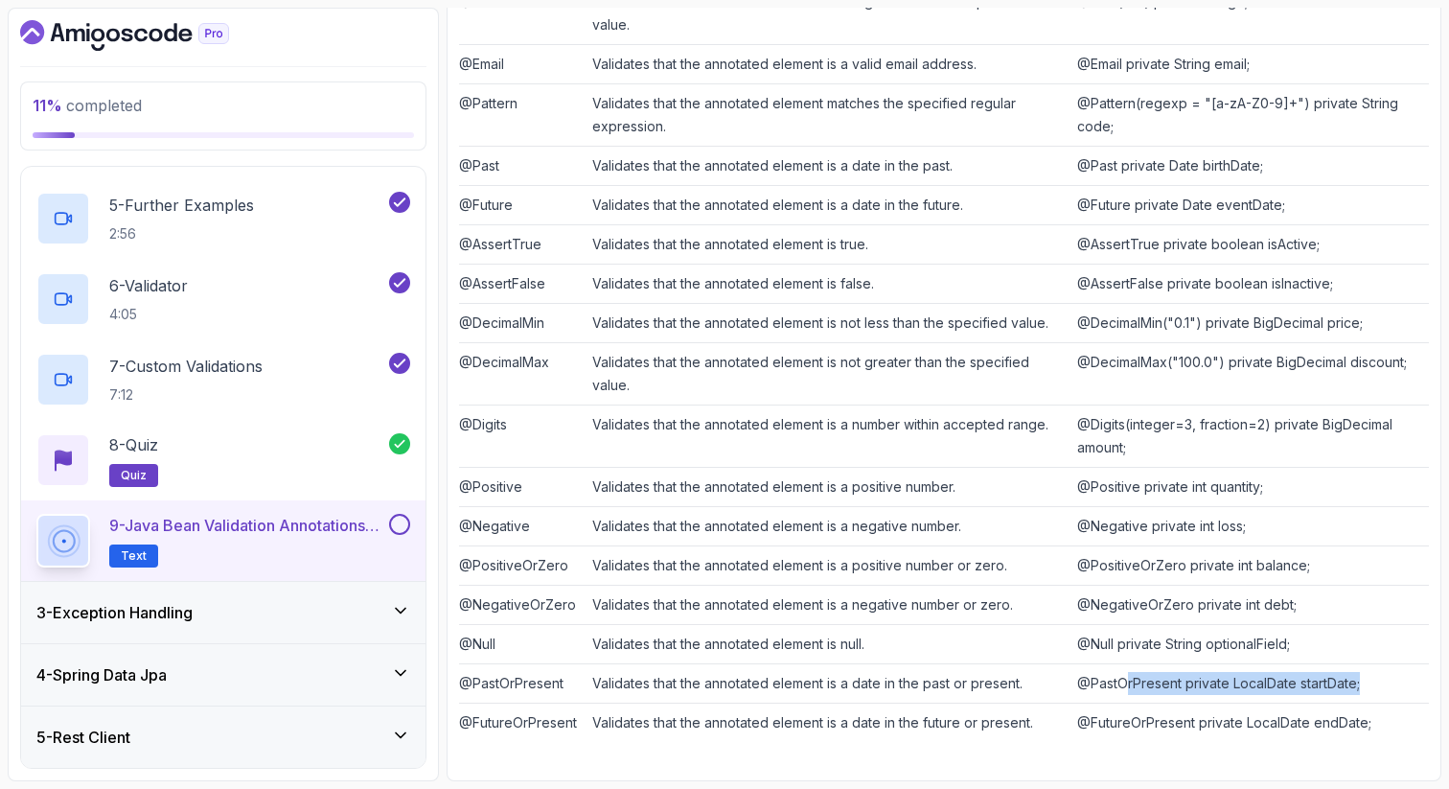
click at [1122, 694] on td "@PastOrPresent private LocalDate startDate;" at bounding box center [1249, 682] width 359 height 39
click at [402, 523] on button at bounding box center [399, 524] width 21 height 21
click at [403, 609] on icon at bounding box center [400, 610] width 19 height 19
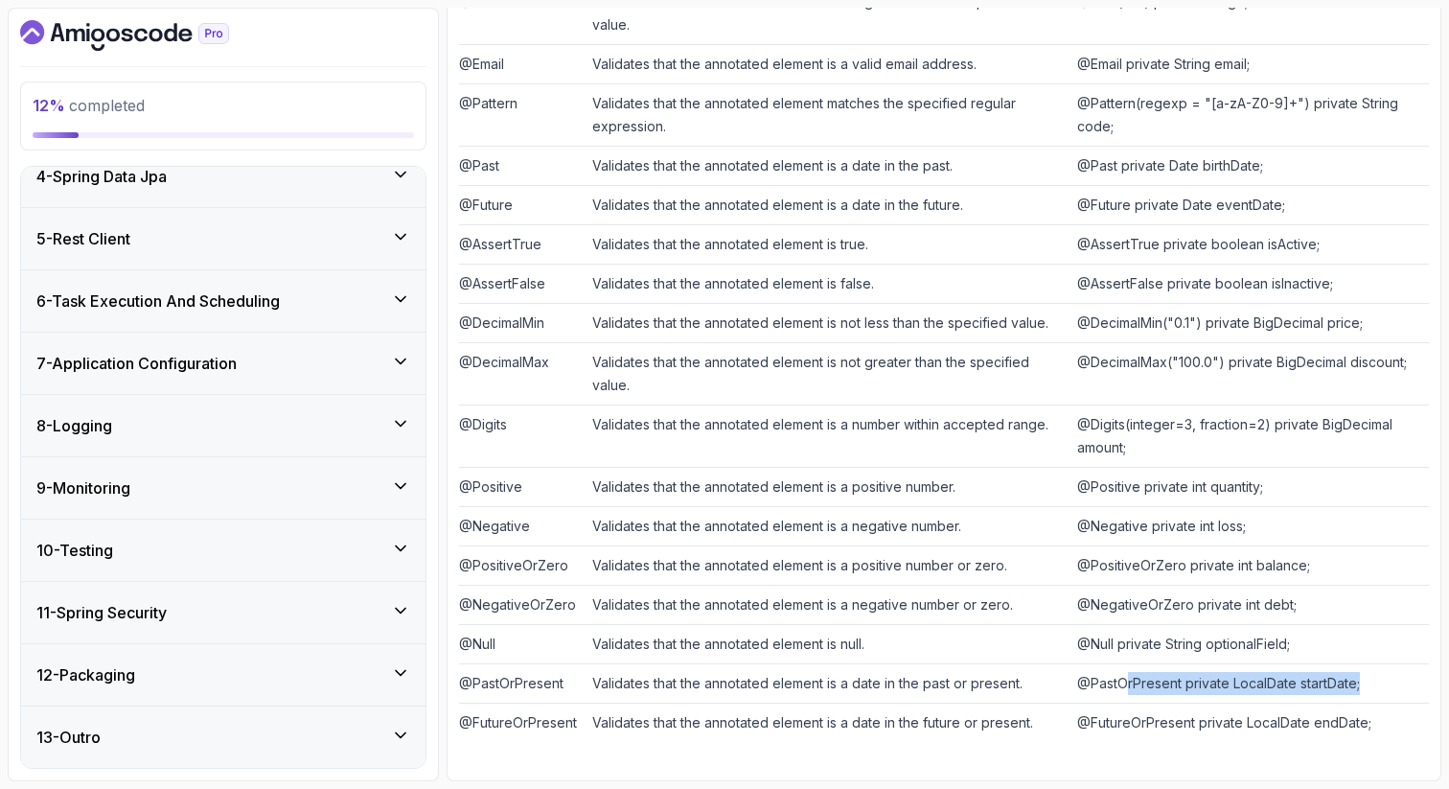
scroll to position [1255, 0]
click at [400, 171] on icon at bounding box center [400, 174] width 19 height 19
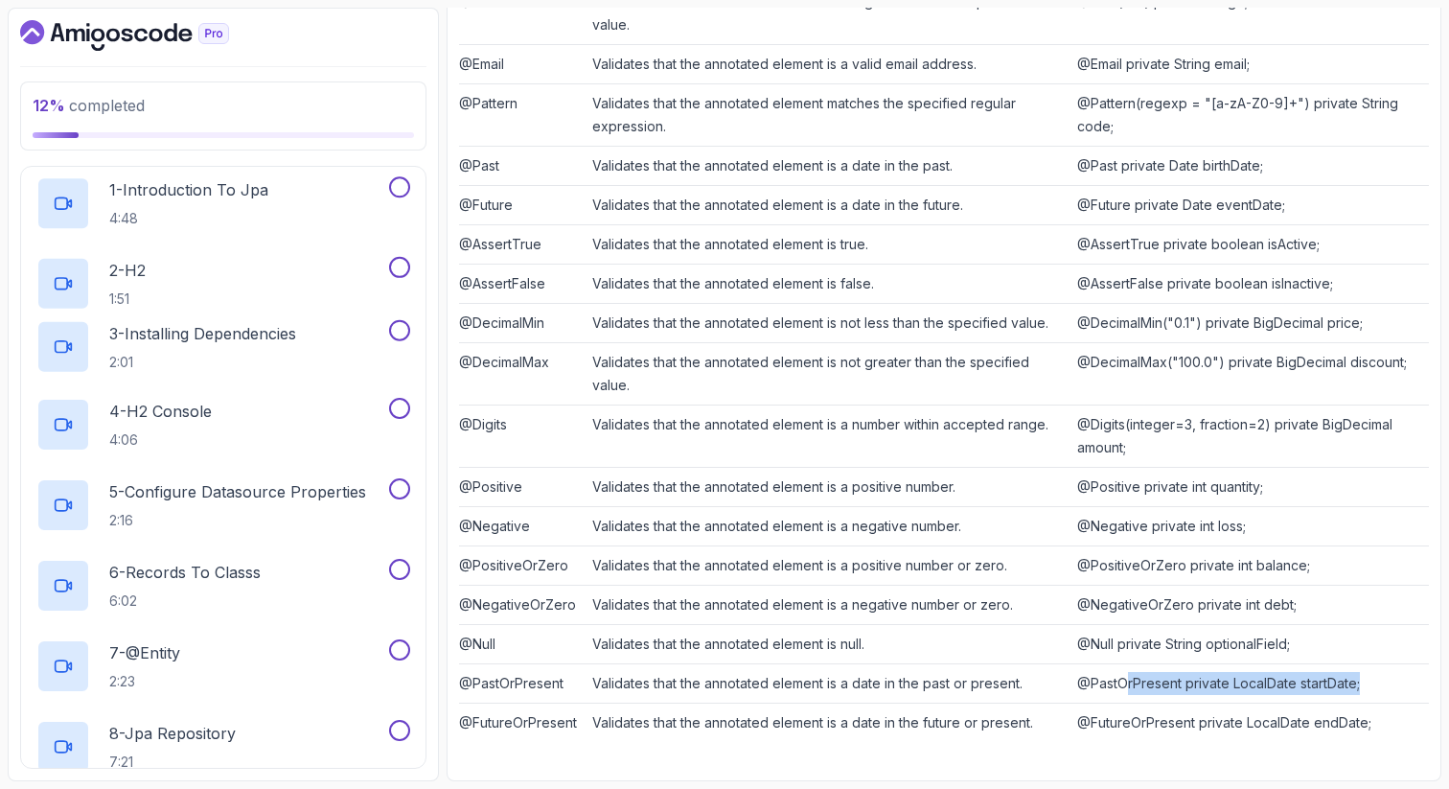
scroll to position [208, 0]
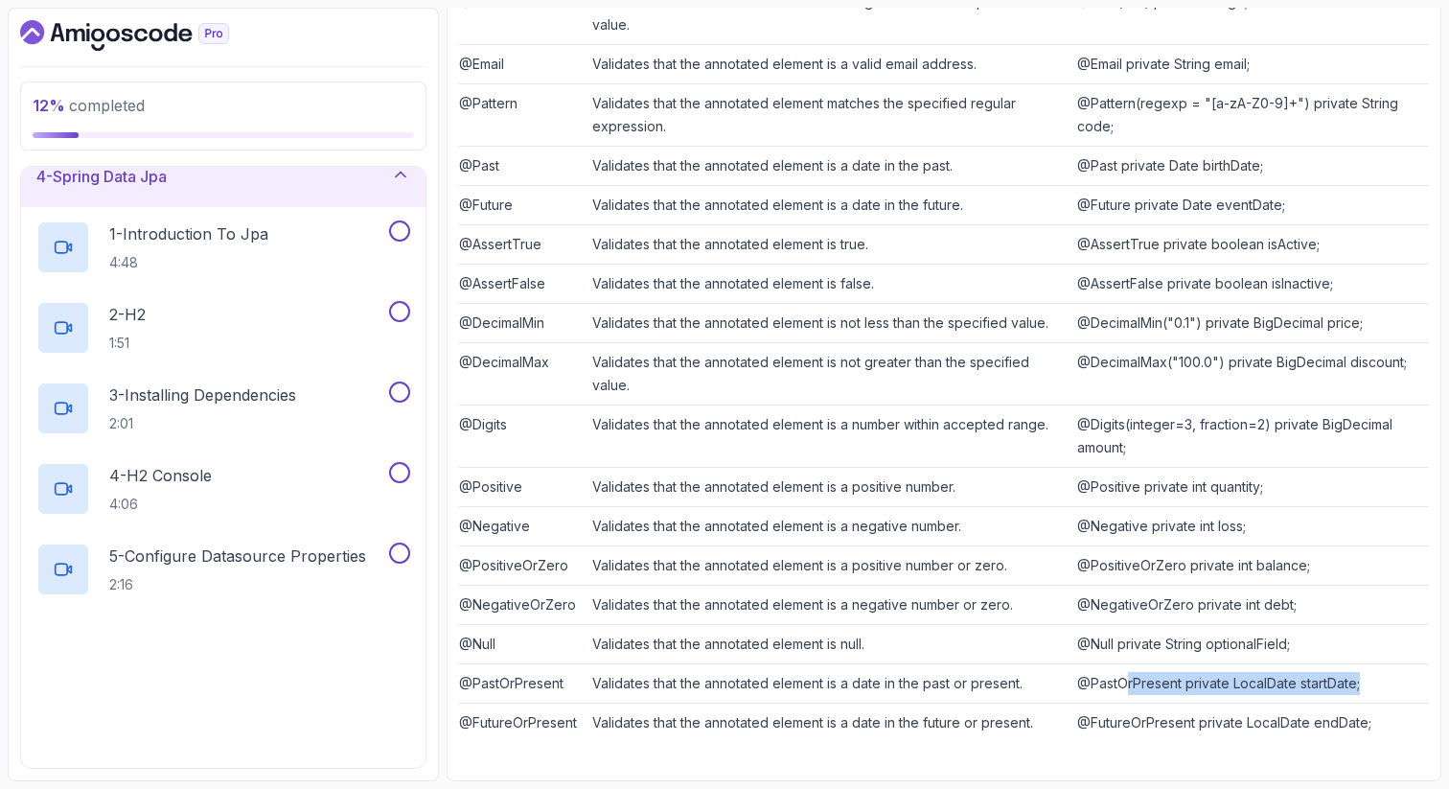
click at [400, 173] on icon at bounding box center [401, 175] width 10 height 5
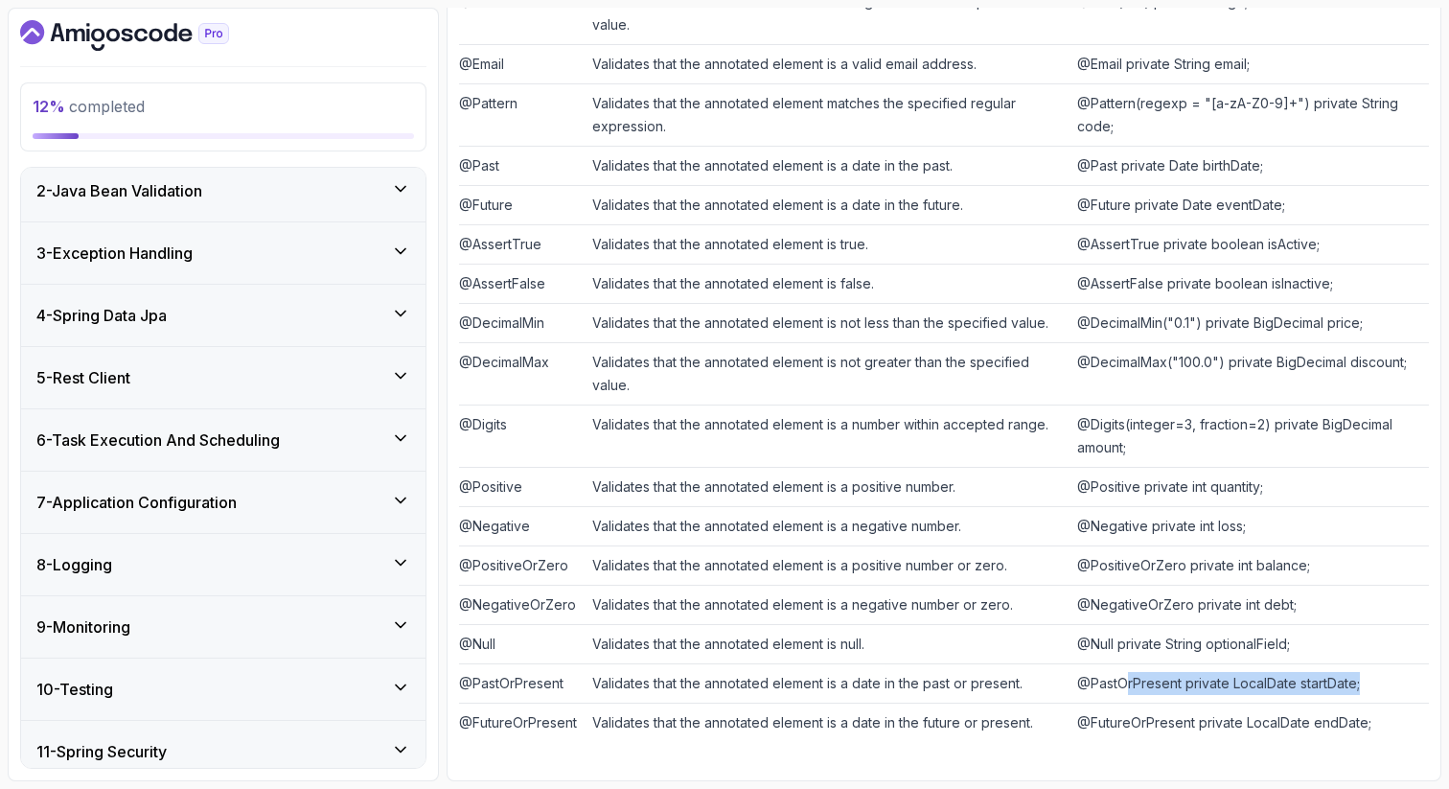
scroll to position [55, 0]
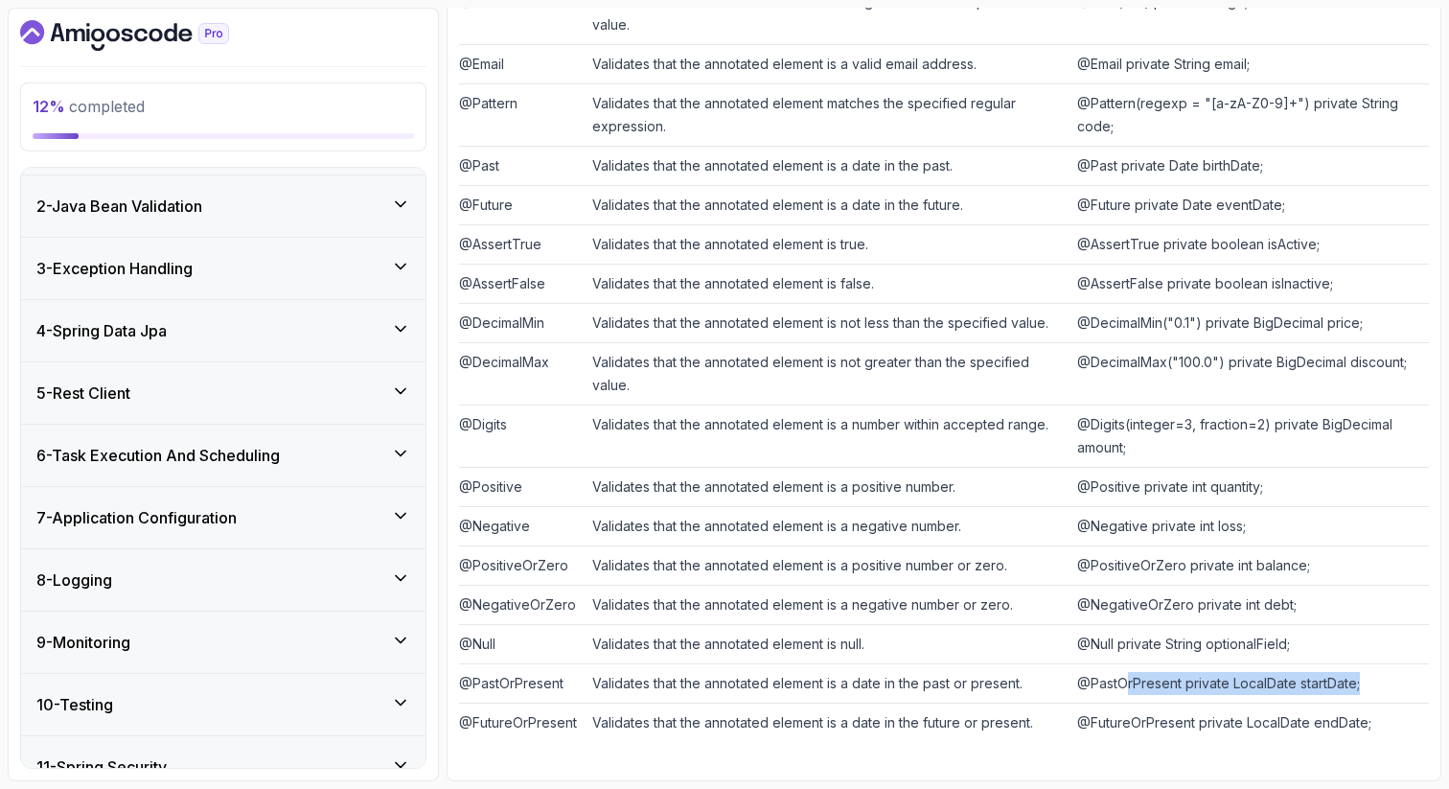
click at [396, 266] on icon at bounding box center [400, 266] width 19 height 19
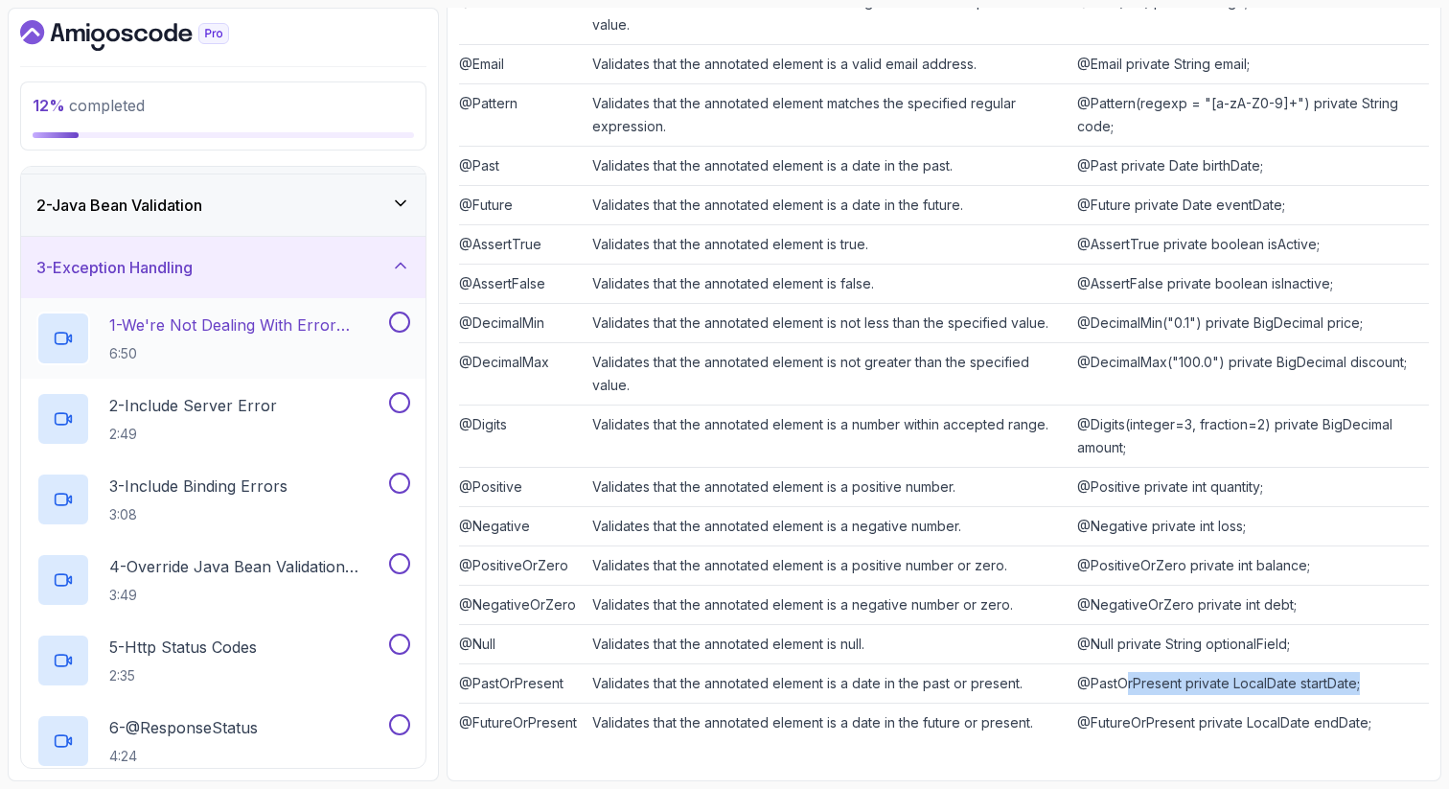
click at [290, 338] on h2 "1 - We're Not Dealing With Error Properply 6:50" at bounding box center [247, 338] width 276 height 50
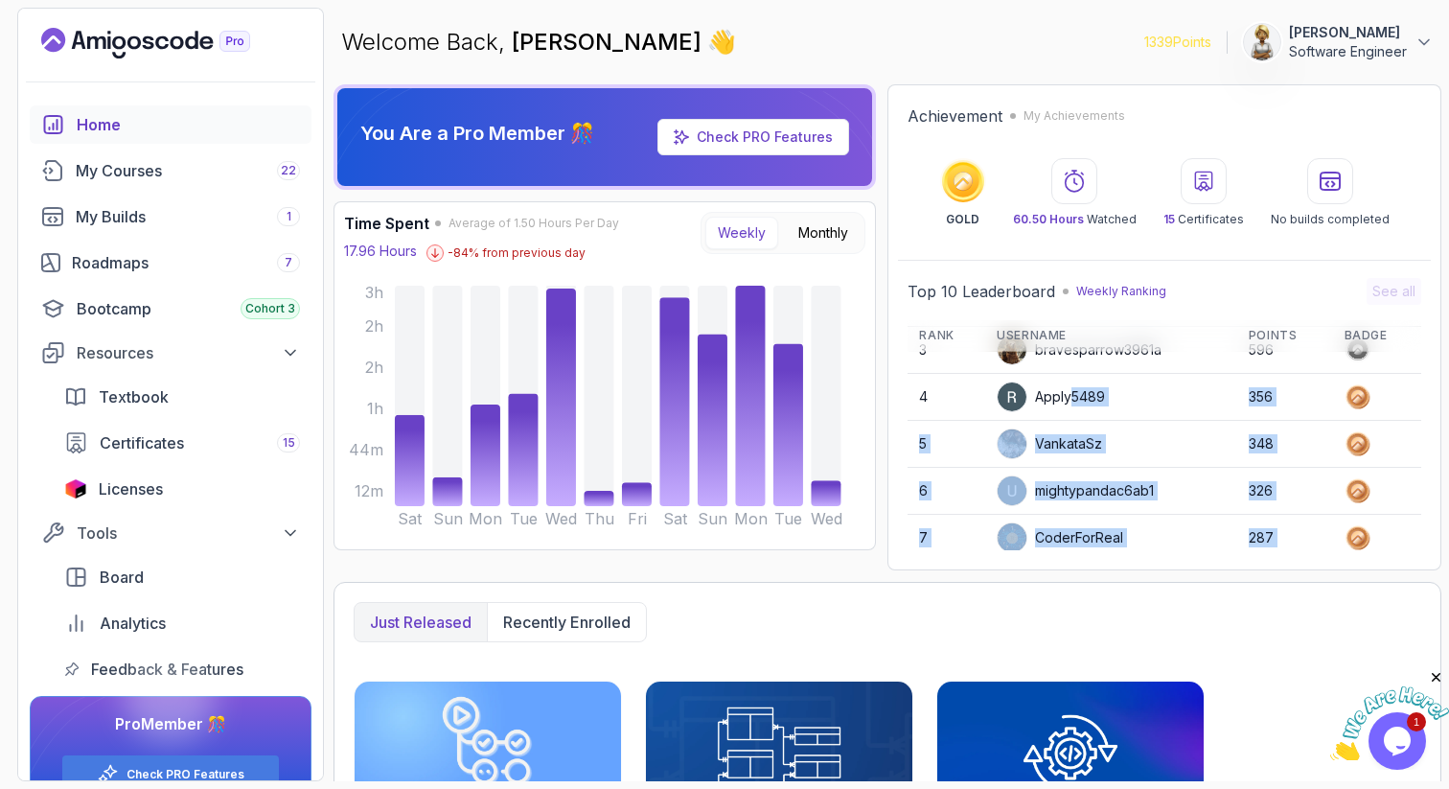
scroll to position [206, 0]
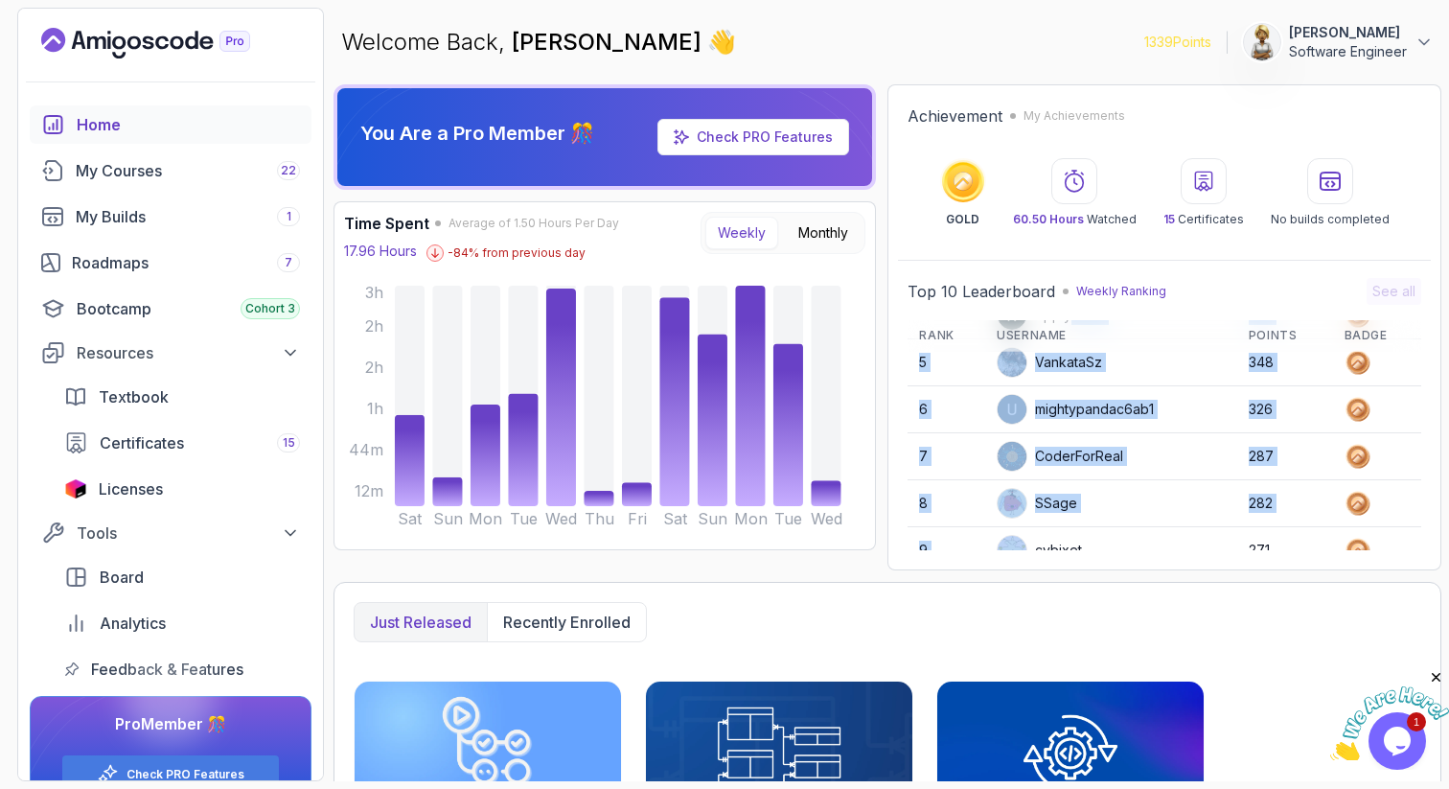
drag, startPoint x: 1071, startPoint y: 513, endPoint x: 1069, endPoint y: 540, distance: 26.9
click at [1070, 543] on tbody "1 harvey33 1269 2 elouardi 727 3 bravesparrow3961a 596 4 Apply5489 356 5 Vankat…" at bounding box center [1165, 386] width 514 height 470
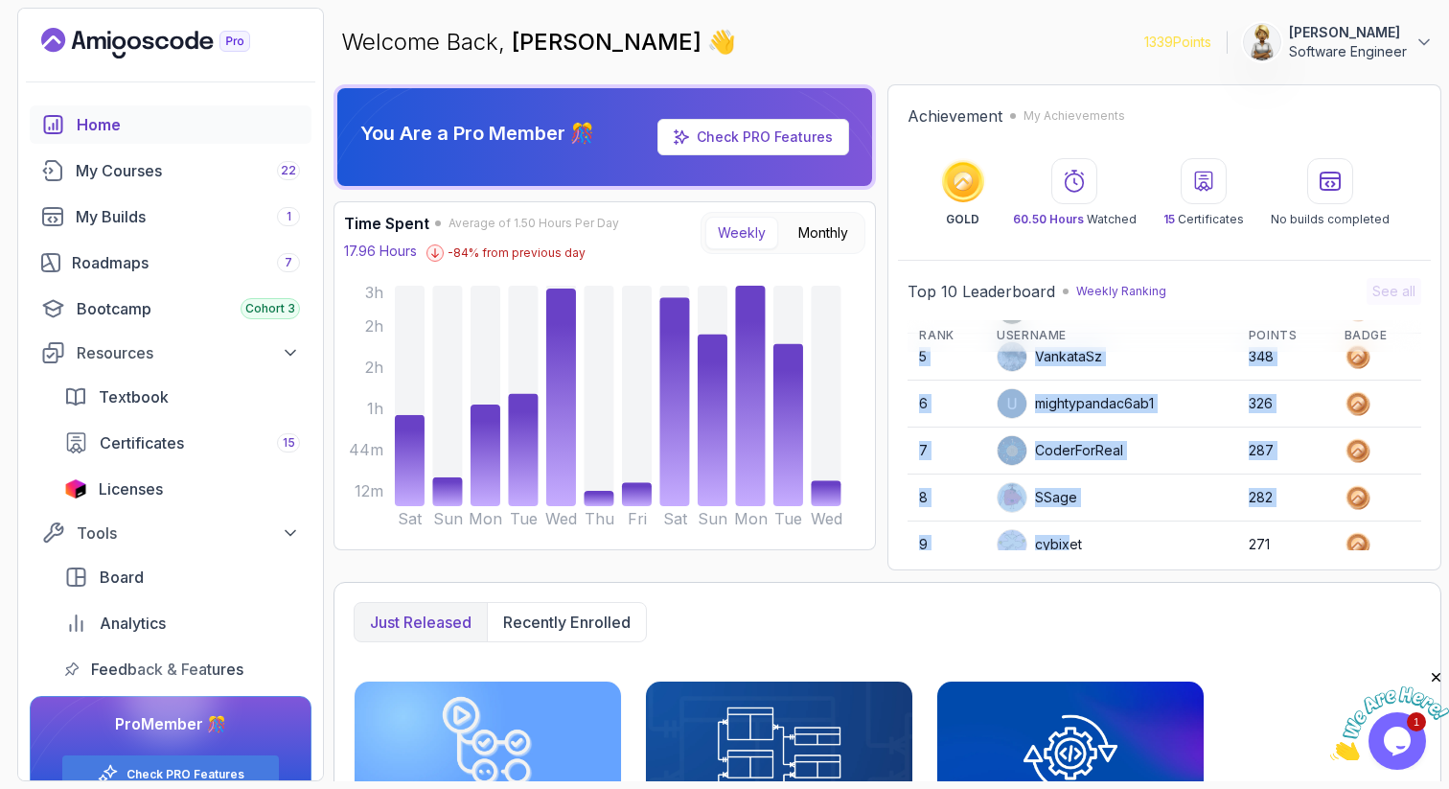
click at [1069, 471] on td "CoderForReal" at bounding box center [1110, 451] width 251 height 46
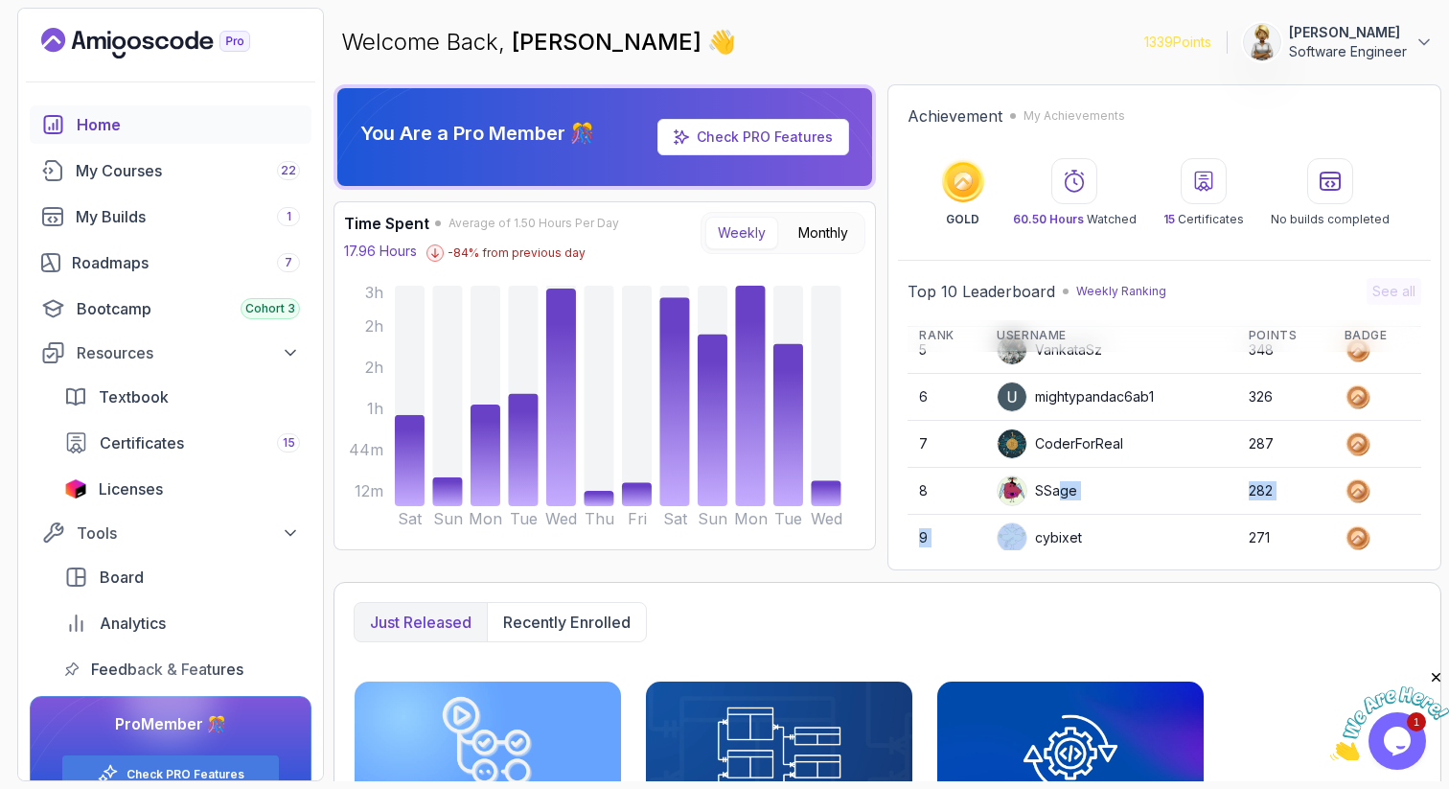
scroll to position [270, 0]
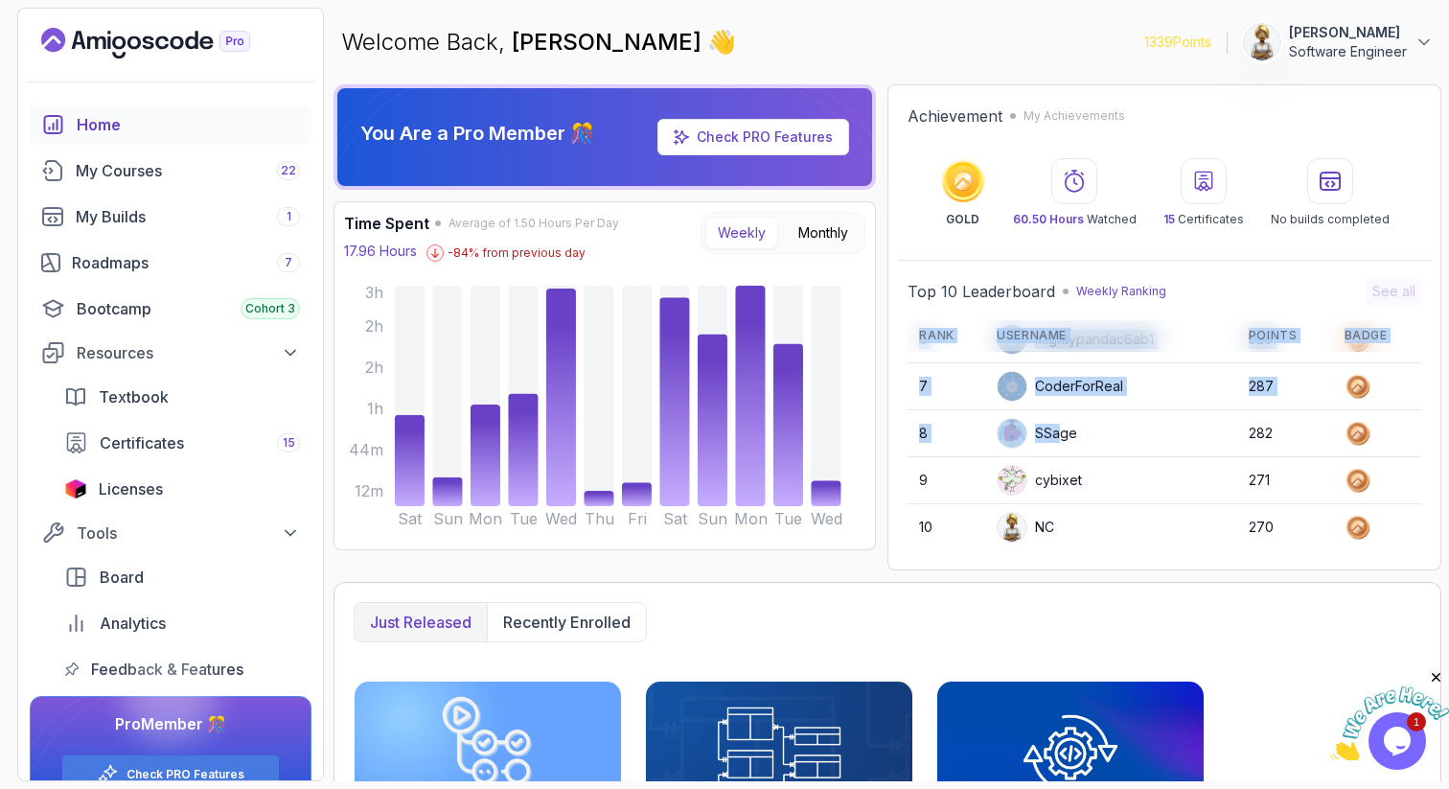
drag, startPoint x: 1059, startPoint y: 499, endPoint x: 1057, endPoint y: 547, distance: 48.0
click at [1058, 549] on tbody "1 harvey33 1269 2 elouardi 727 3 bravesparrow3961a 596 4 Apply5489 356 5 Vankat…" at bounding box center [1165, 316] width 514 height 470
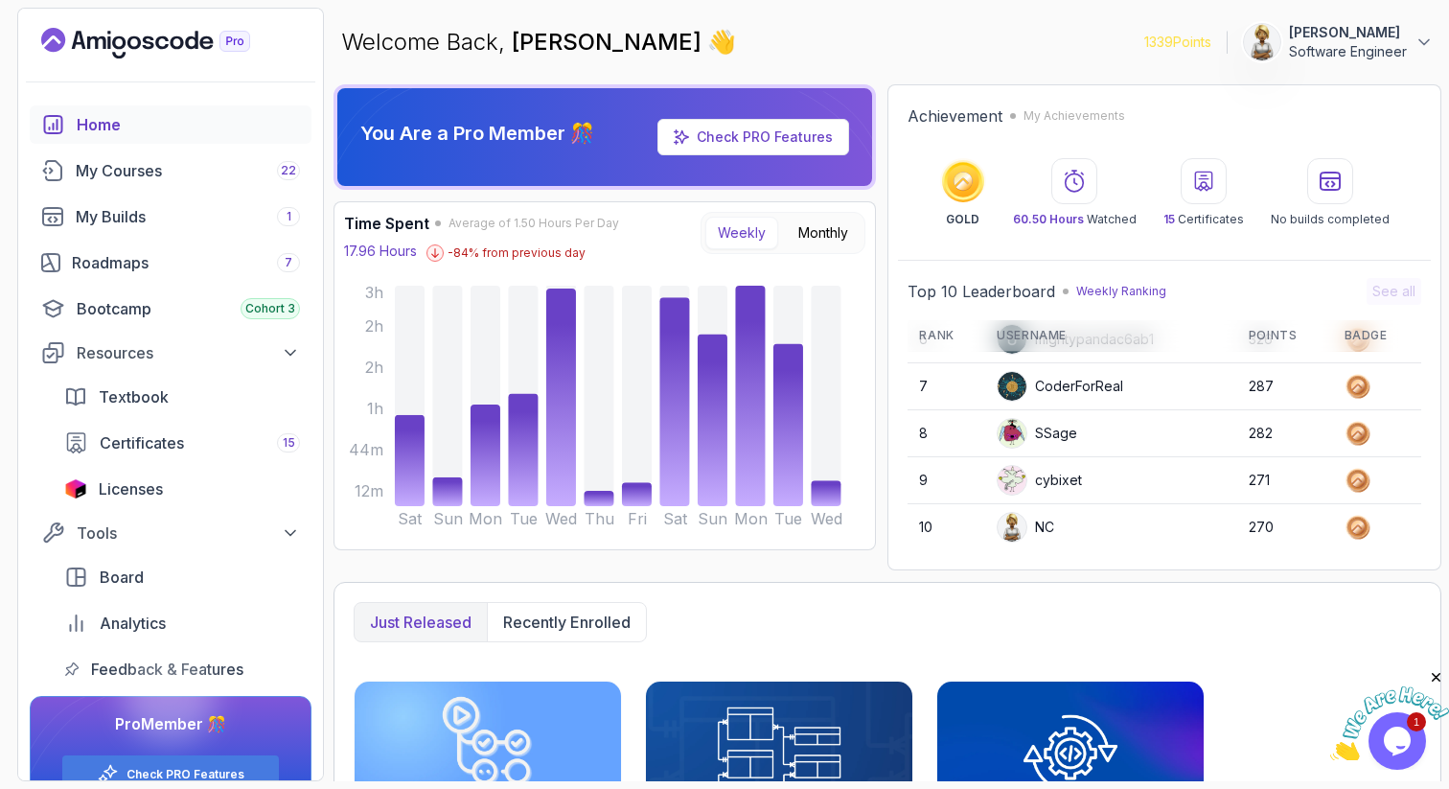
click at [1064, 397] on div "CoderForReal" at bounding box center [1060, 386] width 127 height 31
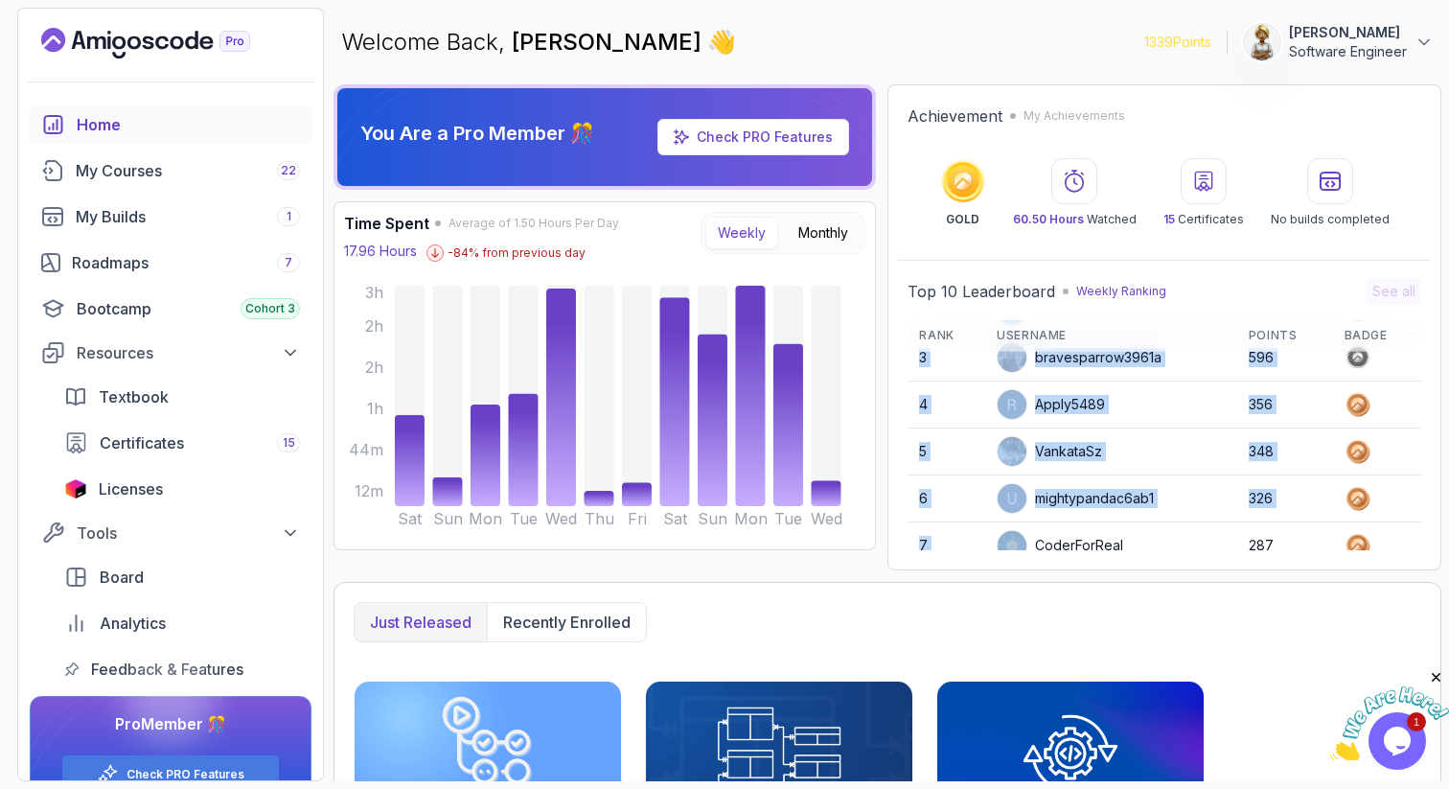
scroll to position [0, 0]
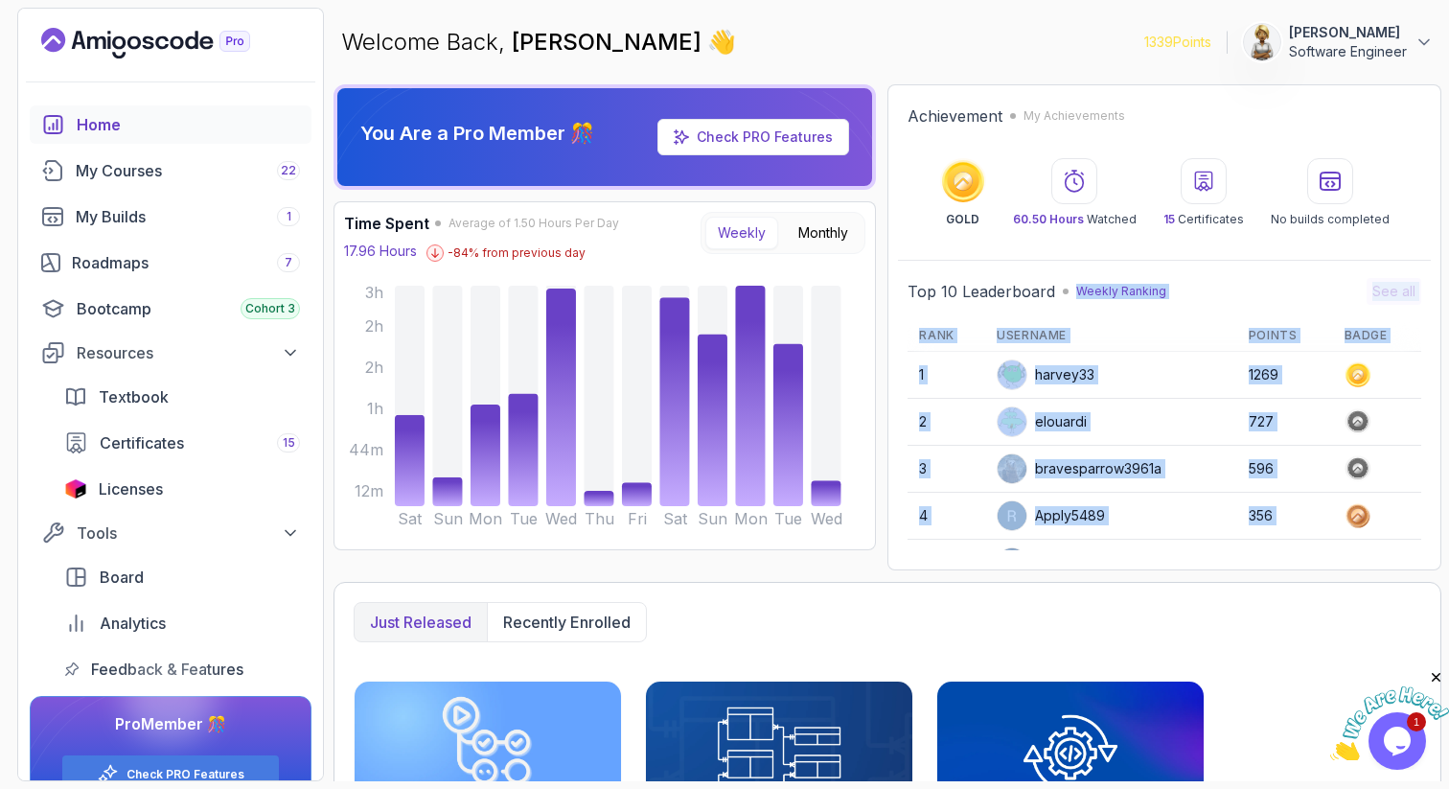
drag, startPoint x: 1064, startPoint y: 398, endPoint x: 1072, endPoint y: 297, distance: 100.9
click at [1073, 298] on div "Top 10 Leaderboard Weekly Ranking See all Rank Username Points Badge 1 harvey33…" at bounding box center [1165, 414] width 514 height 272
click at [1067, 472] on div "bravesparrow3961a" at bounding box center [1079, 468] width 165 height 31
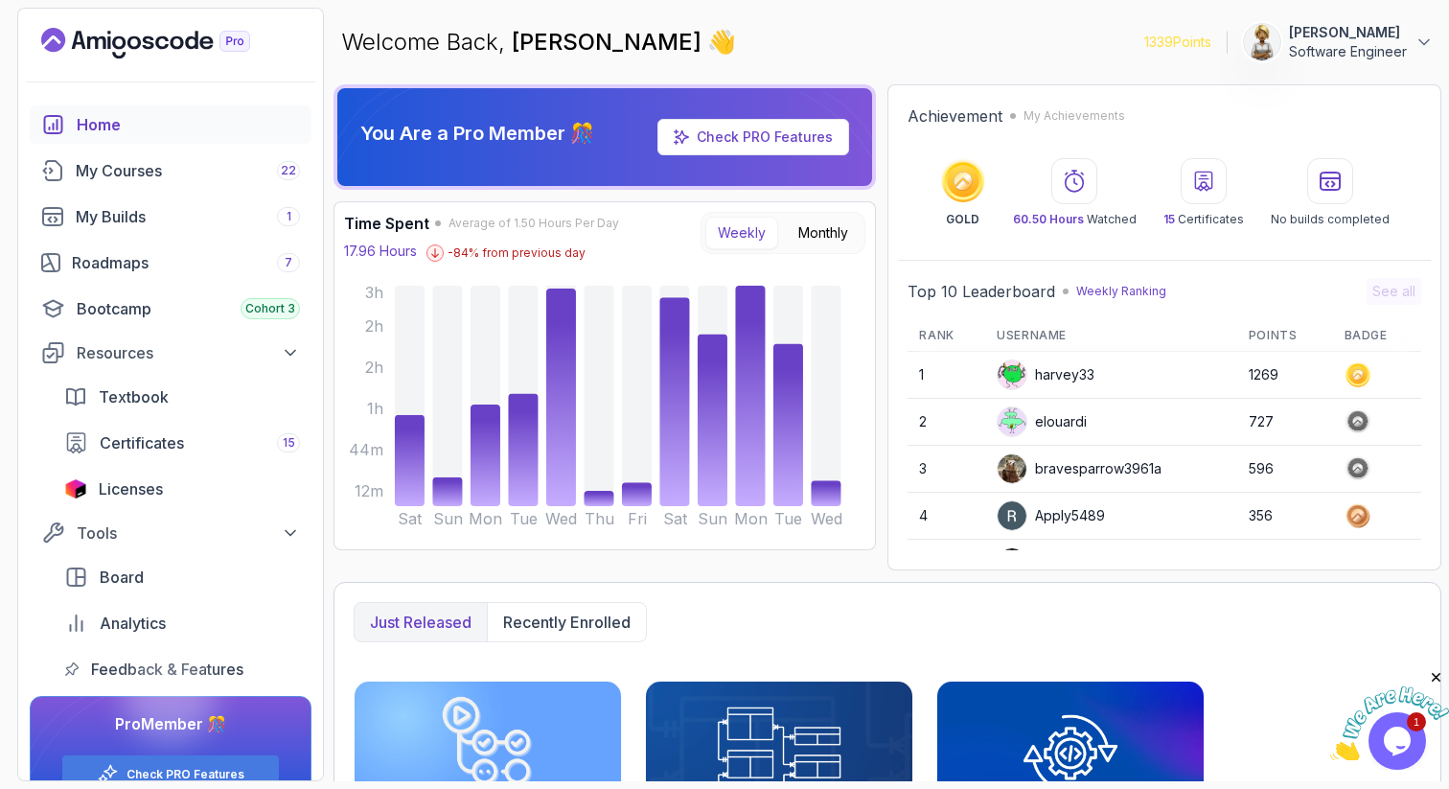
drag, startPoint x: 1075, startPoint y: 467, endPoint x: 1074, endPoint y: 543, distance: 75.7
click at [1075, 543] on tbody "1 harvey33 1269 2 elouardi 727 3 bravesparrow3961a 596 4 Apply5489 356 5 Vankat…" at bounding box center [1165, 587] width 514 height 470
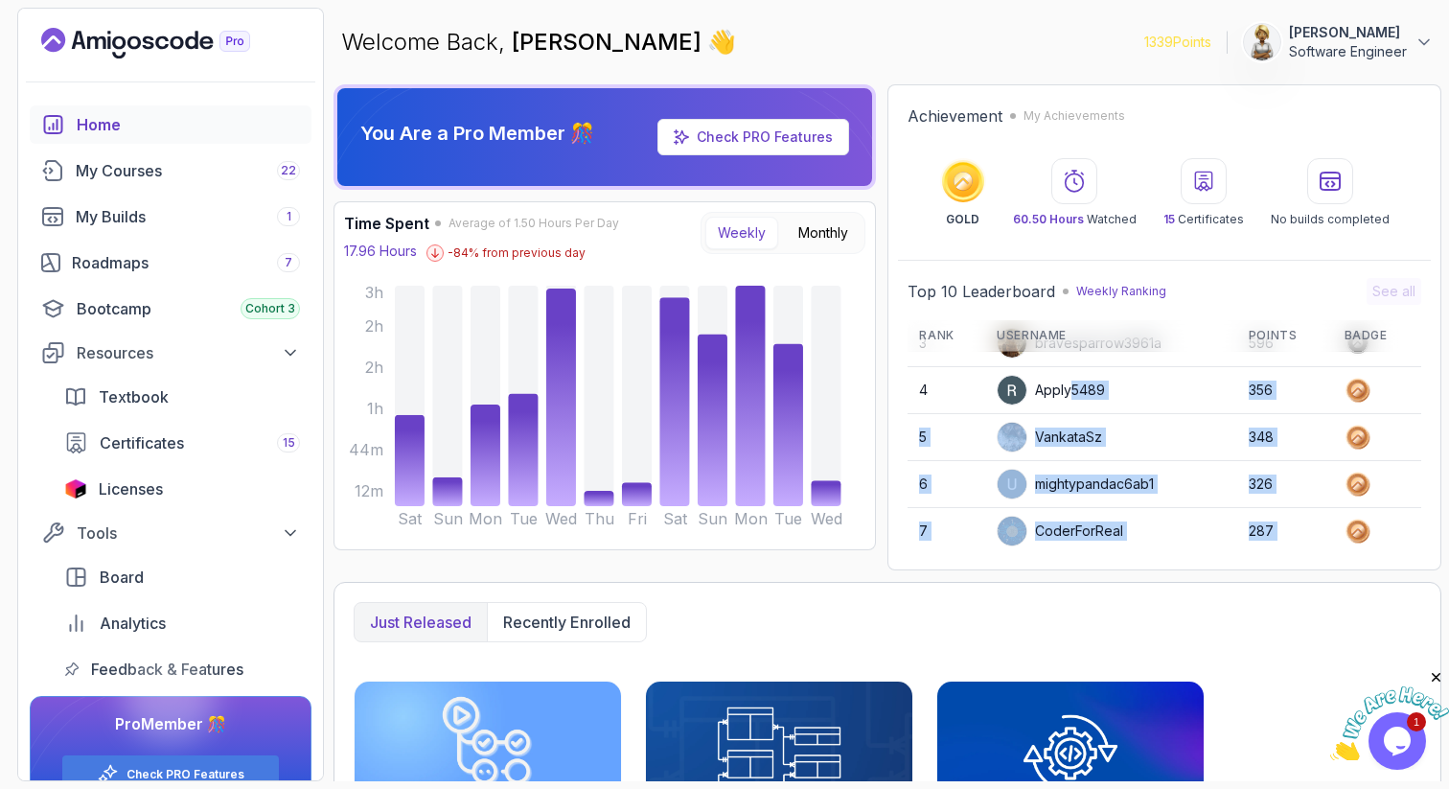
scroll to position [270, 0]
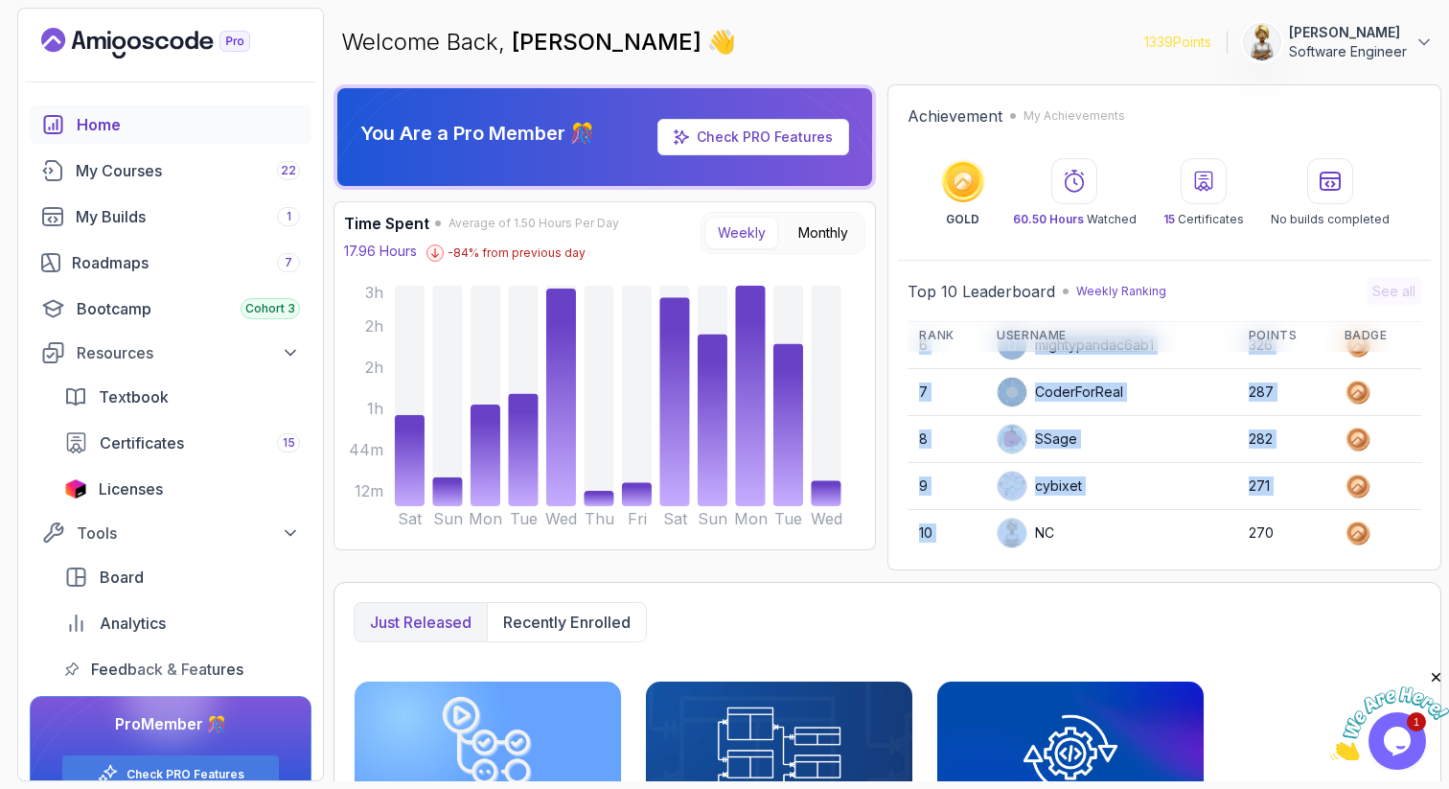
drag, startPoint x: 1069, startPoint y: 516, endPoint x: 1069, endPoint y: 544, distance: 28.8
click at [1069, 546] on tbody "1 harvey33 1269 2 elouardi 727 3 bravesparrow3961a 596 4 Apply5489 356 5 Vankat…" at bounding box center [1165, 322] width 514 height 470
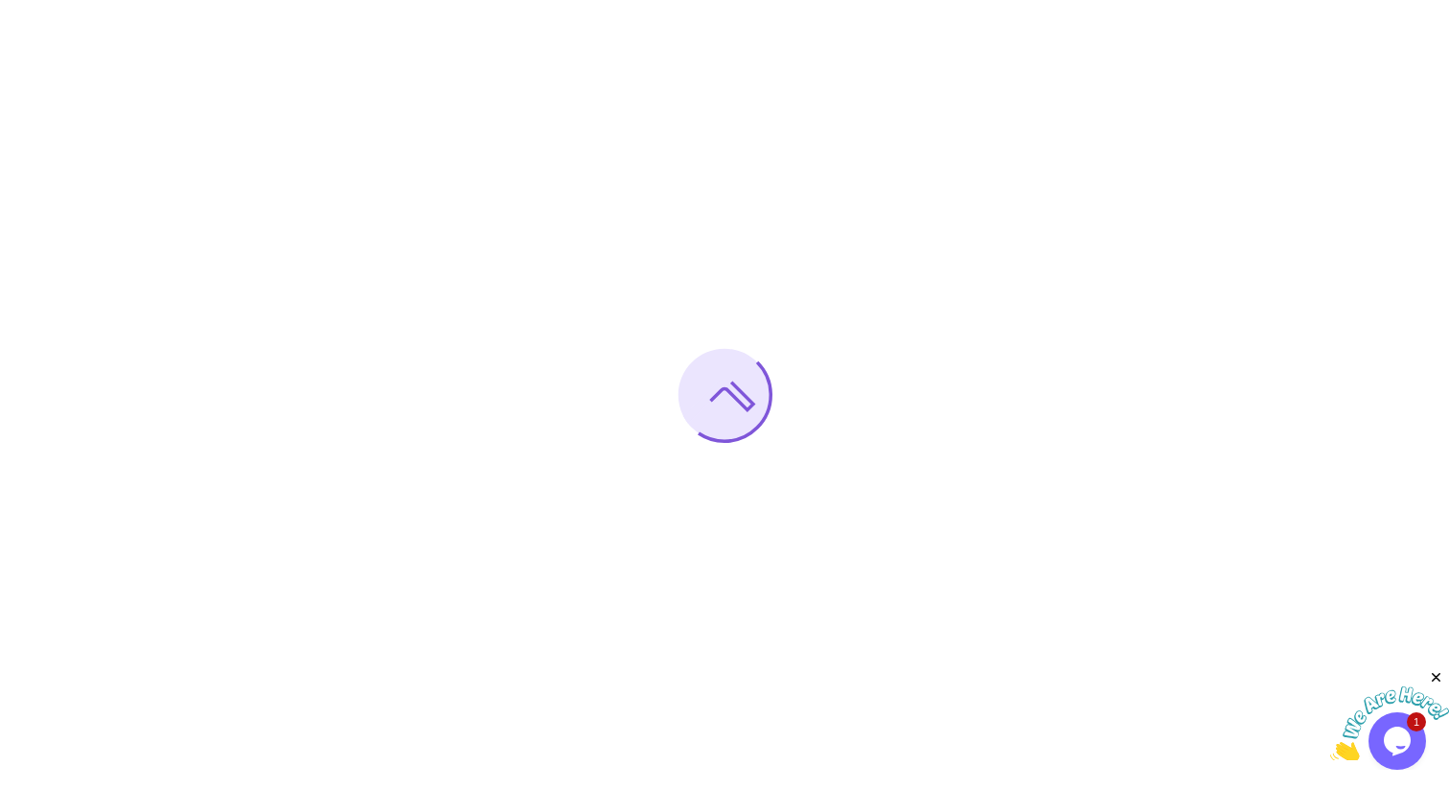
click at [1435, 678] on icon "Close" at bounding box center [1436, 677] width 17 height 17
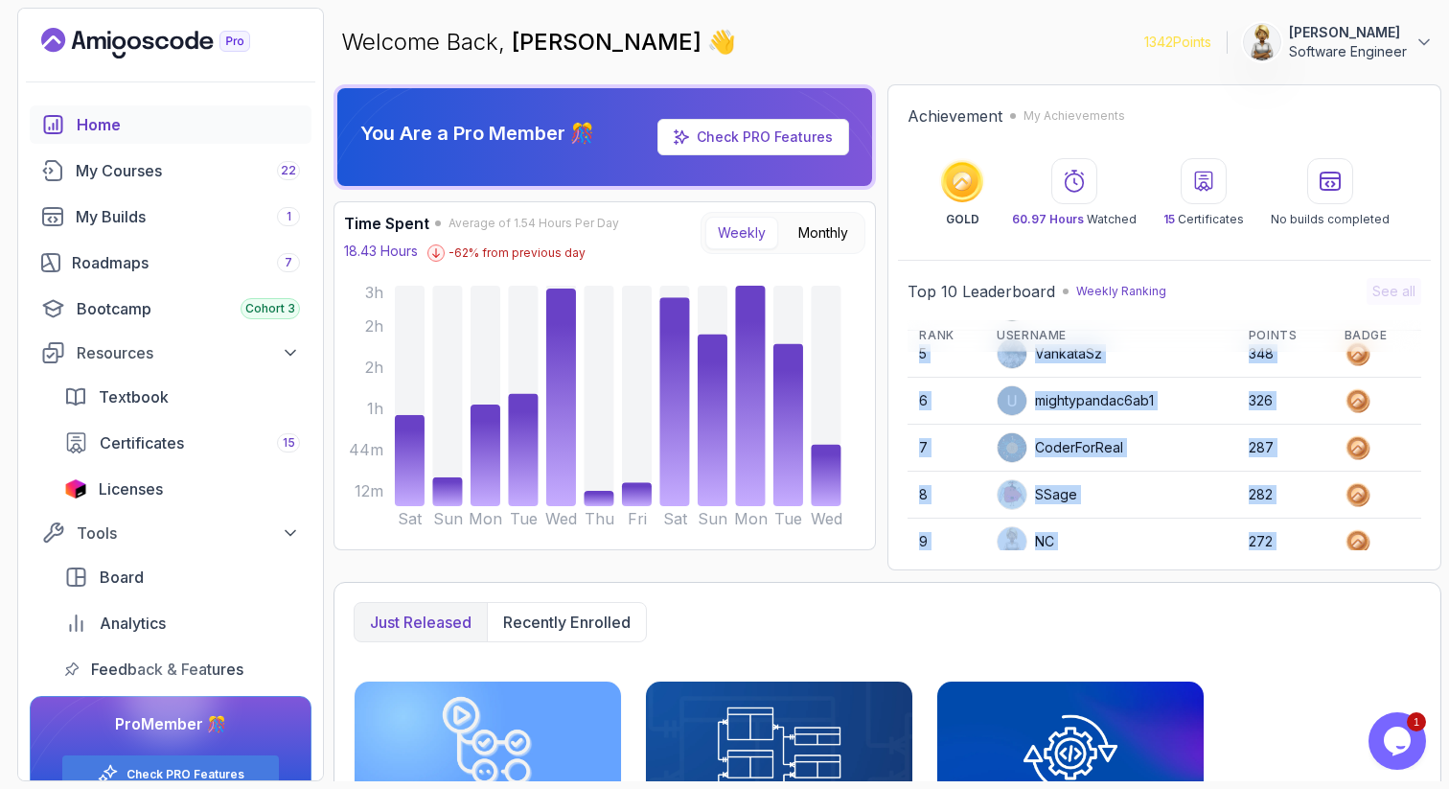
scroll to position [270, 0]
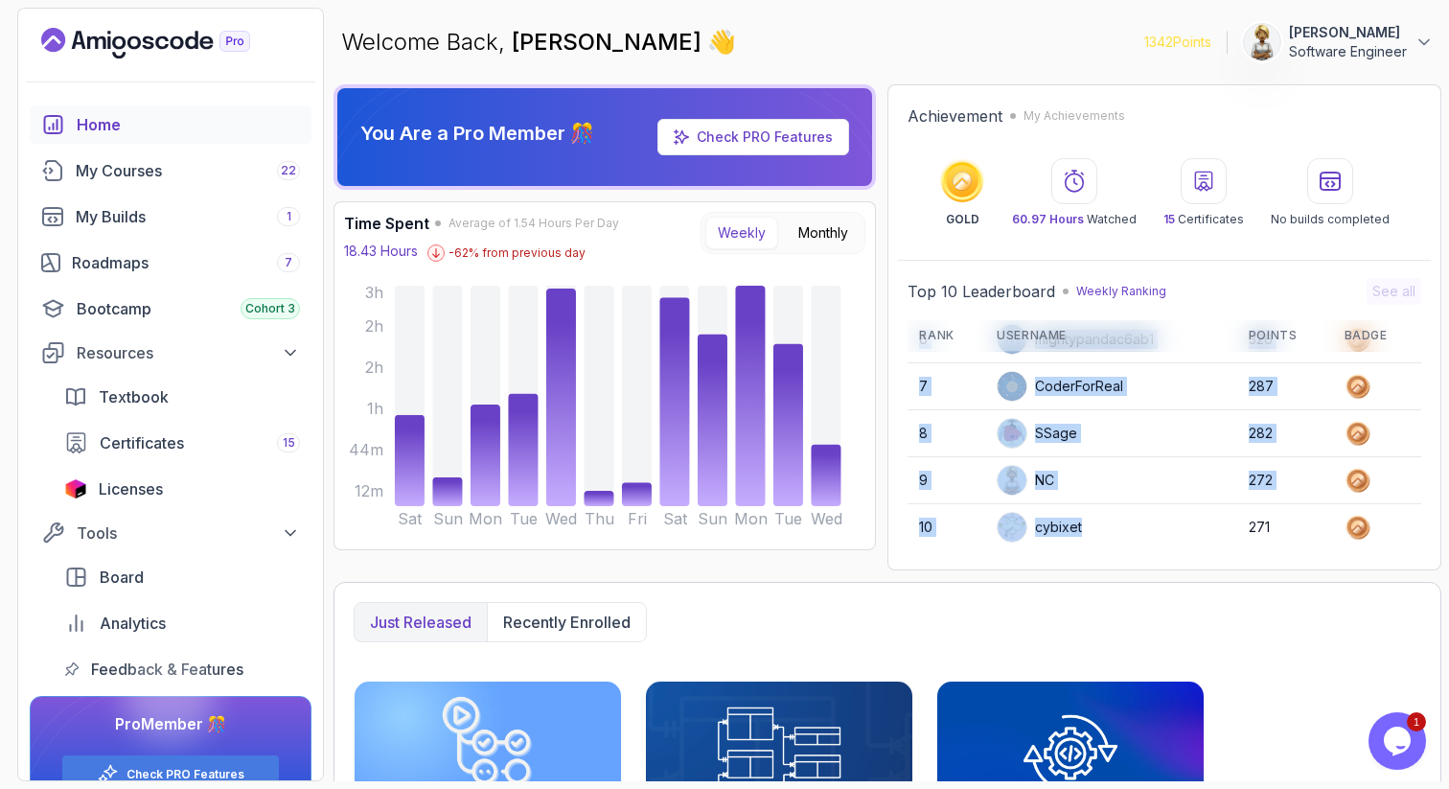
drag, startPoint x: 1068, startPoint y: 516, endPoint x: 1069, endPoint y: 543, distance: 27.8
click at [1069, 543] on tbody "1 harvey33 1269 2 elouardi 727 3 bravesparrow3961a 596 4 Apply5489 356 5 Vankat…" at bounding box center [1165, 316] width 514 height 470
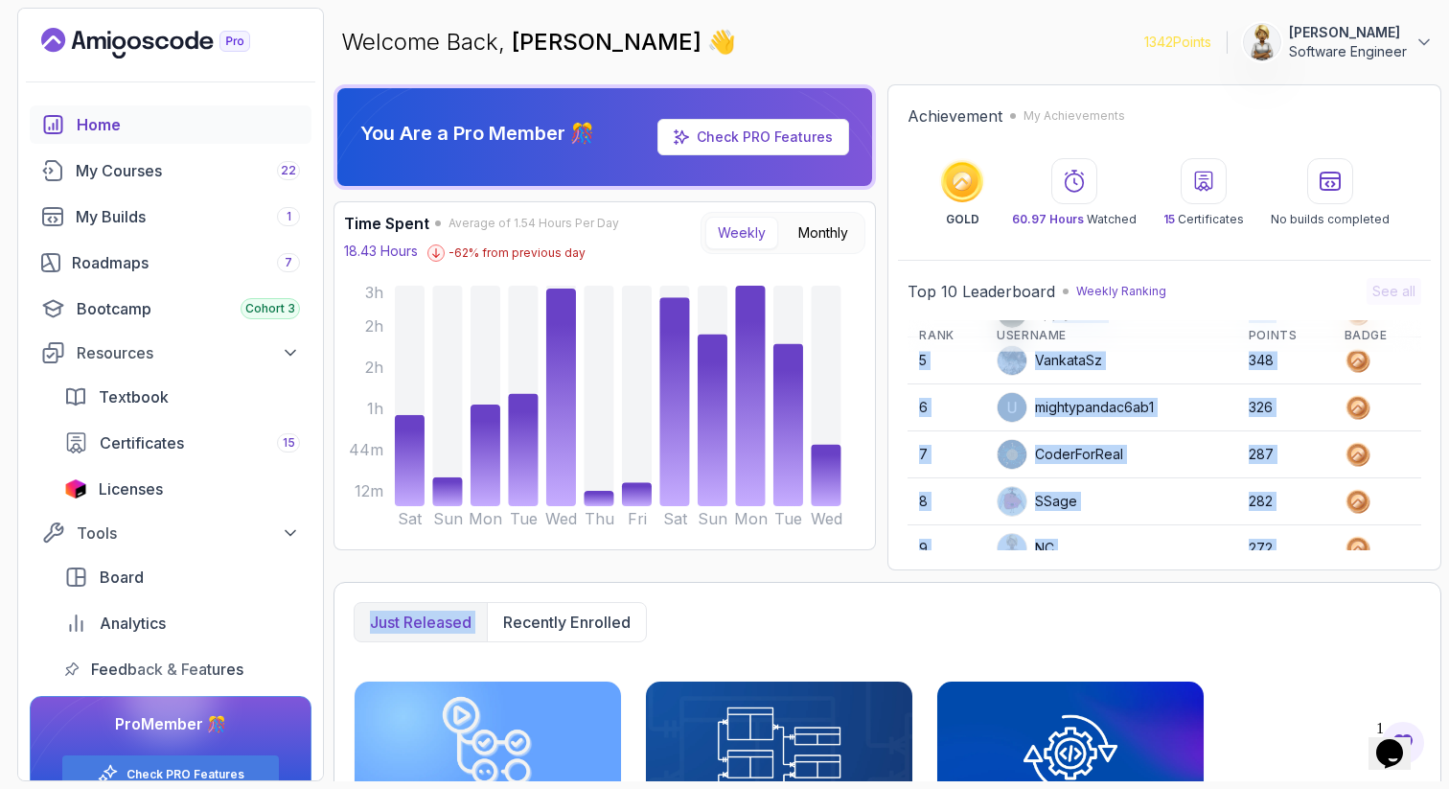
scroll to position [270, 0]
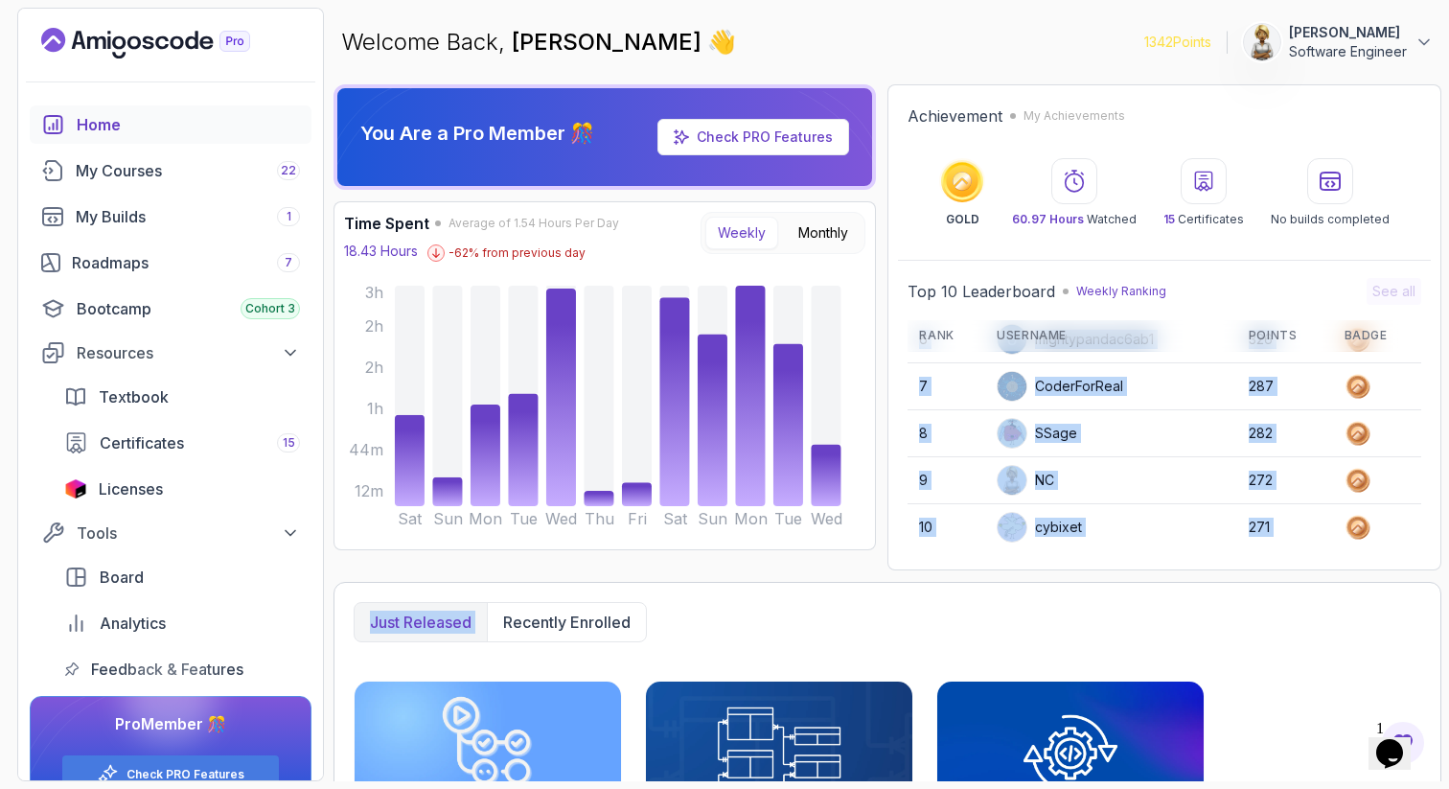
drag, startPoint x: 1052, startPoint y: 517, endPoint x: 1053, endPoint y: 591, distance: 74.8
click at [1053, 591] on div "You Are a Pro Member 🎊 Check PRO Features Time Spent Average of 1.54 Hours Per …" at bounding box center [888, 432] width 1108 height 697
